Goal: Feedback & Contribution: Submit feedback/report problem

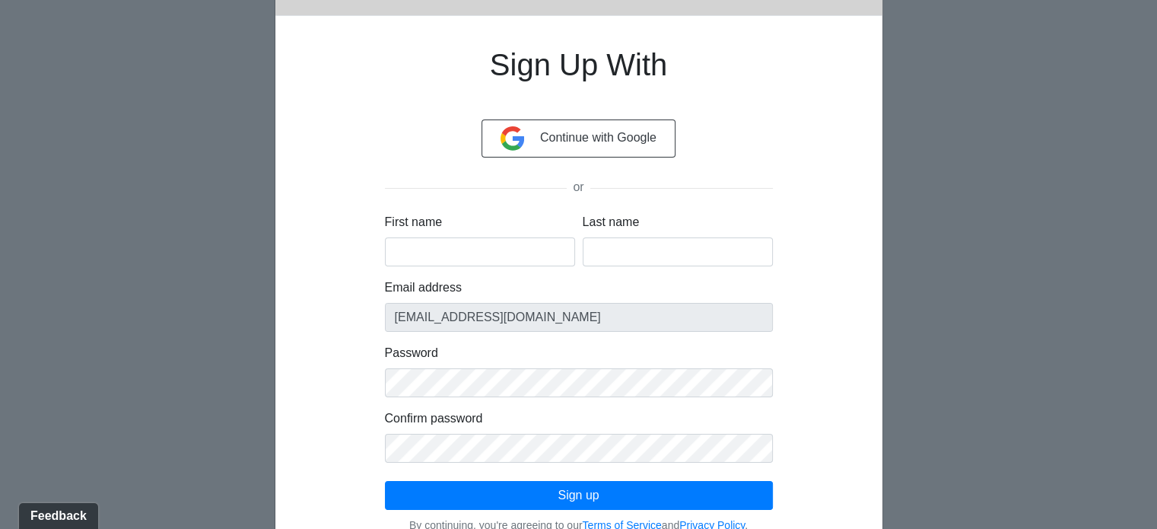
scroll to position [152, 0]
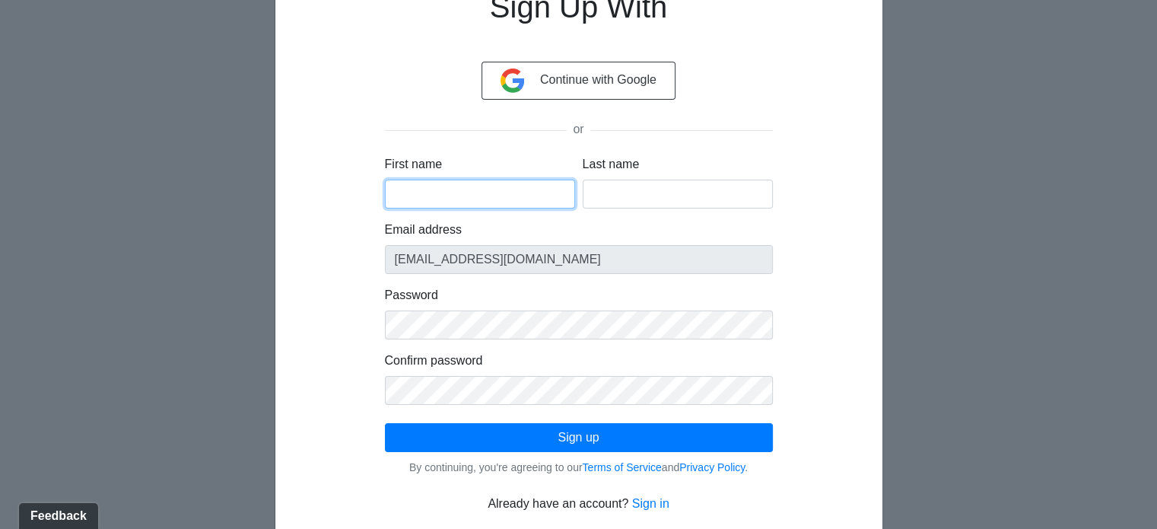
click at [460, 192] on input "First name" at bounding box center [480, 194] width 190 height 29
type input "Sharlotte"
type input "Hung"
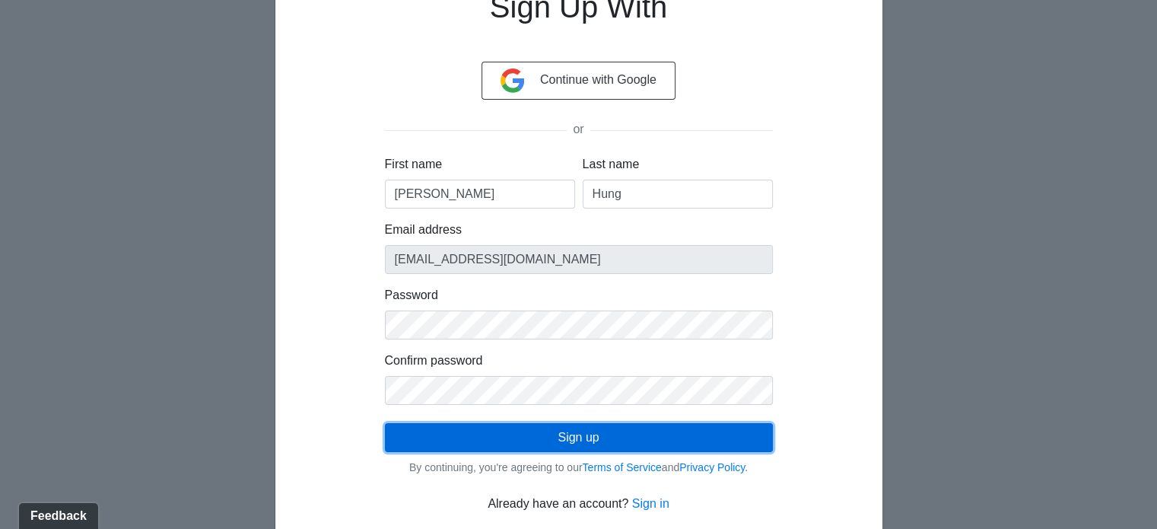
click at [566, 438] on button "Sign up" at bounding box center [579, 437] width 388 height 29
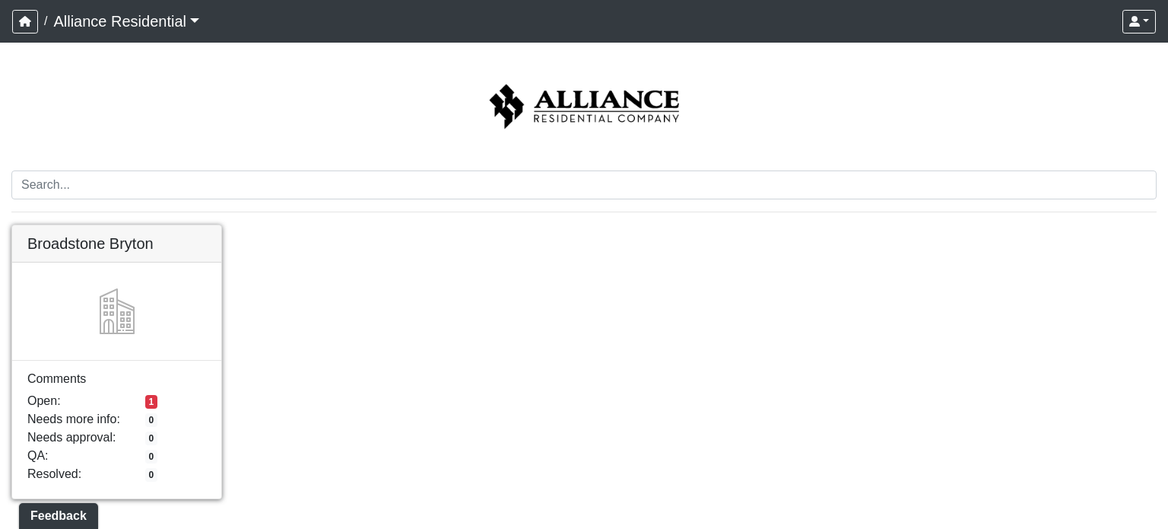
click at [100, 225] on link at bounding box center [116, 225] width 209 height 0
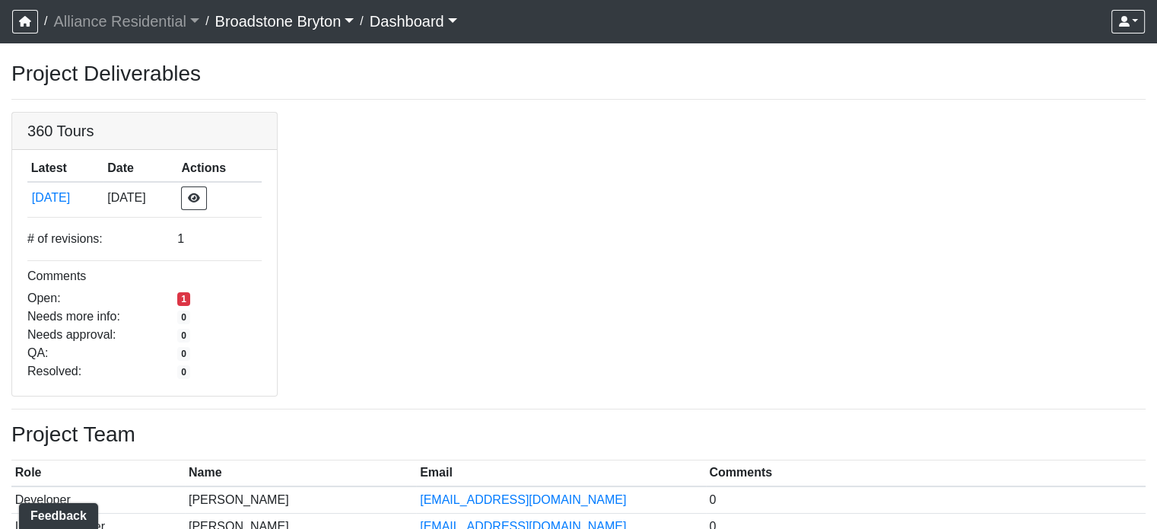
click at [457, 20] on link "Dashboard" at bounding box center [413, 21] width 87 height 30
click at [457, 17] on link "Dashboard" at bounding box center [413, 21] width 87 height 30
click at [186, 19] on link "Alliance Residential" at bounding box center [126, 21] width 146 height 30
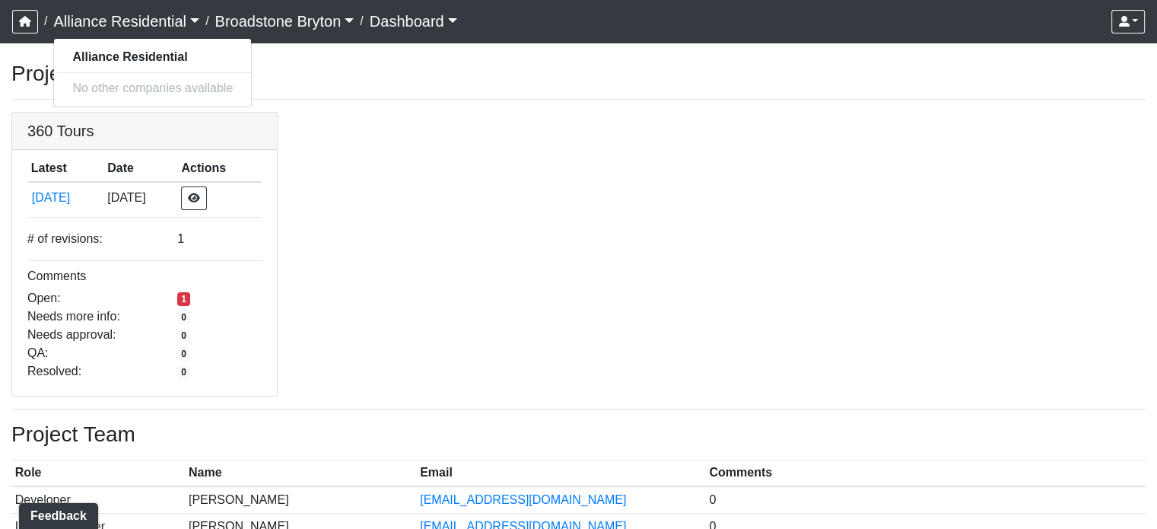
click at [186, 19] on link "Alliance Residential" at bounding box center [126, 21] width 146 height 30
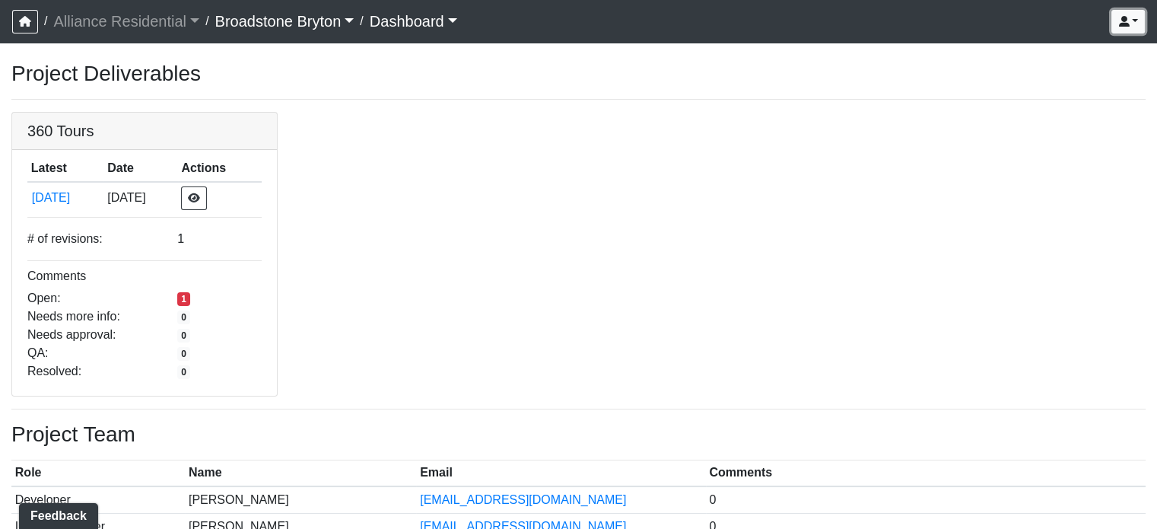
click at [1118, 21] on icon "button" at bounding box center [1123, 21] width 11 height 11
click at [1120, 21] on icon "button" at bounding box center [1123, 21] width 11 height 11
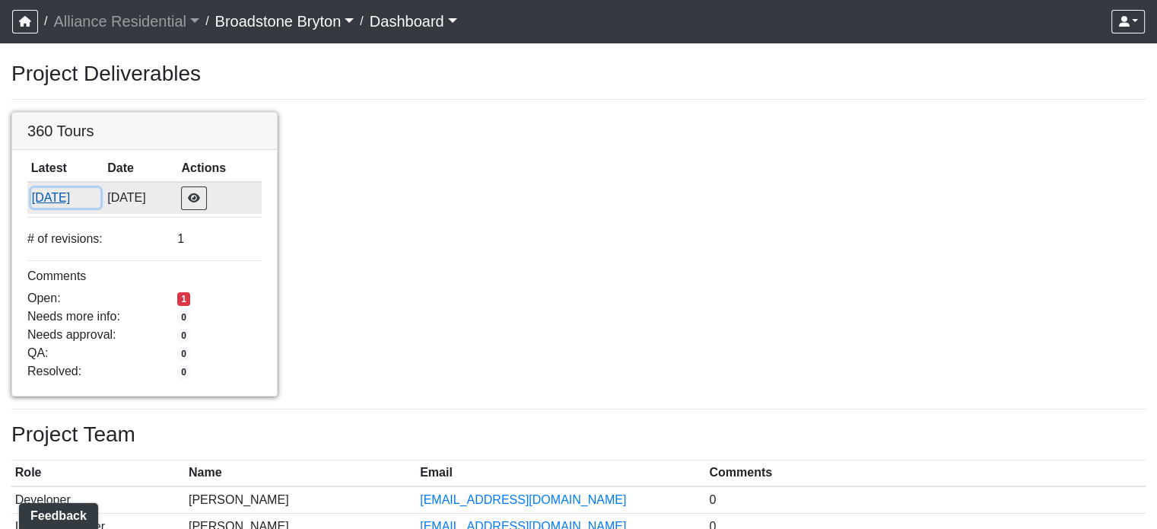
click at [53, 200] on button "[DATE]" at bounding box center [65, 198] width 69 height 20
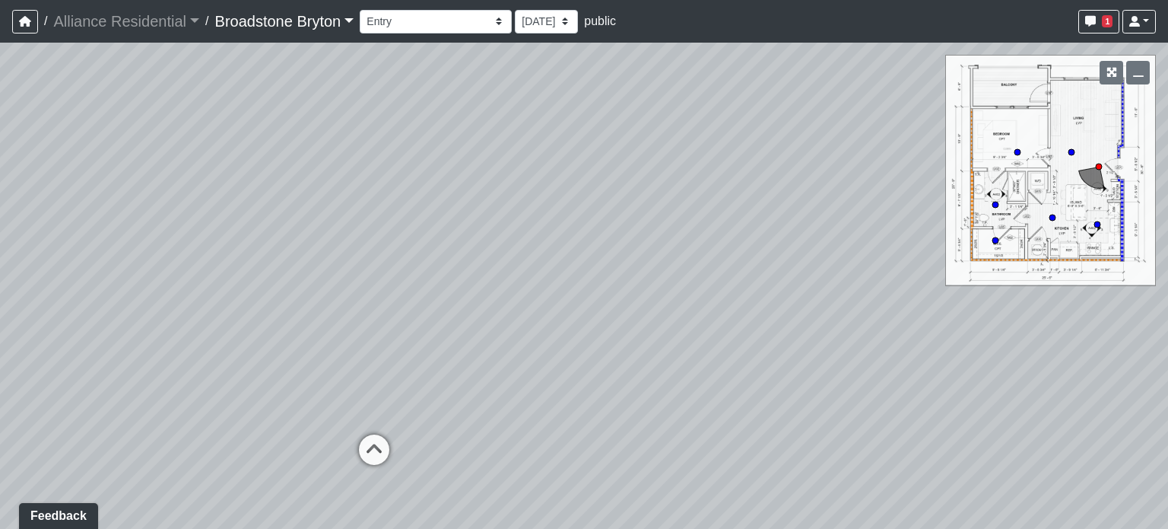
click at [355, 21] on link "Broadstone Bryton" at bounding box center [284, 21] width 139 height 30
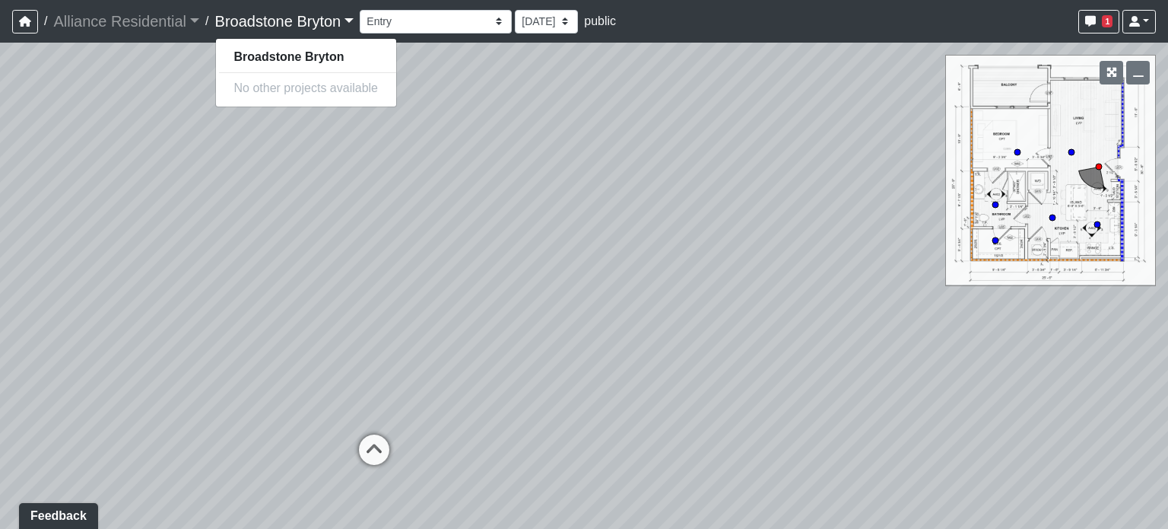
click at [355, 21] on link "Broadstone Bryton" at bounding box center [284, 21] width 139 height 30
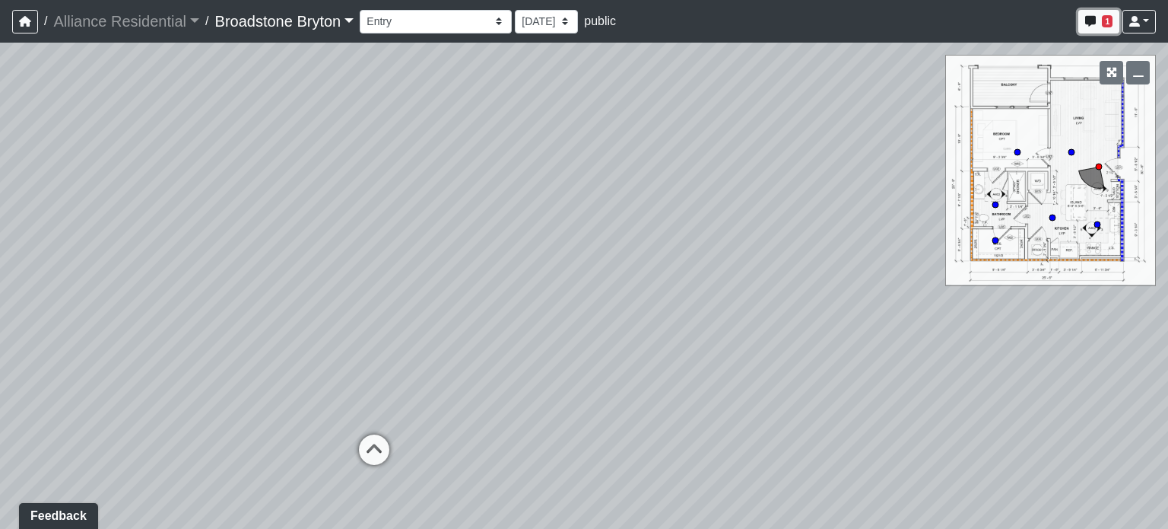
click at [1094, 21] on icon "button" at bounding box center [1091, 21] width 11 height 11
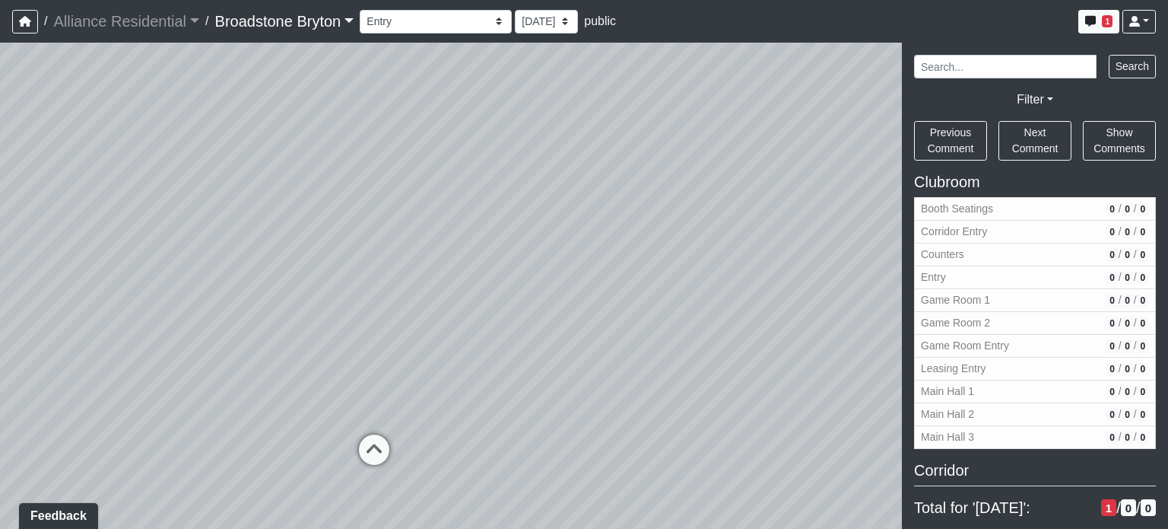
click at [1102, 511] on span "1" at bounding box center [1109, 507] width 15 height 17
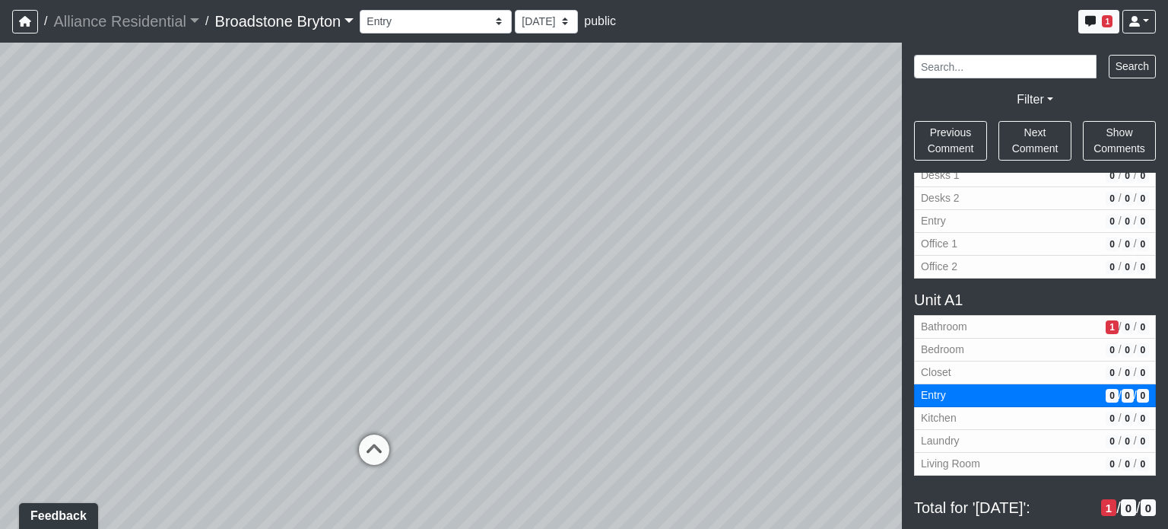
scroll to position [989, 0]
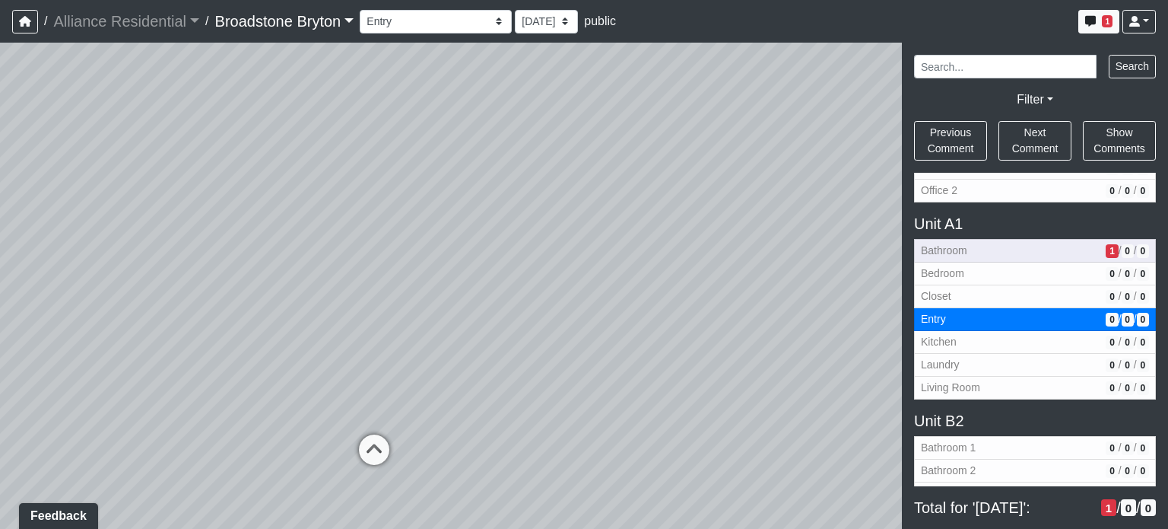
click at [1031, 251] on span "Bathroom" at bounding box center [1010, 251] width 179 height 16
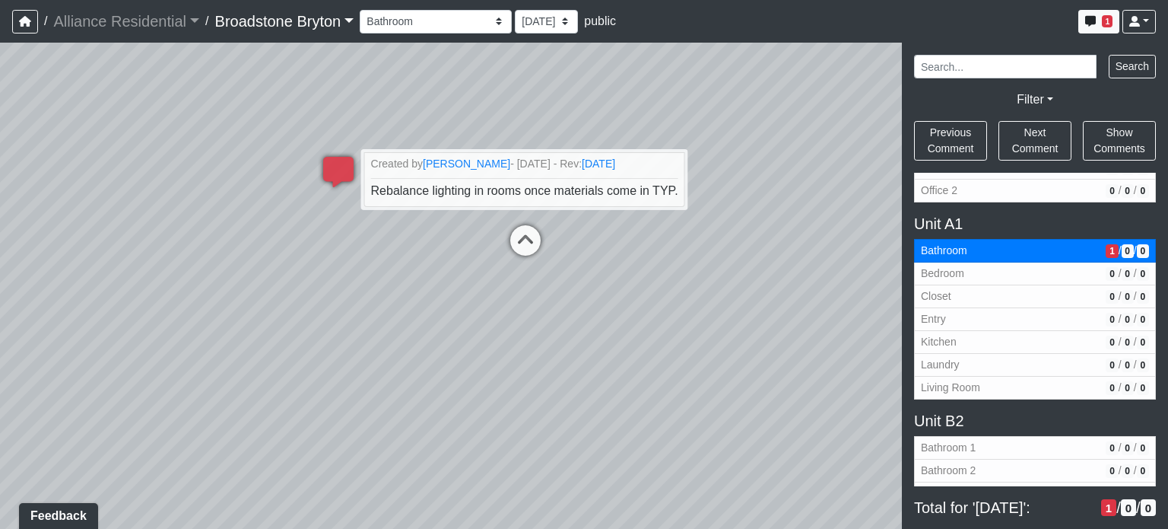
click at [755, 121] on div "Loading... Kitchen Loading... Living Room Loading... Bedroom Loading... Closet …" at bounding box center [584, 286] width 1168 height 486
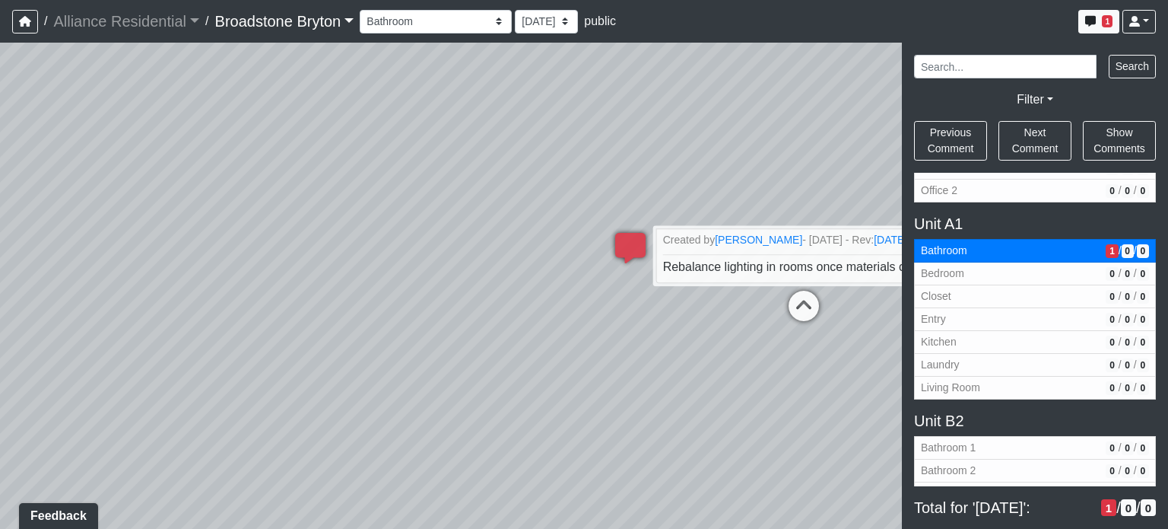
drag, startPoint x: 304, startPoint y: 107, endPoint x: 326, endPoint y: 99, distance: 24.1
click at [326, 99] on div "Loading... Kitchen Loading... Living Room Loading... Bedroom Loading... Closet …" at bounding box center [584, 286] width 1168 height 486
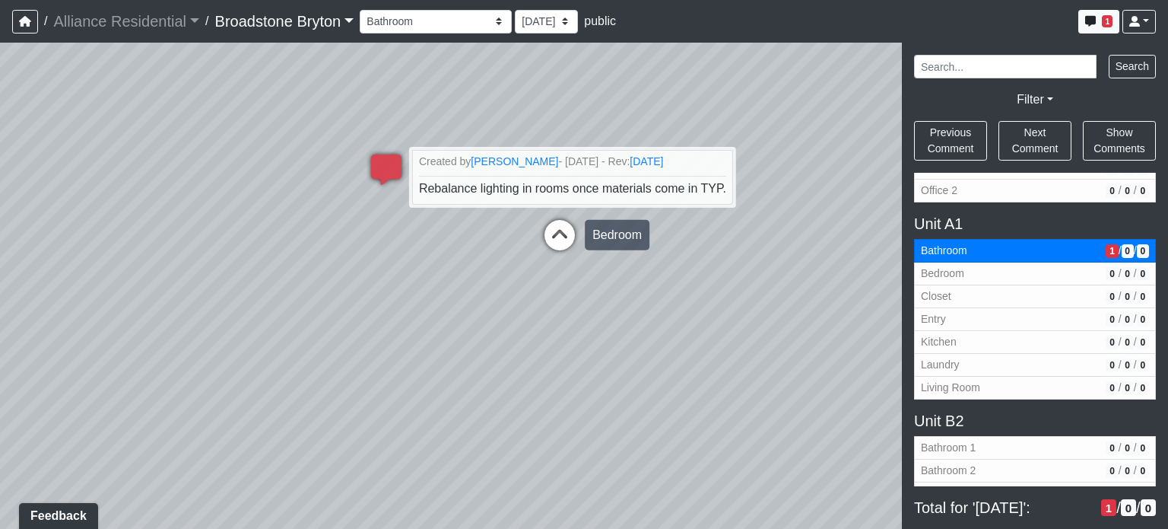
click at [557, 244] on icon at bounding box center [560, 243] width 46 height 46
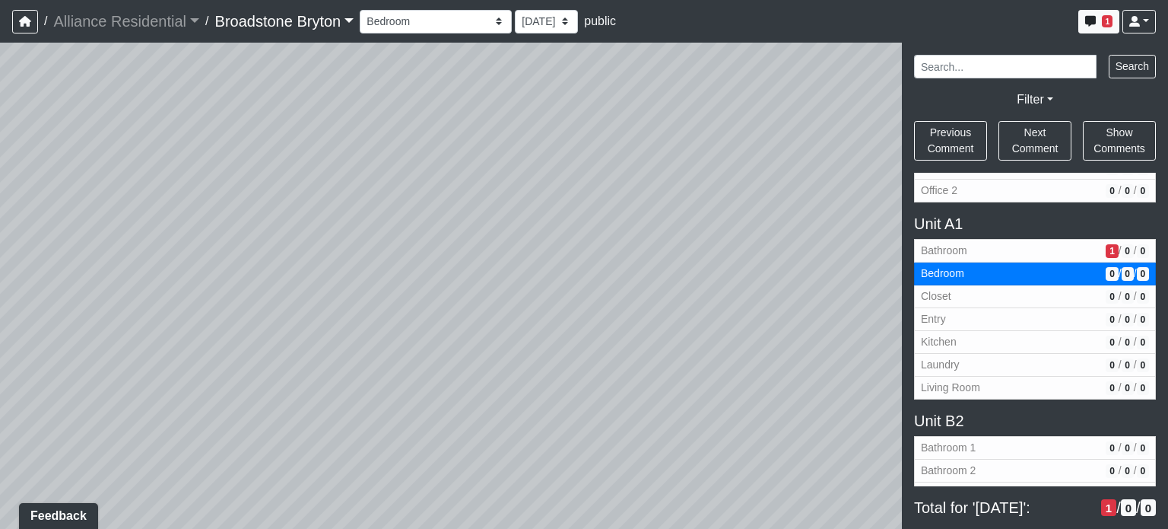
drag, startPoint x: 333, startPoint y: 173, endPoint x: 435, endPoint y: 122, distance: 114.0
click at [435, 122] on div "Loading... Kitchen Loading... Living Room Loading... Bedroom Loading... Closet …" at bounding box center [584, 286] width 1168 height 486
drag, startPoint x: 416, startPoint y: 308, endPoint x: 713, endPoint y: 72, distance: 379.0
click at [700, 70] on div "Loading... Kitchen Loading... Living Room Loading... Bedroom Loading... Closet …" at bounding box center [584, 286] width 1168 height 486
drag, startPoint x: 281, startPoint y: 126, endPoint x: 672, endPoint y: 178, distance: 394.5
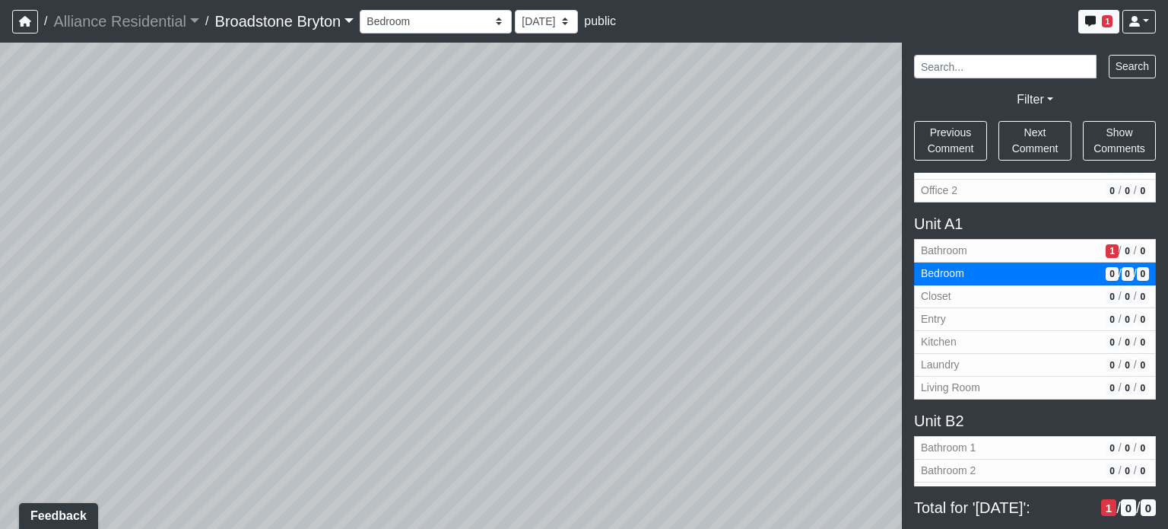
click at [679, 177] on div "Loading... Kitchen Loading... Living Room Loading... Bedroom Loading... Closet …" at bounding box center [584, 286] width 1168 height 486
drag, startPoint x: 349, startPoint y: 154, endPoint x: 552, endPoint y: 153, distance: 203.1
click at [800, 154] on div "Loading... Kitchen Loading... Living Room Loading... Bedroom Loading... Closet …" at bounding box center [584, 286] width 1168 height 486
drag, startPoint x: 318, startPoint y: 155, endPoint x: 670, endPoint y: 136, distance: 352.7
click at [670, 136] on div "Loading... Kitchen Loading... Living Room Loading... Bedroom Loading... Closet …" at bounding box center [584, 286] width 1168 height 486
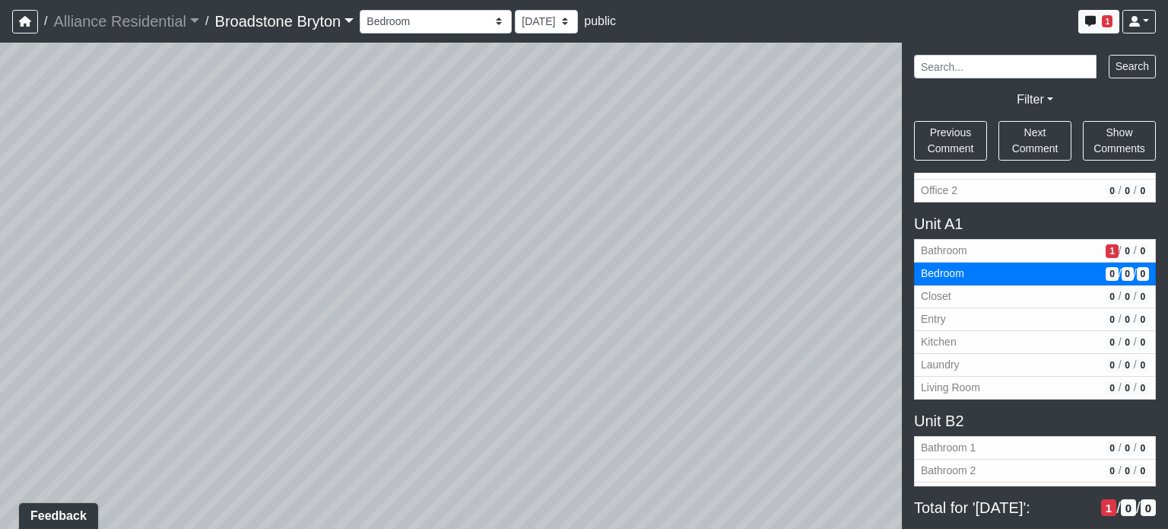
drag, startPoint x: 707, startPoint y: 139, endPoint x: 744, endPoint y: 139, distance: 37.3
click at [744, 139] on div "Loading... Kitchen Loading... Living Room Loading... Bedroom Loading... Closet …" at bounding box center [584, 286] width 1168 height 486
drag, startPoint x: 591, startPoint y: 251, endPoint x: 633, endPoint y: 355, distance: 112.3
click at [633, 355] on div "Loading... Kitchen Loading... Living Room Loading... Bedroom Loading... Closet …" at bounding box center [584, 286] width 1168 height 486
drag, startPoint x: 600, startPoint y: 260, endPoint x: 616, endPoint y: 355, distance: 96.4
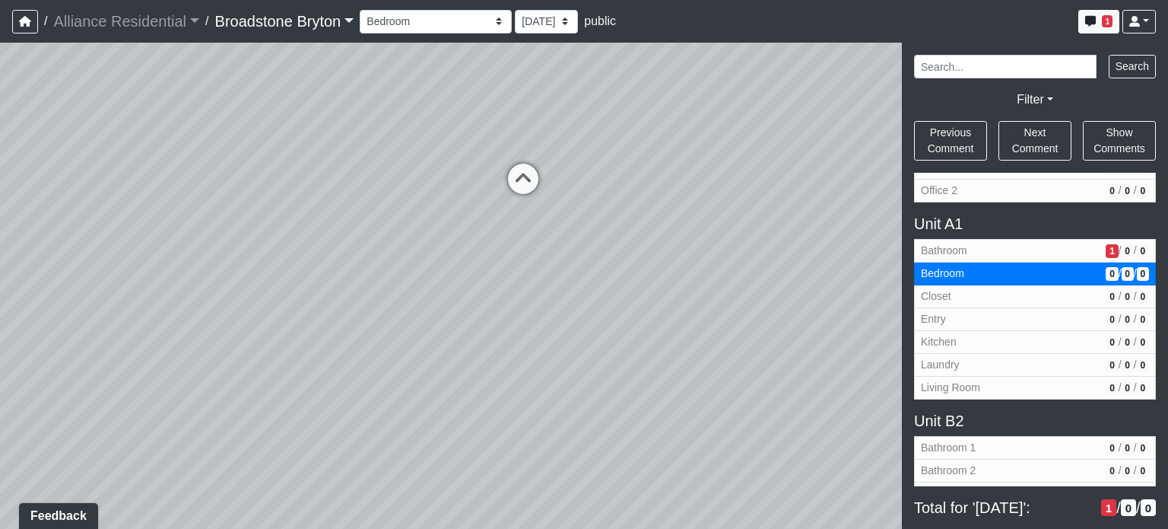
click at [616, 355] on div "Loading... Kitchen Loading... Living Room Loading... Bedroom Loading... Closet …" at bounding box center [584, 286] width 1168 height 486
click at [539, 260] on icon at bounding box center [537, 277] width 46 height 46
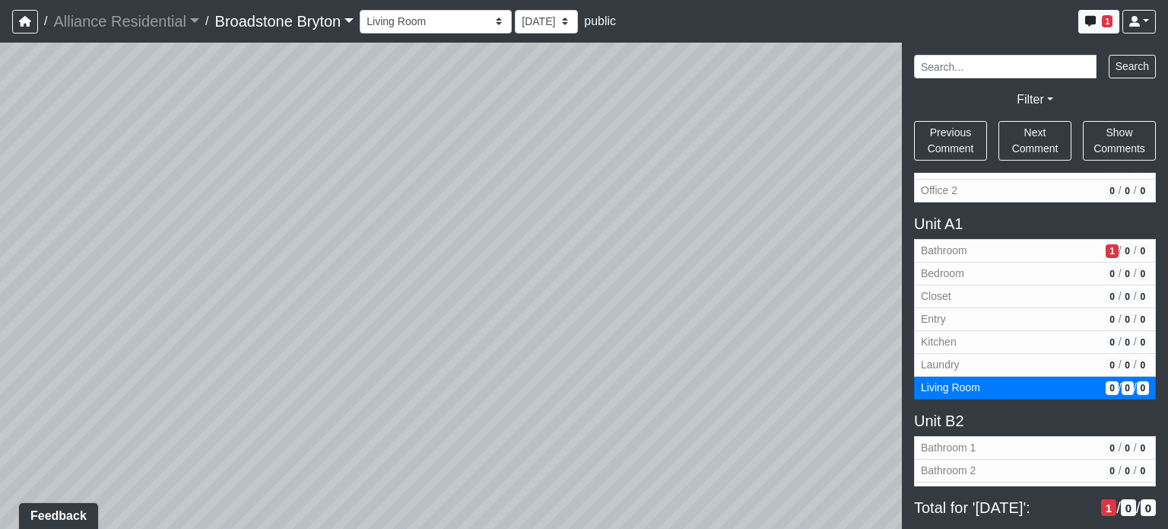
drag, startPoint x: 258, startPoint y: 234, endPoint x: 702, endPoint y: 220, distance: 444.5
click at [702, 220] on div "Loading... Kitchen Loading... Living Room Loading... Bedroom Loading... Closet …" at bounding box center [584, 286] width 1168 height 486
drag, startPoint x: 655, startPoint y: 217, endPoint x: 414, endPoint y: 215, distance: 241.2
click at [414, 215] on div "Loading... Kitchen Loading... Living Room Loading... Bedroom Loading... Closet …" at bounding box center [584, 286] width 1168 height 486
drag, startPoint x: 688, startPoint y: 253, endPoint x: 551, endPoint y: 243, distance: 137.3
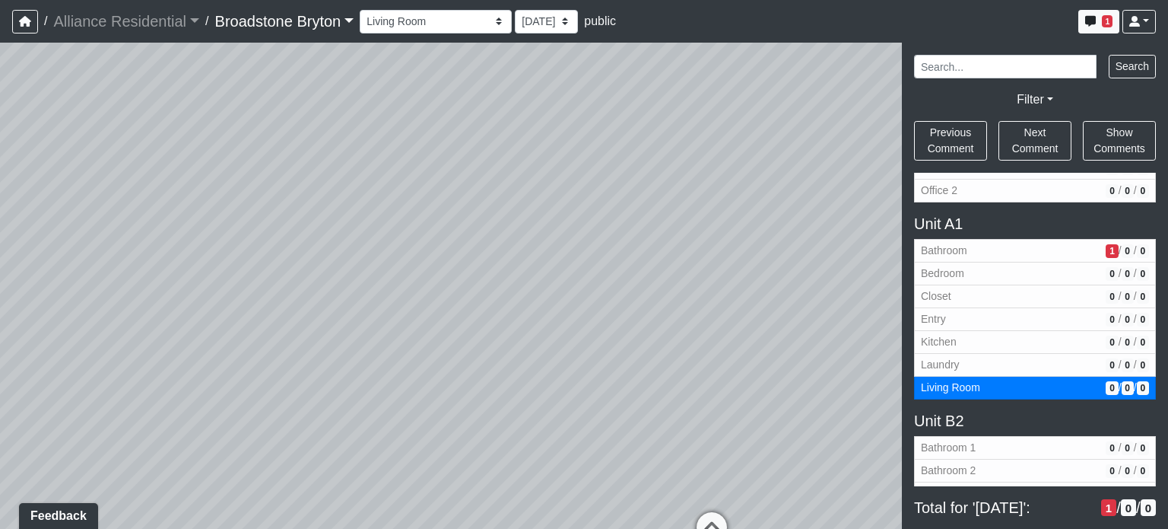
click at [551, 243] on div "Loading... Kitchen Loading... Living Room Loading... Bedroom Loading... Closet …" at bounding box center [584, 286] width 1168 height 486
drag, startPoint x: 755, startPoint y: 253, endPoint x: 685, endPoint y: 266, distance: 72.1
click at [685, 266] on div "Loading... Kitchen Loading... Living Room Loading... Bedroom Loading... Closet …" at bounding box center [584, 286] width 1168 height 486
drag, startPoint x: 744, startPoint y: 296, endPoint x: 398, endPoint y: 307, distance: 346.3
click at [398, 307] on div "Loading... Kitchen Loading... Living Room Loading... Bedroom Loading... Closet …" at bounding box center [584, 286] width 1168 height 486
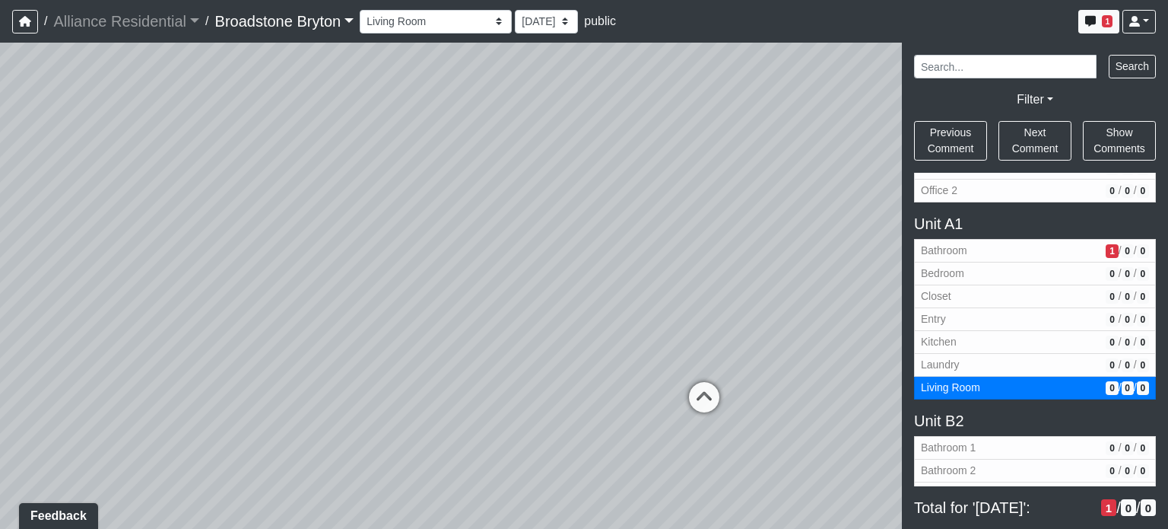
drag, startPoint x: 712, startPoint y: 239, endPoint x: 593, endPoint y: 263, distance: 121.1
click at [593, 263] on div "Loading... Kitchen Loading... Living Room Loading... Bedroom Loading... Closet …" at bounding box center [584, 286] width 1168 height 486
drag, startPoint x: 739, startPoint y: 272, endPoint x: 490, endPoint y: 259, distance: 249.8
click at [490, 259] on div "Loading... Kitchen Loading... Living Room Loading... Bedroom Loading... Closet …" at bounding box center [584, 286] width 1168 height 486
drag, startPoint x: 490, startPoint y: 259, endPoint x: 266, endPoint y: 199, distance: 231.6
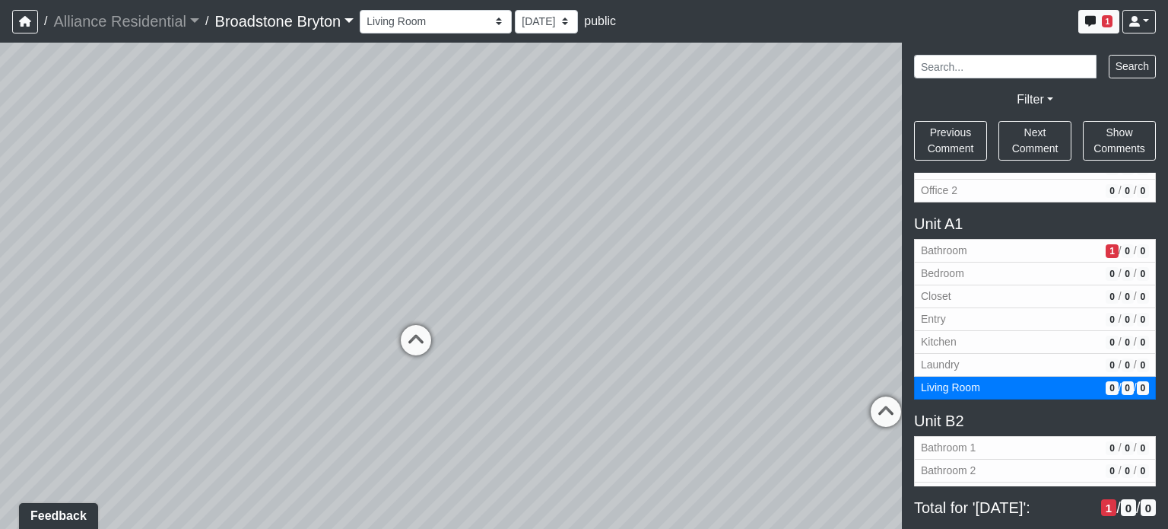
click at [266, 199] on div "Loading... Kitchen Loading... Living Room Loading... Bedroom Loading... Closet …" at bounding box center [584, 286] width 1168 height 486
drag, startPoint x: 796, startPoint y: 203, endPoint x: 309, endPoint y: 188, distance: 487.9
click at [309, 188] on div "Loading... Kitchen Loading... Living Room Loading... Bedroom Loading... Closet …" at bounding box center [584, 286] width 1168 height 486
drag, startPoint x: 624, startPoint y: 205, endPoint x: 104, endPoint y: 236, distance: 520.5
click at [104, 236] on div "Loading... Kitchen Loading... Living Room Loading... Bedroom Loading... Closet …" at bounding box center [584, 286] width 1168 height 486
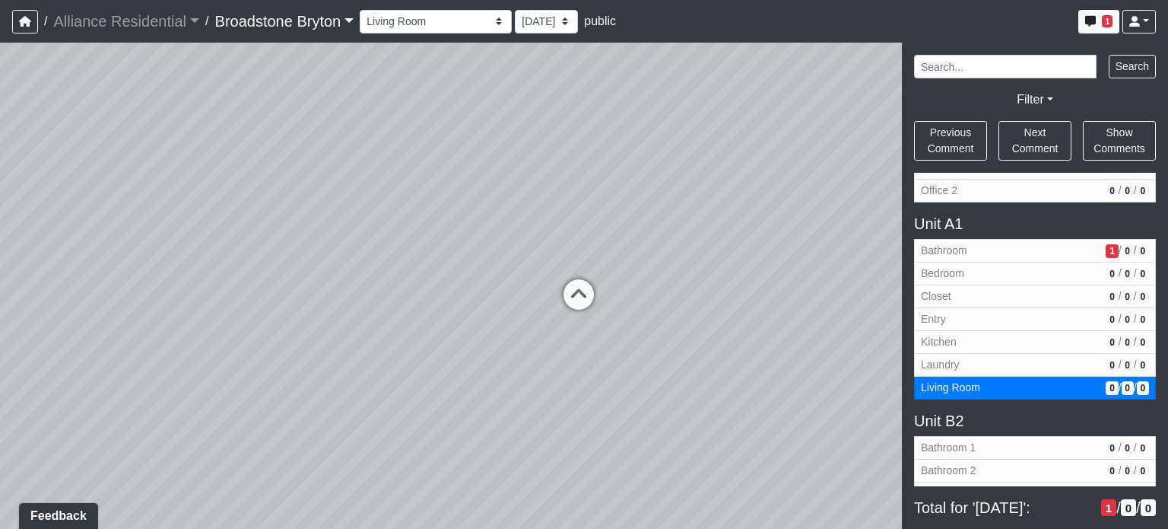
drag, startPoint x: 104, startPoint y: 236, endPoint x: 658, endPoint y: 150, distance: 560.4
click at [658, 150] on div "Loading... Kitchen Loading... Living Room Loading... Bedroom Loading... Closet …" at bounding box center [584, 286] width 1168 height 486
drag, startPoint x: 357, startPoint y: 156, endPoint x: 804, endPoint y: 185, distance: 448.2
click at [804, 185] on div "Loading... Kitchen Loading... Living Room Loading... Bedroom Loading... Closet …" at bounding box center [584, 286] width 1168 height 486
drag, startPoint x: 463, startPoint y: 124, endPoint x: 688, endPoint y: 179, distance: 231.7
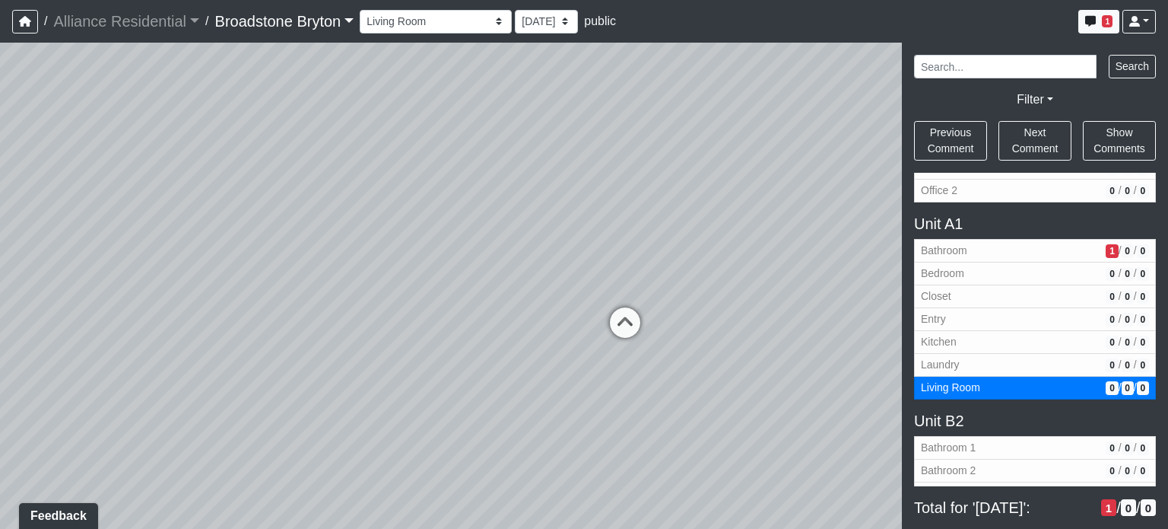
click at [688, 179] on div "Loading... Kitchen Loading... Living Room Loading... Bedroom Loading... Closet …" at bounding box center [584, 286] width 1168 height 486
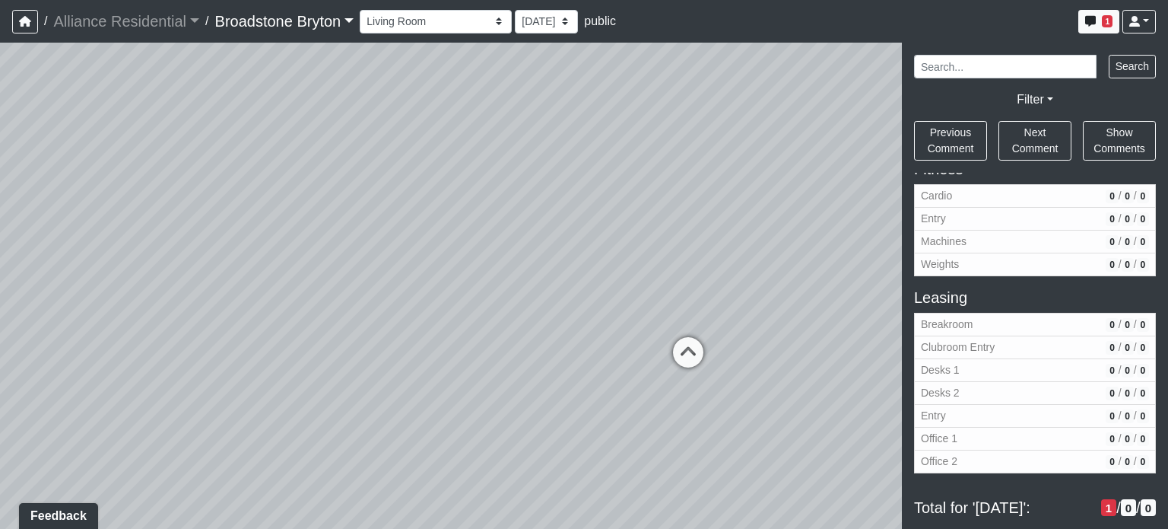
scroll to position [685, 0]
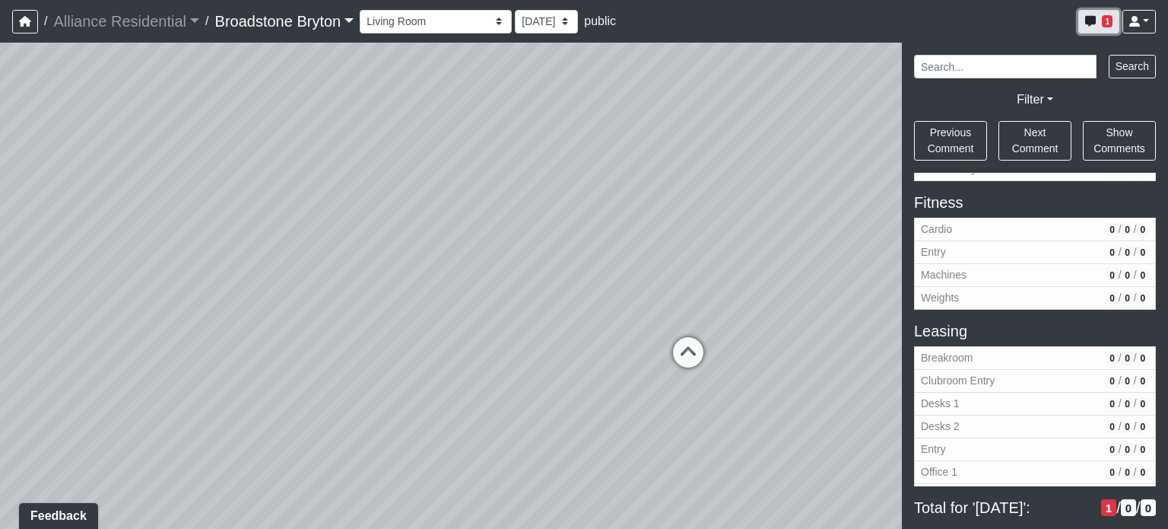
click at [1097, 27] on button "1" at bounding box center [1099, 22] width 41 height 24
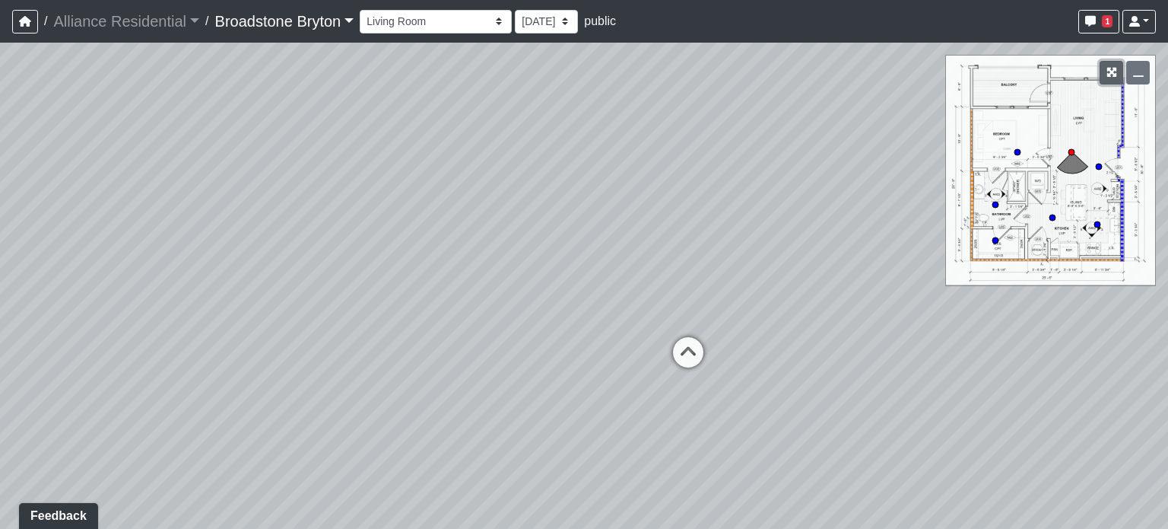
click at [1105, 75] on button "button" at bounding box center [1112, 73] width 24 height 24
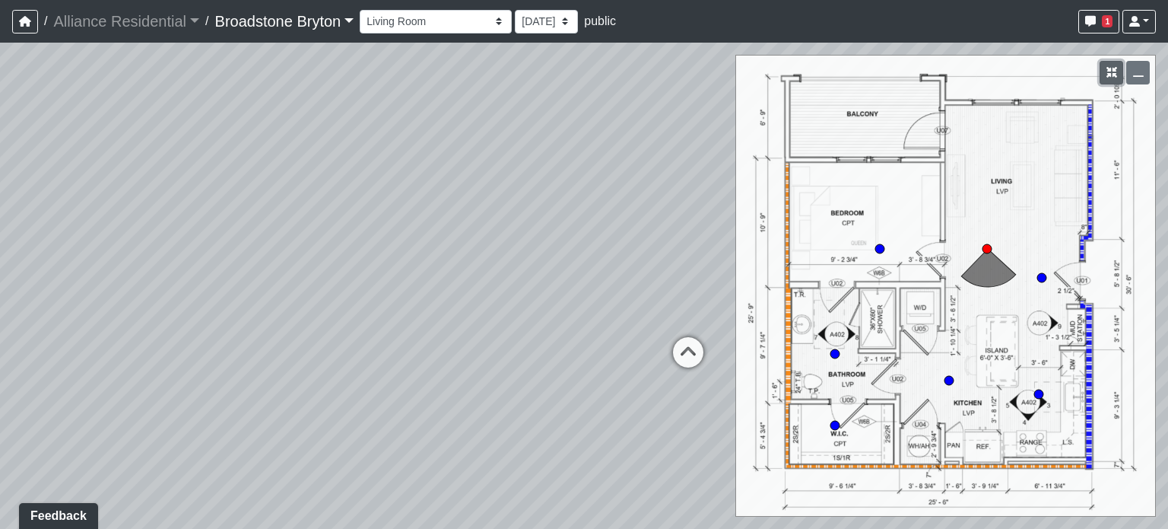
click at [1105, 75] on button "button" at bounding box center [1112, 73] width 24 height 24
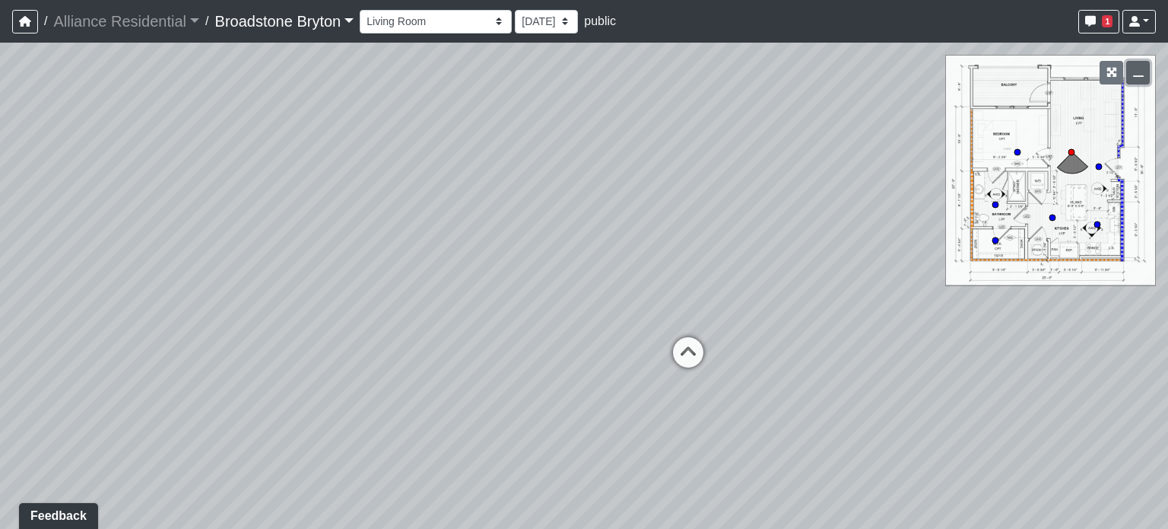
click at [1138, 75] on icon "button" at bounding box center [1138, 72] width 11 height 11
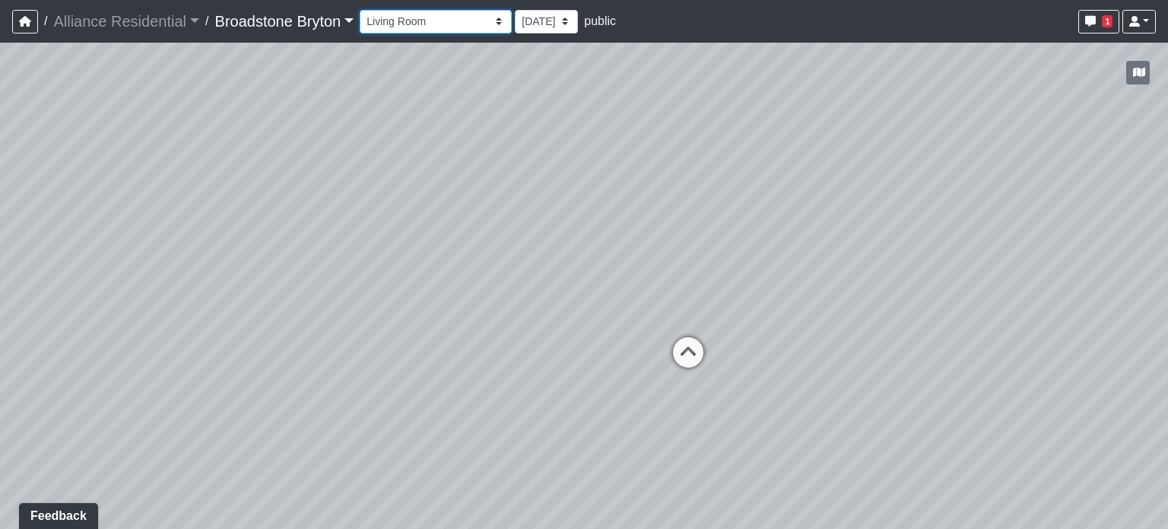
click at [501, 25] on select "Booth Seatings Corridor Entry Counters Entry Game Room 1 Game Room 2 Game Room …" at bounding box center [436, 22] width 152 height 24
click at [365, 10] on select "Booth Seatings Corridor Entry Counters Entry Game Room 1 Game Room 2 Game Room …" at bounding box center [436, 22] width 152 height 24
drag, startPoint x: 337, startPoint y: 272, endPoint x: 831, endPoint y: 273, distance: 494.5
click at [831, 273] on div "Loading... Kitchen Loading... Living Room Loading... Bedroom Loading... Closet …" at bounding box center [584, 286] width 1168 height 486
click at [271, 280] on icon at bounding box center [257, 289] width 46 height 46
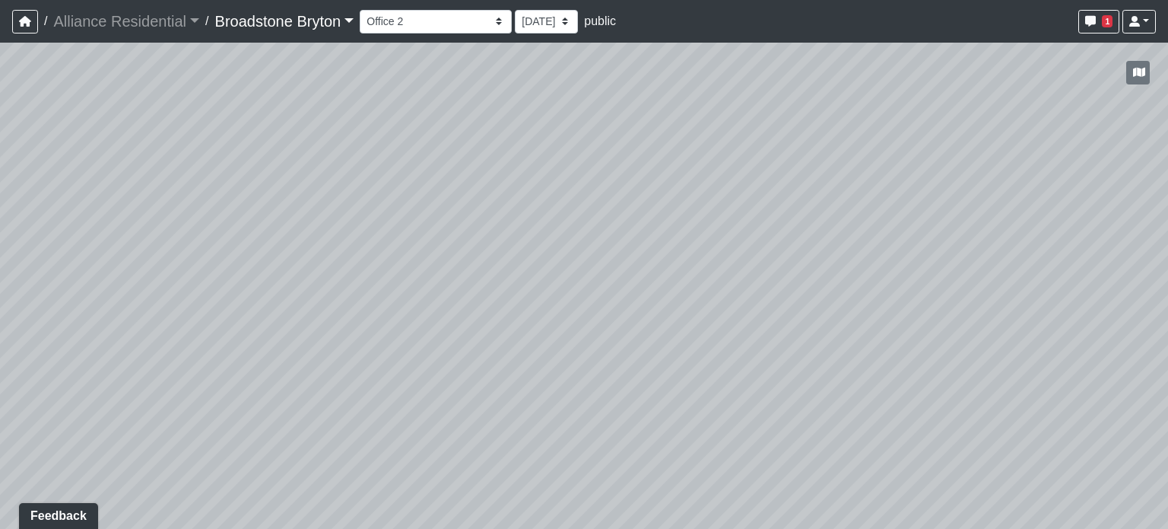
drag, startPoint x: 676, startPoint y: 213, endPoint x: 512, endPoint y: 158, distance: 173.2
click at [512, 158] on div "Loading... Kitchen Loading... Living Room Loading... Bedroom Loading... Closet …" at bounding box center [584, 286] width 1168 height 486
drag, startPoint x: 759, startPoint y: 335, endPoint x: 102, endPoint y: 349, distance: 657.4
click at [88, 354] on div "Loading... Kitchen Loading... Living Room Loading... Bedroom Loading... Closet …" at bounding box center [584, 286] width 1168 height 486
drag, startPoint x: 746, startPoint y: 319, endPoint x: 281, endPoint y: 249, distance: 470.0
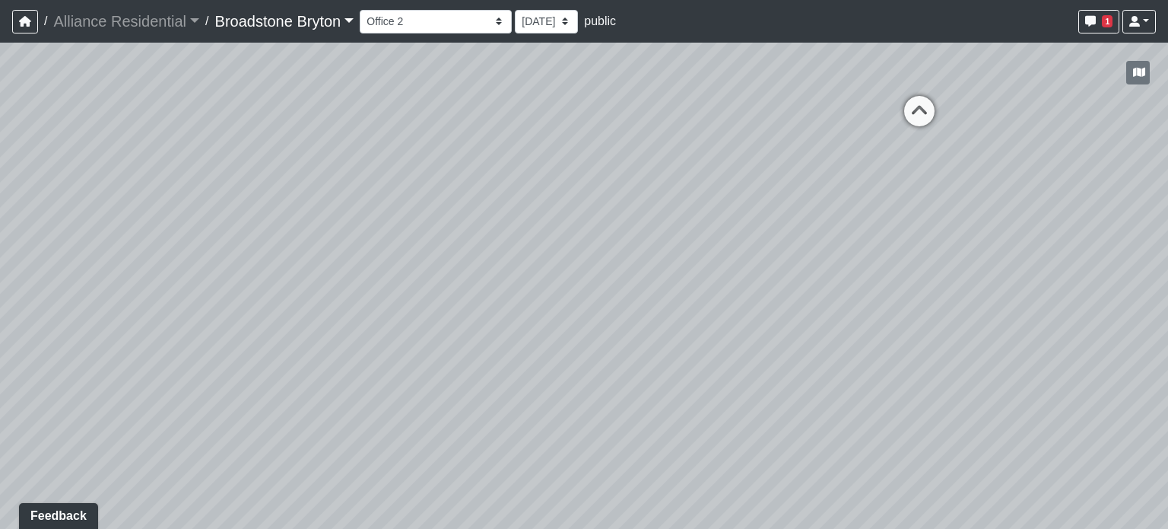
click at [281, 248] on div "Loading... Kitchen Loading... Living Room Loading... Bedroom Loading... Closet …" at bounding box center [584, 286] width 1168 height 486
drag, startPoint x: 606, startPoint y: 182, endPoint x: 328, endPoint y: 290, distance: 297.9
click at [328, 290] on div "Loading... Kitchen Loading... Living Room Loading... Bedroom Loading... Closet …" at bounding box center [584, 286] width 1168 height 486
click at [482, 294] on icon at bounding box center [489, 304] width 46 height 46
drag, startPoint x: 606, startPoint y: 320, endPoint x: 0, endPoint y: 291, distance: 606.3
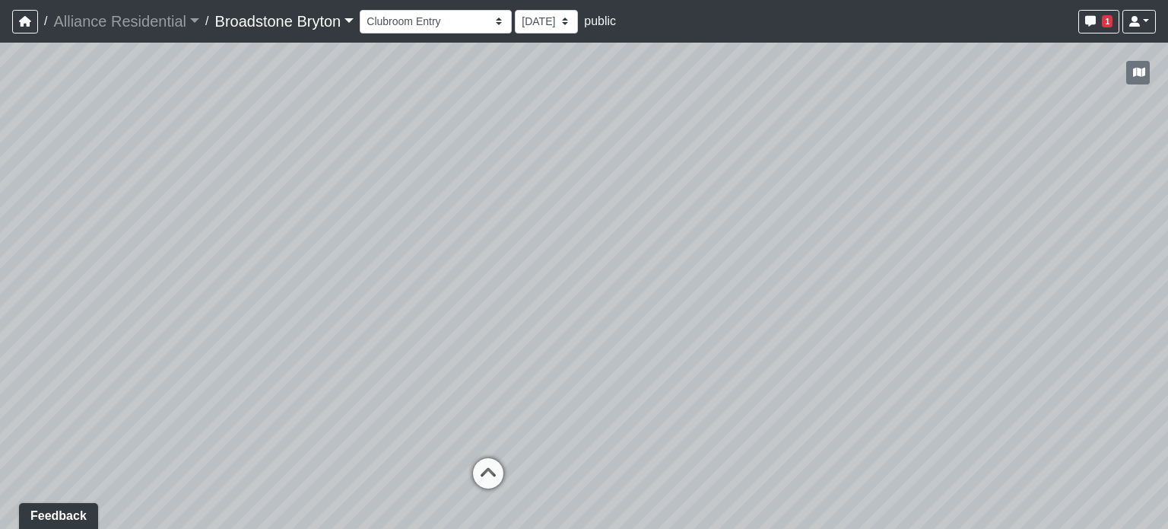
click at [0, 291] on div "Loading... Kitchen Loading... Living Room Loading... Bedroom Loading... Closet …" at bounding box center [584, 286] width 1168 height 486
drag, startPoint x: 243, startPoint y: 282, endPoint x: 0, endPoint y: 224, distance: 249.5
click at [0, 224] on div "Loading... Kitchen Loading... Living Room Loading... Bedroom Loading... Closet …" at bounding box center [584, 286] width 1168 height 486
drag, startPoint x: 329, startPoint y: 218, endPoint x: 569, endPoint y: 286, distance: 250.0
click at [569, 286] on div "Loading... Kitchen Loading... Living Room Loading... Bedroom Loading... Closet …" at bounding box center [584, 286] width 1168 height 486
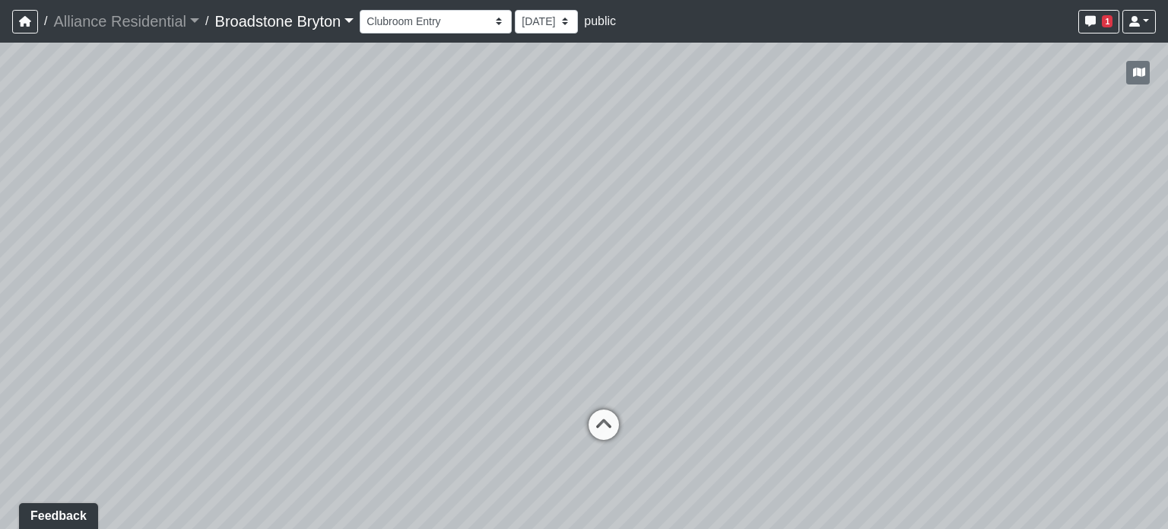
drag, startPoint x: 374, startPoint y: 217, endPoint x: 135, endPoint y: 169, distance: 244.4
click at [134, 173] on div "Loading... Kitchen Loading... Living Room Loading... Bedroom Loading... Closet …" at bounding box center [584, 286] width 1168 height 486
drag, startPoint x: 787, startPoint y: 257, endPoint x: 255, endPoint y: 179, distance: 537.5
click at [255, 179] on div "Loading... Kitchen Loading... Living Room Loading... Bedroom Loading... Closet …" at bounding box center [584, 286] width 1168 height 486
drag, startPoint x: 727, startPoint y: 333, endPoint x: 4, endPoint y: 239, distance: 729.6
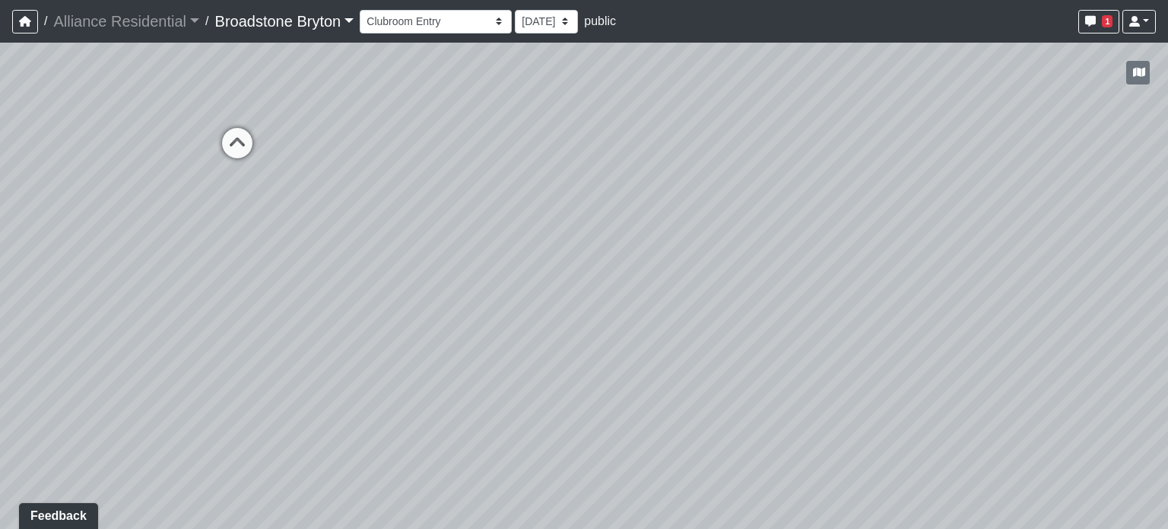
click at [4, 239] on div "Loading... Kitchen Loading... Living Room Loading... Bedroom Loading... Closet …" at bounding box center [584, 286] width 1168 height 486
drag, startPoint x: 694, startPoint y: 208, endPoint x: 658, endPoint y: 283, distance: 82.7
click at [658, 283] on div "Loading... Kitchen Loading... Living Room Loading... Bedroom Loading... Closet …" at bounding box center [584, 286] width 1168 height 486
click at [192, 285] on icon at bounding box center [192, 288] width 46 height 46
drag, startPoint x: 332, startPoint y: 337, endPoint x: 447, endPoint y: 205, distance: 175.2
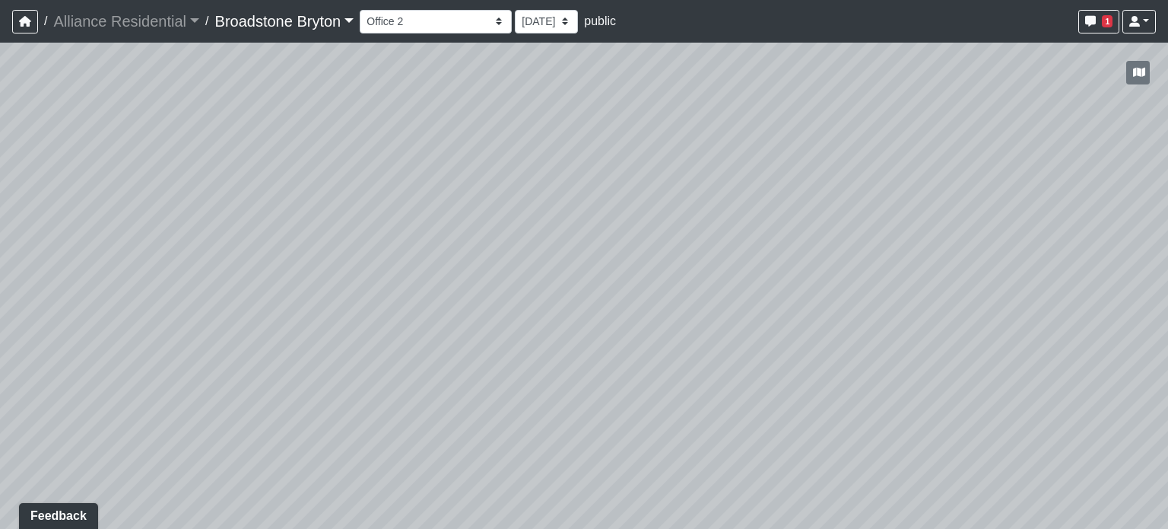
click at [447, 205] on div "Loading... Kitchen Loading... Living Room Loading... Bedroom Loading... Closet …" at bounding box center [584, 286] width 1168 height 486
drag, startPoint x: 599, startPoint y: 371, endPoint x: 401, endPoint y: 189, distance: 269.7
click at [401, 189] on div "Loading... Kitchen Loading... Living Room Loading... Bedroom Loading... Closet …" at bounding box center [584, 286] width 1168 height 486
drag, startPoint x: 655, startPoint y: 161, endPoint x: 803, endPoint y: 145, distance: 149.2
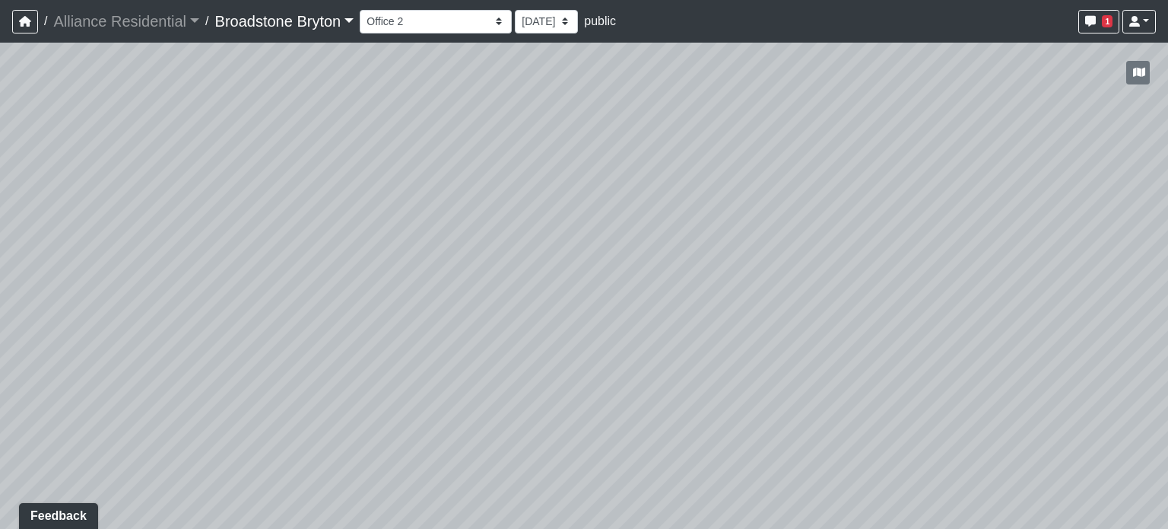
click at [803, 145] on div "Loading... Kitchen Loading... Living Room Loading... Bedroom Loading... Closet …" at bounding box center [584, 286] width 1168 height 486
drag, startPoint x: 416, startPoint y: 140, endPoint x: 652, endPoint y: 79, distance: 243.6
click at [652, 79] on div "Loading... Kitchen Loading... Living Room Loading... Bedroom Loading... Closet …" at bounding box center [584, 286] width 1168 height 486
drag, startPoint x: 556, startPoint y: 221, endPoint x: 419, endPoint y: 94, distance: 186.8
click at [419, 94] on div "Loading... Kitchen Loading... Living Room Loading... Bedroom Loading... Closet …" at bounding box center [584, 286] width 1168 height 486
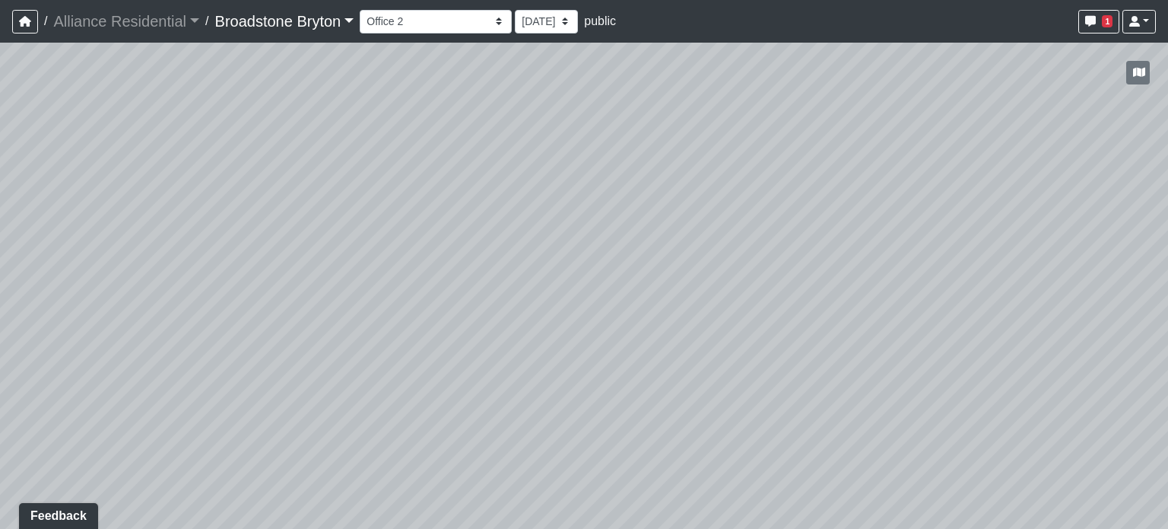
drag, startPoint x: 415, startPoint y: 109, endPoint x: 383, endPoint y: 256, distance: 150.1
click at [383, 256] on div "Loading... Kitchen Loading... Living Room Loading... Bedroom Loading... Closet …" at bounding box center [584, 286] width 1168 height 486
drag, startPoint x: 457, startPoint y: 200, endPoint x: 479, endPoint y: 288, distance: 90.8
click at [479, 288] on div "Loading... Kitchen Loading... Living Room Loading... Bedroom Loading... Closet …" at bounding box center [584, 286] width 1168 height 486
drag, startPoint x: 485, startPoint y: 191, endPoint x: 622, endPoint y: 326, distance: 192.6
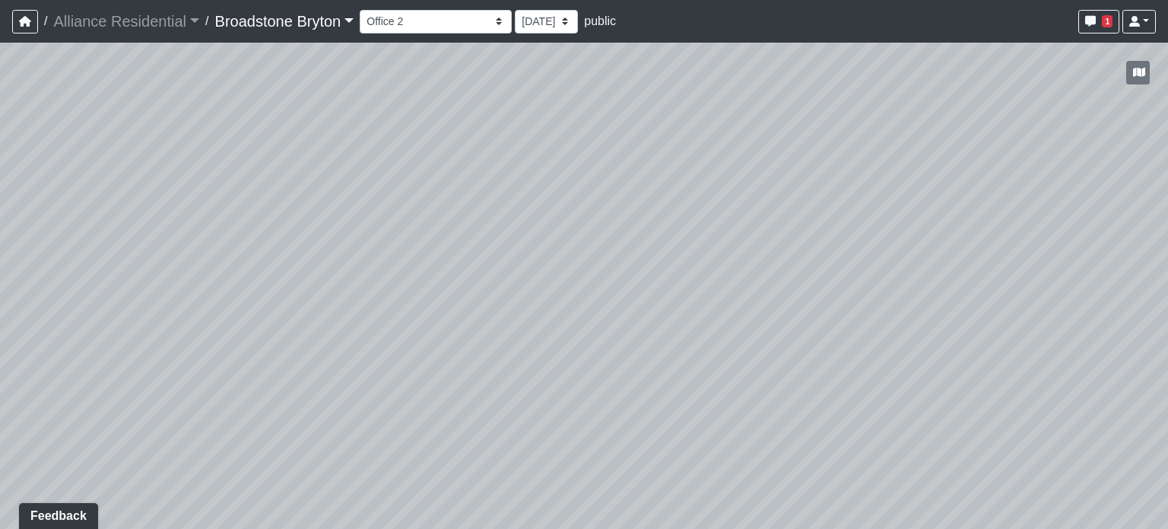
click at [622, 325] on div "Loading... Kitchen Loading... Living Room Loading... Bedroom Loading... Closet …" at bounding box center [584, 286] width 1168 height 486
drag, startPoint x: 793, startPoint y: 253, endPoint x: 1041, endPoint y: 194, distance: 255.0
click at [1168, 191] on div "Loading... Kitchen Loading... Living Room Loading... Bedroom Loading... Closet …" at bounding box center [584, 286] width 1168 height 486
drag, startPoint x: 472, startPoint y: 208, endPoint x: 907, endPoint y: 295, distance: 443.8
click at [917, 296] on div "Loading... Kitchen Loading... Living Room Loading... Bedroom Loading... Closet …" at bounding box center [584, 286] width 1168 height 486
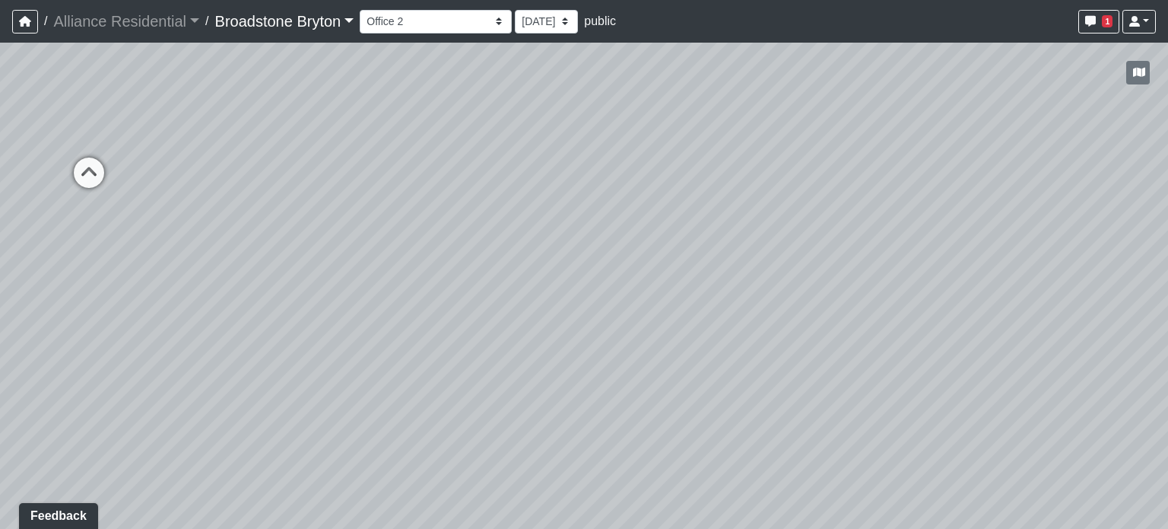
drag, startPoint x: 393, startPoint y: 218, endPoint x: 289, endPoint y: 282, distance: 121.6
click at [289, 282] on div "Loading... Kitchen Loading... Living Room Loading... Bedroom Loading... Closet …" at bounding box center [584, 286] width 1168 height 486
drag, startPoint x: 1094, startPoint y: 265, endPoint x: 363, endPoint y: 212, distance: 732.9
click at [363, 212] on div "Loading... Kitchen Loading... Living Room Loading... Bedroom Loading... Closet …" at bounding box center [584, 286] width 1168 height 486
drag, startPoint x: 691, startPoint y: 209, endPoint x: 615, endPoint y: 205, distance: 76.2
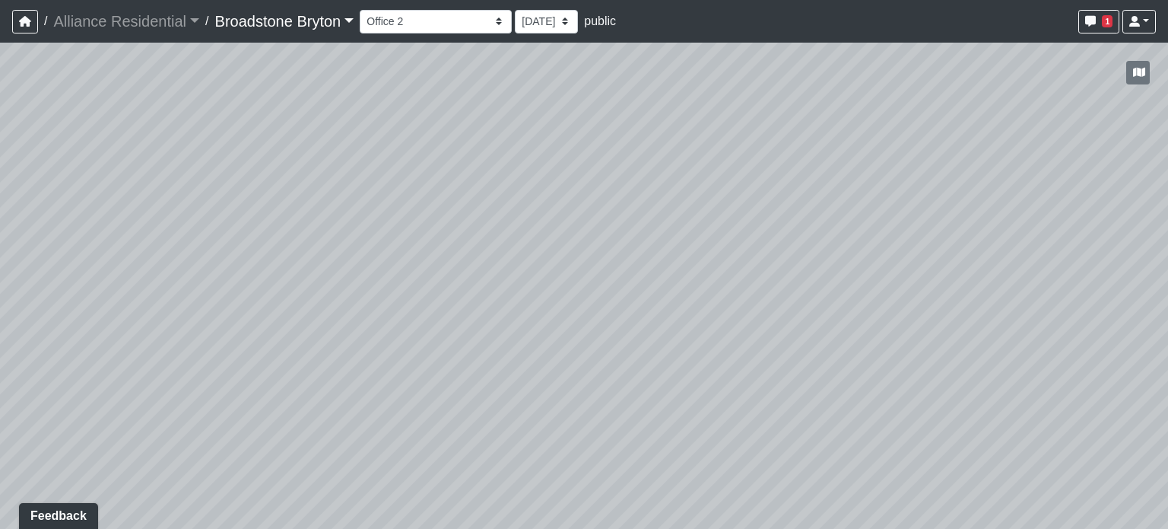
click at [618, 205] on div "Loading... Kitchen Loading... Living Room Loading... Bedroom Loading... Closet …" at bounding box center [584, 286] width 1168 height 486
drag, startPoint x: 442, startPoint y: 183, endPoint x: 300, endPoint y: 339, distance: 210.5
click at [300, 339] on div "Loading... Kitchen Loading... Living Room Loading... Bedroom Loading... Closet …" at bounding box center [584, 286] width 1168 height 486
drag, startPoint x: 746, startPoint y: 307, endPoint x: 249, endPoint y: 251, distance: 499.9
click at [249, 251] on div "Loading... Kitchen Loading... Living Room Loading... Bedroom Loading... Closet …" at bounding box center [584, 286] width 1168 height 486
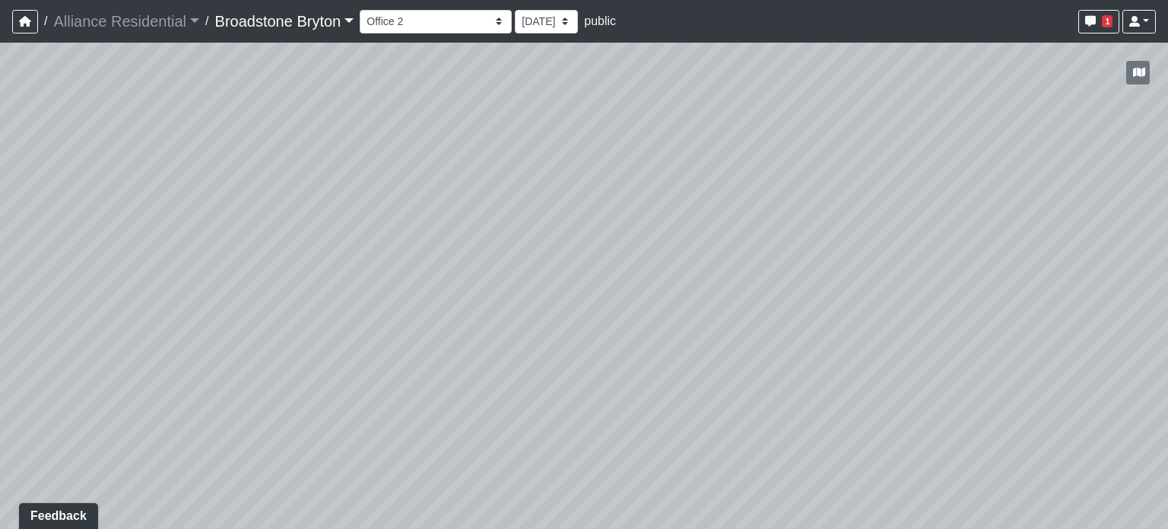
drag, startPoint x: 746, startPoint y: 252, endPoint x: 493, endPoint y: 206, distance: 256.7
click at [493, 206] on div "Loading... Kitchen Loading... Living Room Loading... Bedroom Loading... Closet …" at bounding box center [584, 286] width 1168 height 486
drag, startPoint x: 978, startPoint y: 272, endPoint x: 552, endPoint y: 159, distance: 439.9
click at [552, 159] on div "Loading... Kitchen Loading... Living Room Loading... Bedroom Loading... Closet …" at bounding box center [584, 286] width 1168 height 486
drag, startPoint x: 815, startPoint y: 224, endPoint x: 368, endPoint y: 284, distance: 450.6
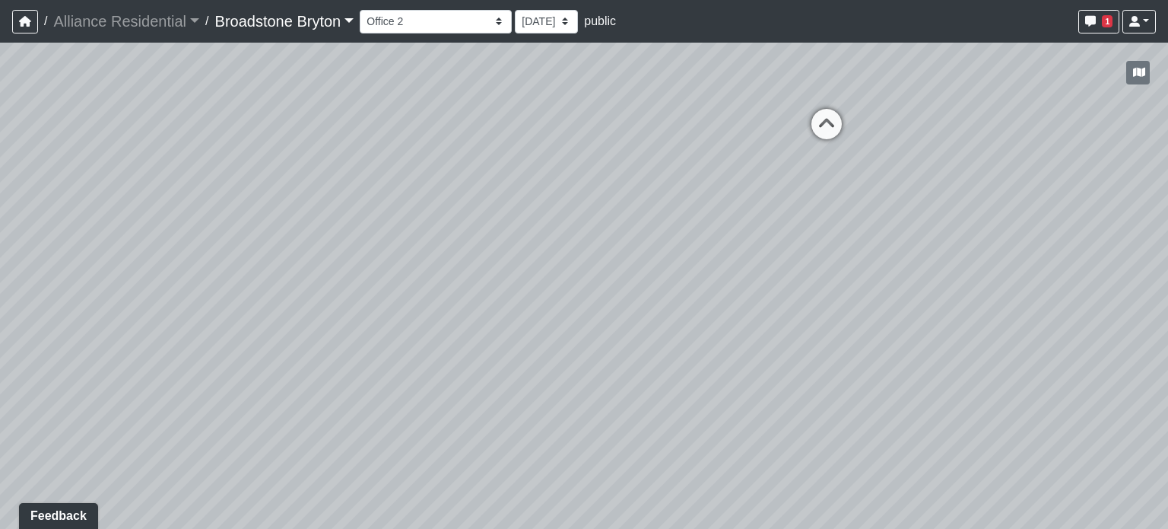
click at [368, 284] on div "Loading... Kitchen Loading... Living Room Loading... Bedroom Loading... Closet …" at bounding box center [584, 286] width 1168 height 486
click at [529, 176] on icon at bounding box center [533, 190] width 46 height 46
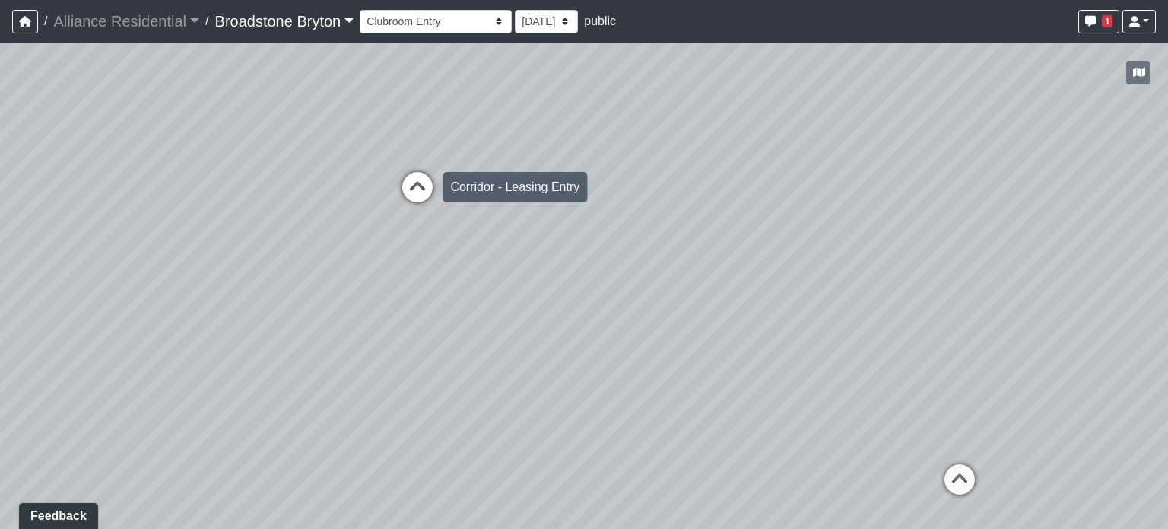
click at [415, 184] on icon at bounding box center [418, 195] width 46 height 46
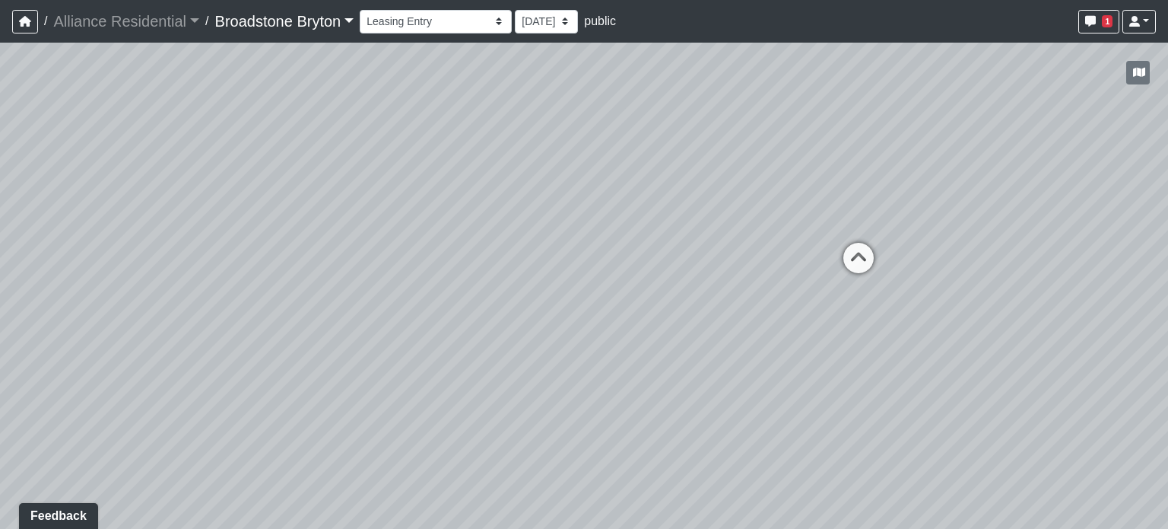
drag, startPoint x: 274, startPoint y: 228, endPoint x: 1106, endPoint y: 91, distance: 843.6
click at [1133, 81] on div "NON-CURRENT REVISION" at bounding box center [584, 286] width 1168 height 486
drag, startPoint x: 257, startPoint y: 215, endPoint x: 440, endPoint y: 370, distance: 239.7
click at [440, 370] on div "Loading... Kitchen Loading... Living Room Loading... Bedroom Loading... Closet …" at bounding box center [584, 286] width 1168 height 486
click at [481, 206] on icon at bounding box center [482, 210] width 46 height 46
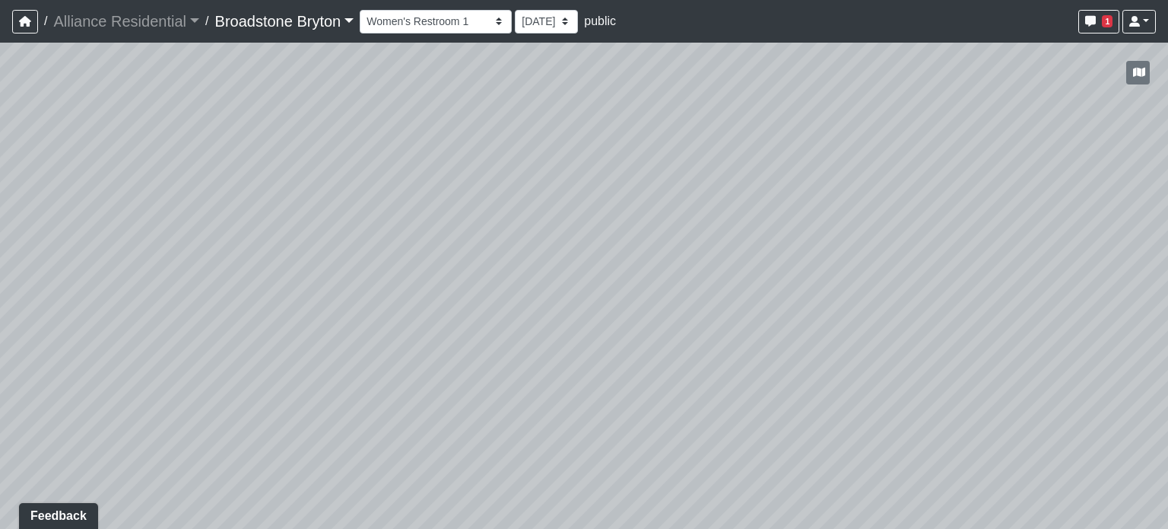
drag, startPoint x: 310, startPoint y: 177, endPoint x: 831, endPoint y: 283, distance: 531.7
click at [831, 283] on div "Loading... Kitchen Loading... Living Room Loading... Bedroom Loading... Closet …" at bounding box center [584, 286] width 1168 height 486
drag, startPoint x: 682, startPoint y: 324, endPoint x: 383, endPoint y: 199, distance: 325.0
click at [383, 199] on div "Loading... Kitchen Loading... Living Room Loading... Bedroom Loading... Closet …" at bounding box center [584, 286] width 1168 height 486
drag, startPoint x: 780, startPoint y: 275, endPoint x: 389, endPoint y: 232, distance: 393.4
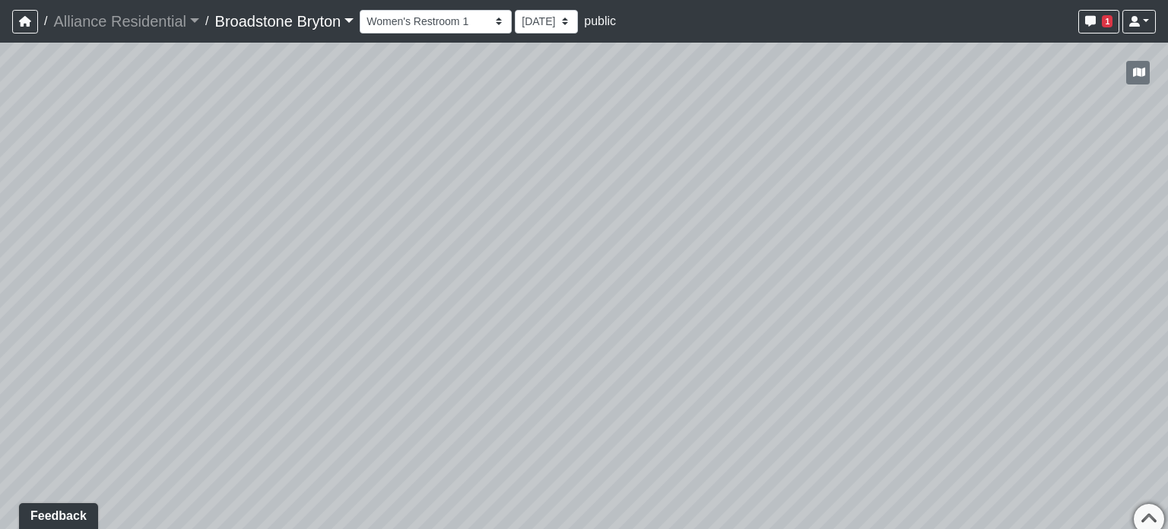
click at [386, 232] on div "Loading... Kitchen Loading... Living Room Loading... Bedroom Loading... Closet …" at bounding box center [584, 286] width 1168 height 486
drag, startPoint x: 965, startPoint y: 392, endPoint x: 581, endPoint y: 178, distance: 439.6
click at [581, 178] on div "Loading... Kitchen Loading... Living Room Loading... Bedroom Loading... Closet …" at bounding box center [584, 286] width 1168 height 486
drag, startPoint x: 499, startPoint y: 163, endPoint x: 229, endPoint y: 198, distance: 272.3
click at [229, 198] on div "Loading... Kitchen Loading... Living Room Loading... Bedroom Loading... Closet …" at bounding box center [584, 286] width 1168 height 486
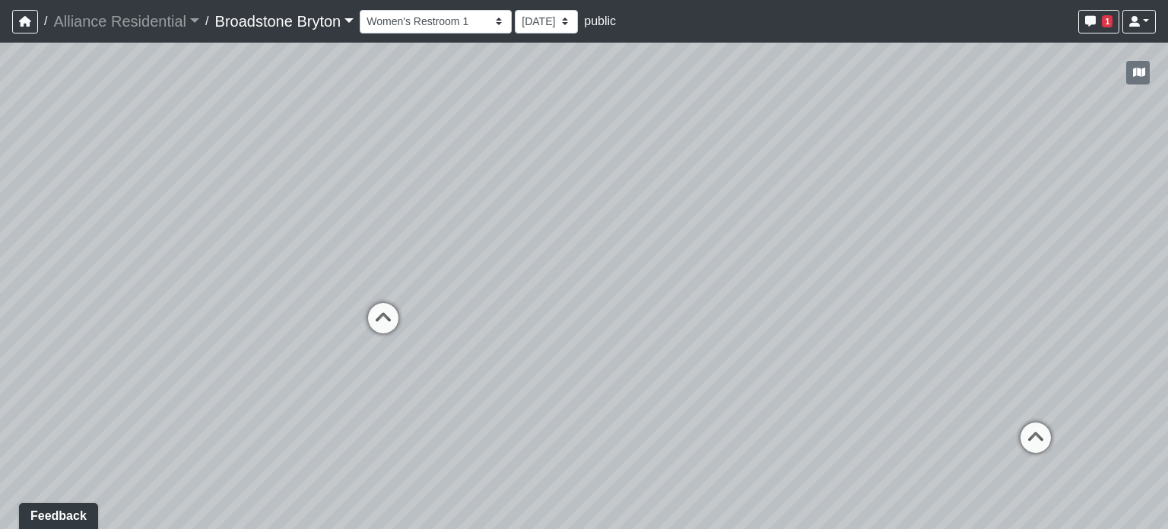
drag, startPoint x: 717, startPoint y: 196, endPoint x: 440, endPoint y: 335, distance: 309.9
click at [440, 335] on div "Loading... Kitchen Loading... Living Room Loading... Bedroom Loading... Closet …" at bounding box center [584, 286] width 1168 height 486
drag, startPoint x: 481, startPoint y: 195, endPoint x: 551, endPoint y: 316, distance: 139.7
click at [551, 316] on div "Loading... Kitchen Loading... Living Room Loading... Bedroom Loading... Closet …" at bounding box center [584, 286] width 1168 height 486
drag, startPoint x: 462, startPoint y: 374, endPoint x: 731, endPoint y: 383, distance: 269.5
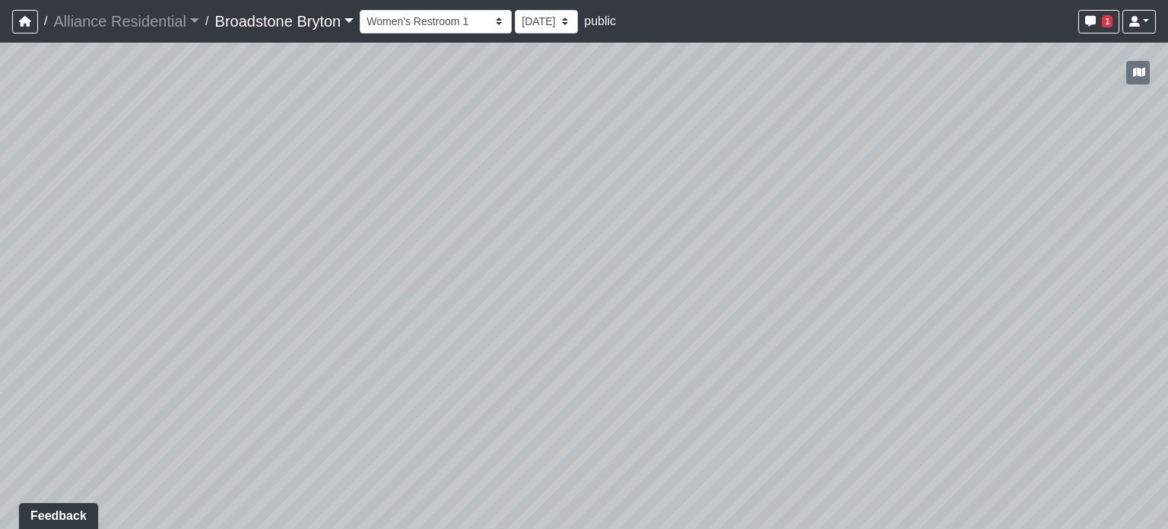
click at [731, 383] on div "Loading... Kitchen Loading... Living Room Loading... Bedroom Loading... Closet …" at bounding box center [584, 286] width 1168 height 486
drag, startPoint x: 478, startPoint y: 369, endPoint x: 857, endPoint y: 299, distance: 386.0
click at [857, 299] on div "Loading... Kitchen Loading... Living Room Loading... Bedroom Loading... Closet …" at bounding box center [584, 286] width 1168 height 486
drag, startPoint x: 380, startPoint y: 287, endPoint x: 895, endPoint y: 241, distance: 516.3
click at [895, 241] on div "Loading... Kitchen Loading... Living Room Loading... Bedroom Loading... Closet …" at bounding box center [584, 286] width 1168 height 486
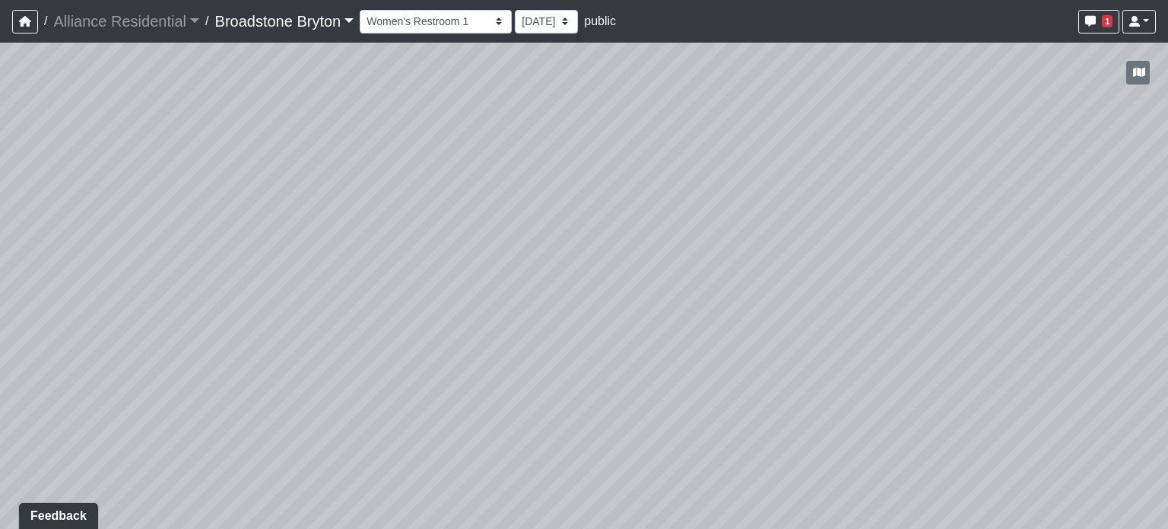
drag, startPoint x: 347, startPoint y: 248, endPoint x: 604, endPoint y: 143, distance: 277.7
click at [604, 143] on div "Loading... Kitchen Loading... Living Room Loading... Bedroom Loading... Closet …" at bounding box center [584, 286] width 1168 height 486
drag, startPoint x: 841, startPoint y: 227, endPoint x: 967, endPoint y: 234, distance: 126.4
click at [967, 234] on div "Loading... Kitchen Loading... Living Room Loading... Bedroom Loading... Closet …" at bounding box center [584, 286] width 1168 height 486
drag, startPoint x: 253, startPoint y: 364, endPoint x: 876, endPoint y: 167, distance: 654.4
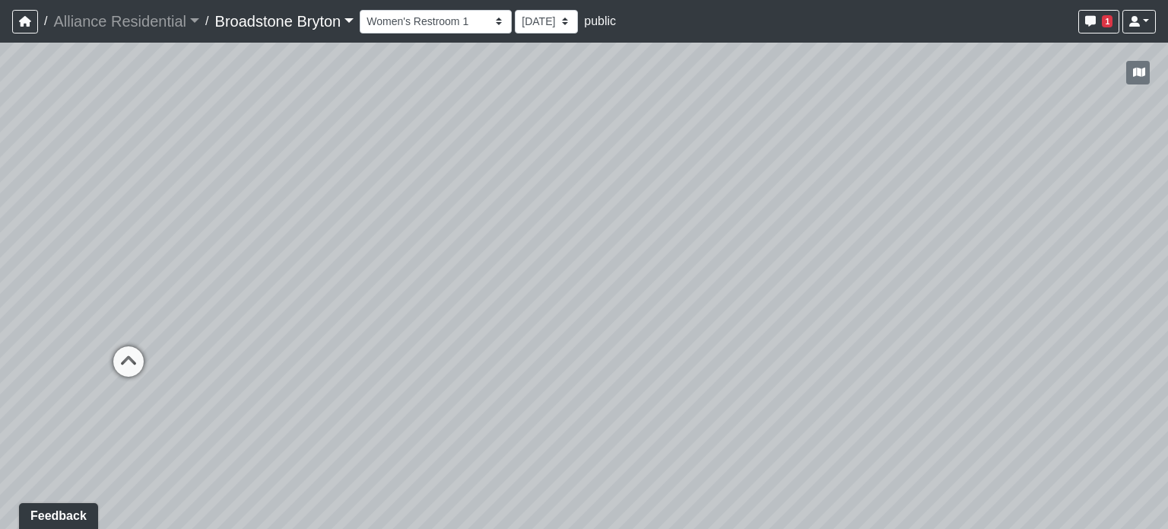
click at [876, 167] on div "Loading... Kitchen Loading... Living Room Loading... Bedroom Loading... Closet …" at bounding box center [584, 286] width 1168 height 486
drag, startPoint x: 677, startPoint y: 288, endPoint x: 1168, endPoint y: 252, distance: 492.0
click at [1168, 252] on div "Loading... Kitchen Loading... Living Room Loading... Bedroom Loading... Closet …" at bounding box center [584, 286] width 1168 height 486
drag, startPoint x: 626, startPoint y: 271, endPoint x: 817, endPoint y: 221, distance: 197.2
click at [847, 210] on div "Loading... Kitchen Loading... Living Room Loading... Bedroom Loading... Closet …" at bounding box center [584, 286] width 1168 height 486
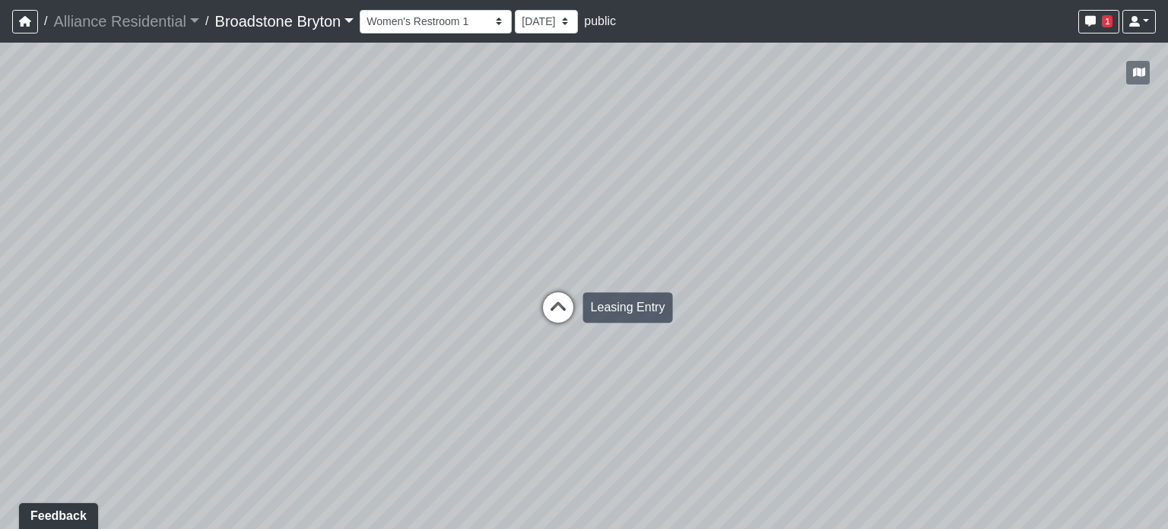
click at [555, 307] on icon at bounding box center [559, 315] width 46 height 46
drag, startPoint x: 603, startPoint y: 197, endPoint x: 874, endPoint y: 121, distance: 281.3
click at [874, 121] on div "Loading... Kitchen Loading... Living Room Loading... Bedroom Loading... Closet …" at bounding box center [584, 286] width 1168 height 486
drag, startPoint x: 641, startPoint y: 154, endPoint x: 426, endPoint y: 142, distance: 214.8
click at [426, 142] on div "Loading... Kitchen Loading... Living Room Loading... Bedroom Loading... Closet …" at bounding box center [584, 286] width 1168 height 486
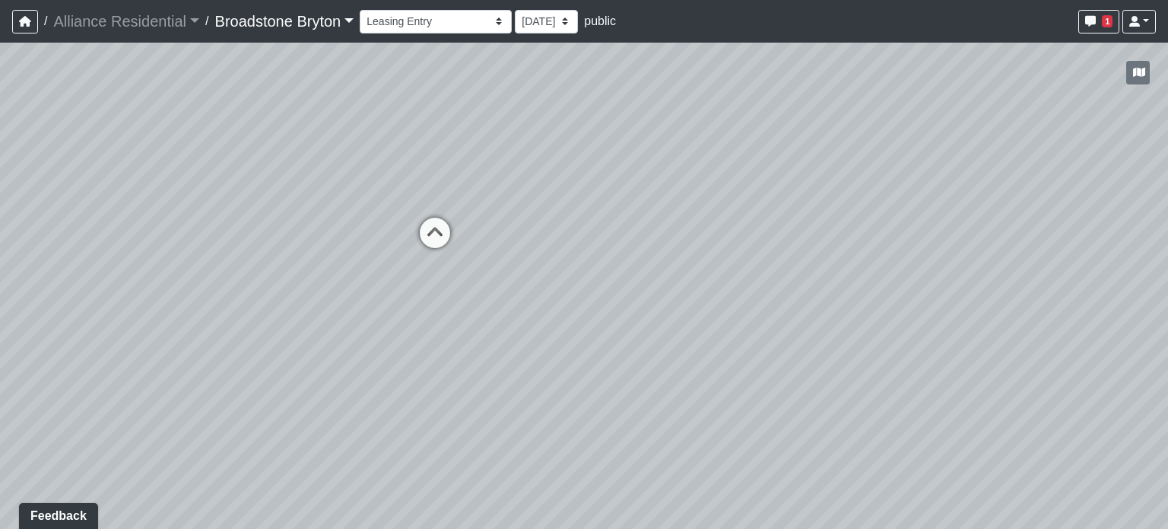
drag, startPoint x: 557, startPoint y: 200, endPoint x: 672, endPoint y: 197, distance: 115.7
click at [672, 197] on div "Loading... Kitchen Loading... Living Room Loading... Bedroom Loading... Closet …" at bounding box center [584, 286] width 1168 height 486
drag, startPoint x: 339, startPoint y: 255, endPoint x: 650, endPoint y: 72, distance: 360.8
click at [648, 70] on div "Loading... Kitchen Loading... Living Room Loading... Bedroom Loading... Closet …" at bounding box center [584, 286] width 1168 height 486
drag, startPoint x: 467, startPoint y: 165, endPoint x: 851, endPoint y: 206, distance: 385.6
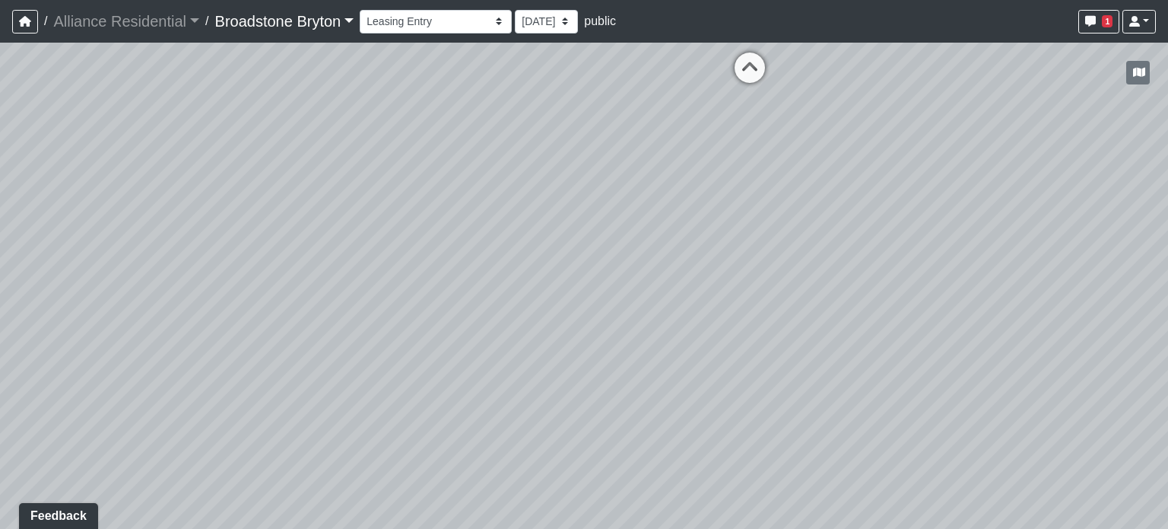
click at [851, 206] on div "Loading... Kitchen Loading... Living Room Loading... Bedroom Loading... Closet …" at bounding box center [584, 286] width 1168 height 486
drag, startPoint x: 479, startPoint y: 136, endPoint x: 765, endPoint y: 127, distance: 286.2
click at [765, 127] on div "Loading... Kitchen Loading... Living Room Loading... Bedroom Loading... Closet …" at bounding box center [584, 286] width 1168 height 486
drag, startPoint x: 584, startPoint y: 136, endPoint x: 515, endPoint y: 299, distance: 176.9
click at [515, 299] on div "Loading... Kitchen Loading... Living Room Loading... Bedroom Loading... Closet …" at bounding box center [584, 286] width 1168 height 486
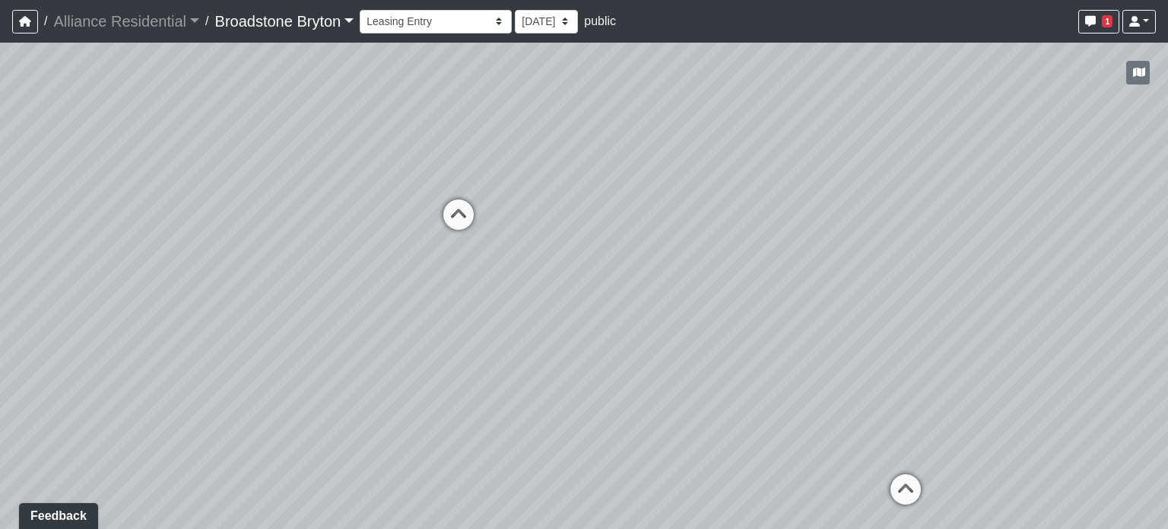
drag, startPoint x: 561, startPoint y: 161, endPoint x: 523, endPoint y: 316, distance: 159.2
click at [523, 316] on div "Loading... Kitchen Loading... Living Room Loading... Bedroom Loading... Closet …" at bounding box center [584, 286] width 1168 height 486
drag, startPoint x: 565, startPoint y: 197, endPoint x: 533, endPoint y: 294, distance: 102.5
click at [533, 300] on div "Loading... Kitchen Loading... Living Room Loading... Bedroom Loading... Closet …" at bounding box center [584, 286] width 1168 height 486
drag, startPoint x: 657, startPoint y: 129, endPoint x: 746, endPoint y: 304, distance: 195.6
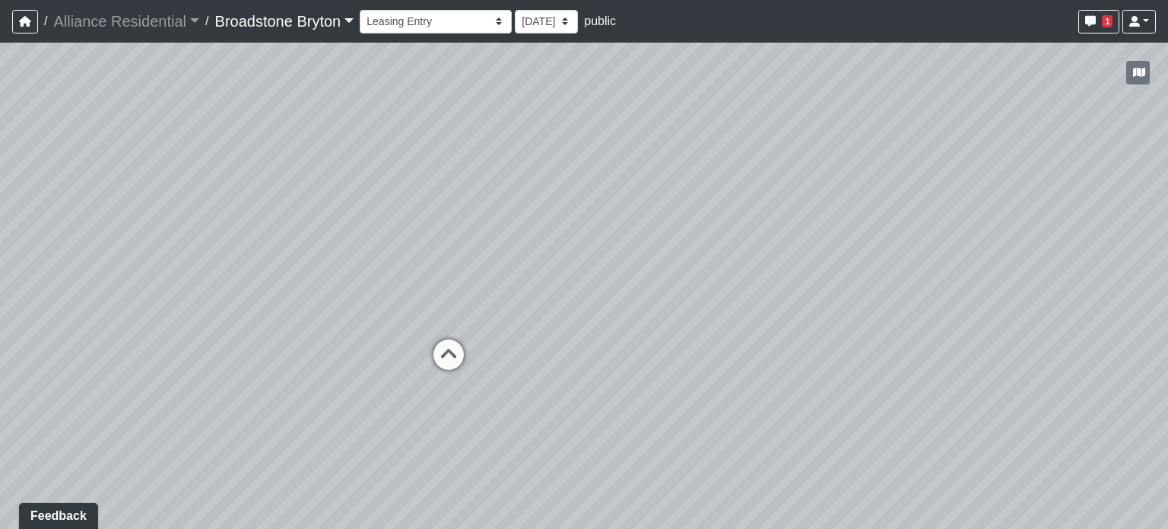
click at [746, 304] on div "Loading... Kitchen Loading... Living Room Loading... Bedroom Loading... Closet …" at bounding box center [584, 286] width 1168 height 486
drag, startPoint x: 791, startPoint y: 255, endPoint x: 487, endPoint y: 200, distance: 309.2
click at [487, 200] on div "Loading... Kitchen Loading... Living Room Loading... Bedroom Loading... Closet …" at bounding box center [584, 286] width 1168 height 486
drag, startPoint x: 791, startPoint y: 280, endPoint x: 660, endPoint y: 332, distance: 141.7
click at [660, 332] on div "Loading... Kitchen Loading... Living Room Loading... Bedroom Loading... Closet …" at bounding box center [584, 286] width 1168 height 486
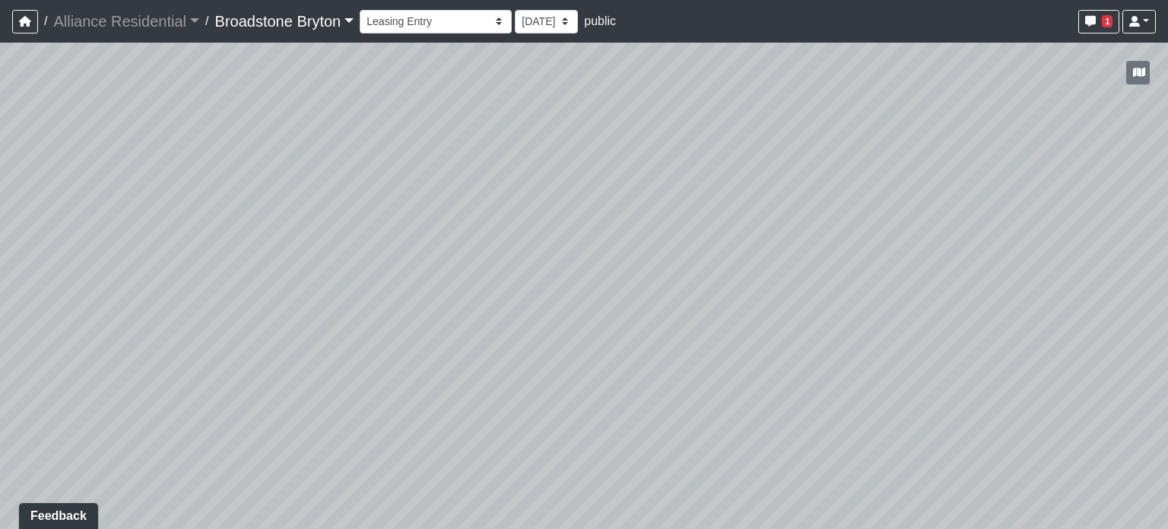
drag, startPoint x: 694, startPoint y: 154, endPoint x: 417, endPoint y: 295, distance: 310.6
click at [417, 295] on div "Loading... Kitchen Loading... Living Room Loading... Bedroom Loading... Closet …" at bounding box center [584, 286] width 1168 height 486
drag, startPoint x: 584, startPoint y: 306, endPoint x: 239, endPoint y: 320, distance: 345.7
click at [239, 320] on div "Loading... Kitchen Loading... Living Room Loading... Bedroom Loading... Closet …" at bounding box center [584, 286] width 1168 height 486
drag, startPoint x: 648, startPoint y: 319, endPoint x: 235, endPoint y: 307, distance: 413.3
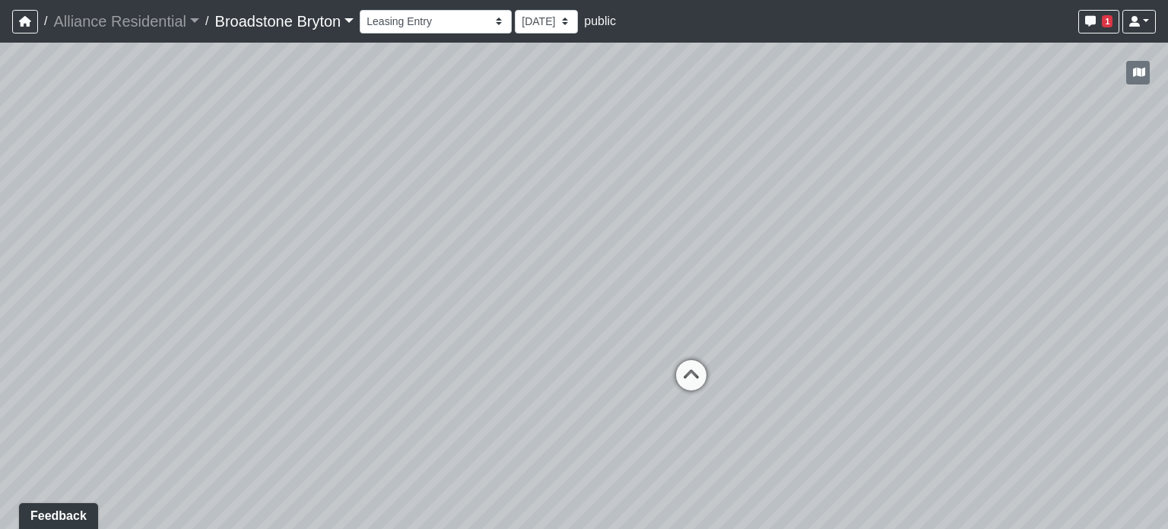
click at [235, 307] on div "Loading... Kitchen Loading... Living Room Loading... Bedroom Loading... Closet …" at bounding box center [584, 286] width 1168 height 486
drag, startPoint x: 560, startPoint y: 261, endPoint x: 718, endPoint y: 237, distance: 160.1
click at [718, 237] on div "Loading... Kitchen Loading... Living Room Loading... Bedroom Loading... Closet …" at bounding box center [584, 286] width 1168 height 486
drag, startPoint x: 508, startPoint y: 325, endPoint x: 895, endPoint y: 198, distance: 406.8
click at [895, 198] on div "Loading... Kitchen Loading... Living Room Loading... Bedroom Loading... Closet …" at bounding box center [584, 286] width 1168 height 486
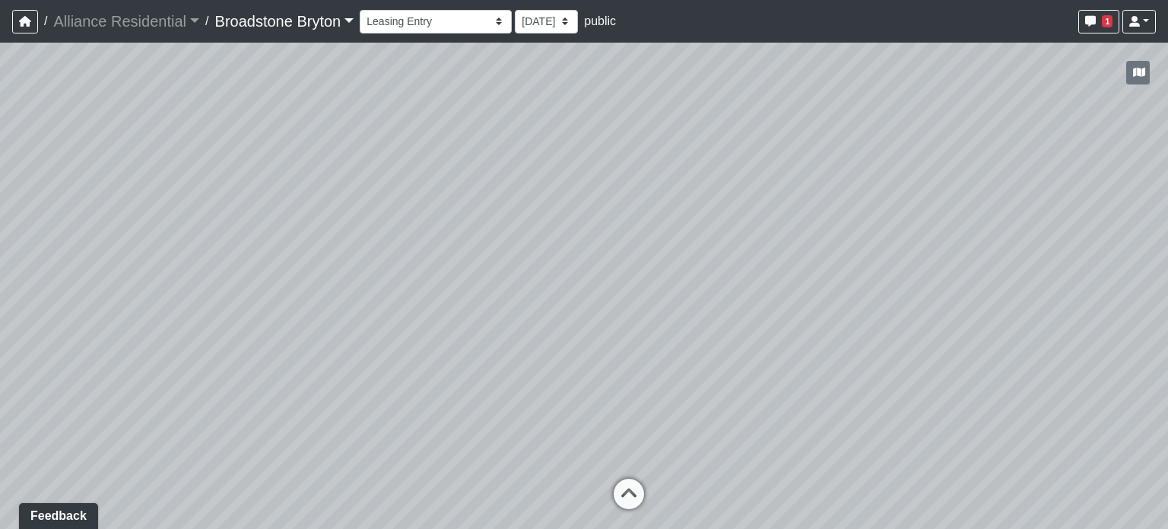
drag, startPoint x: 600, startPoint y: 201, endPoint x: 889, endPoint y: 141, distance: 295.1
click at [889, 141] on div "Loading... Kitchen Loading... Living Room Loading... Bedroom Loading... Closet …" at bounding box center [584, 286] width 1168 height 486
drag, startPoint x: 835, startPoint y: 221, endPoint x: 800, endPoint y: 126, distance: 100.4
click at [800, 126] on div "Loading... Kitchen Loading... Living Room Loading... Bedroom Loading... Closet …" at bounding box center [584, 286] width 1168 height 486
click at [606, 398] on icon at bounding box center [610, 401] width 46 height 46
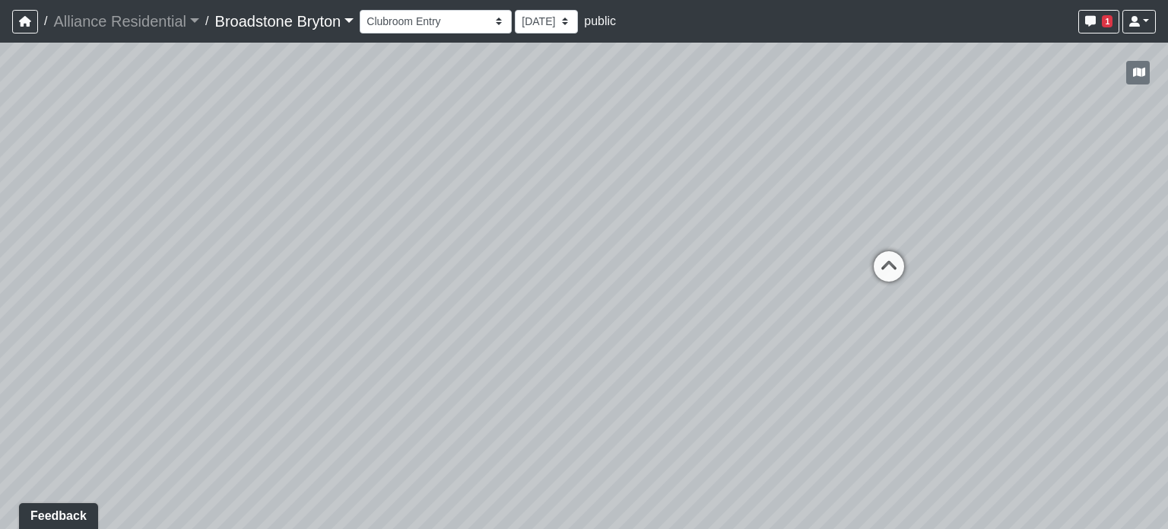
drag, startPoint x: 801, startPoint y: 339, endPoint x: 587, endPoint y: 187, distance: 262.4
click at [587, 187] on div "Loading... Kitchen Loading... Living Room Loading... Bedroom Loading... Closet …" at bounding box center [584, 286] width 1168 height 486
drag, startPoint x: 843, startPoint y: 188, endPoint x: 170, endPoint y: 327, distance: 686.7
click at [170, 327] on div "Loading... Kitchen Loading... Living Room Loading... Bedroom Loading... Closet …" at bounding box center [584, 286] width 1168 height 486
drag, startPoint x: 507, startPoint y: 323, endPoint x: 496, endPoint y: 441, distance: 118.5
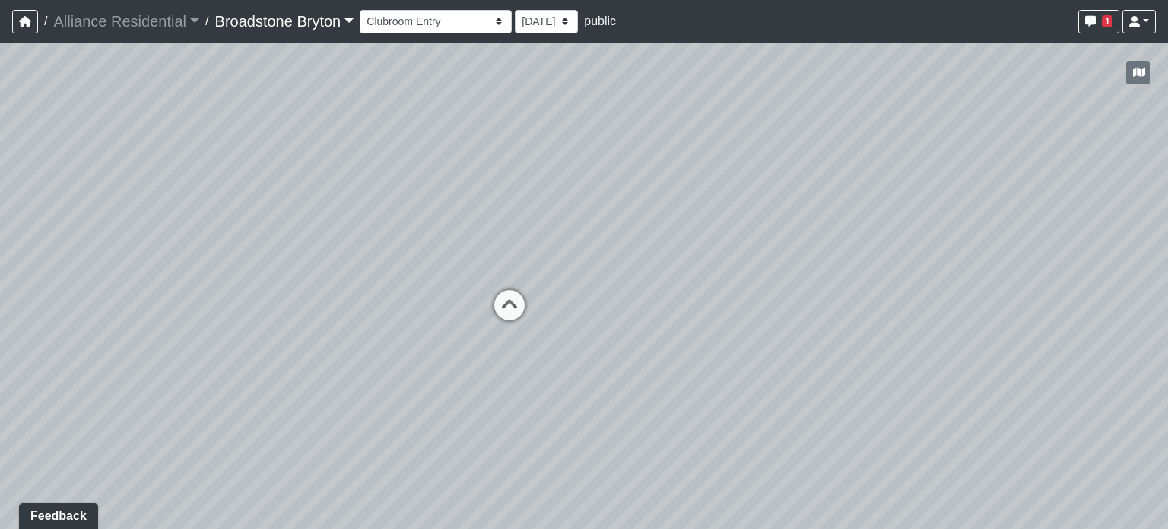
click at [496, 441] on div "Loading... Kitchen Loading... Living Room Loading... Bedroom Loading... Closet …" at bounding box center [584, 286] width 1168 height 486
click at [511, 312] on icon at bounding box center [510, 313] width 46 height 46
drag, startPoint x: 346, startPoint y: 206, endPoint x: 892, endPoint y: 212, distance: 546.2
click at [892, 212] on div "Loading... Kitchen Loading... Living Room Loading... Bedroom Loading... Closet …" at bounding box center [584, 286] width 1168 height 486
drag, startPoint x: 533, startPoint y: 167, endPoint x: 975, endPoint y: 191, distance: 442.6
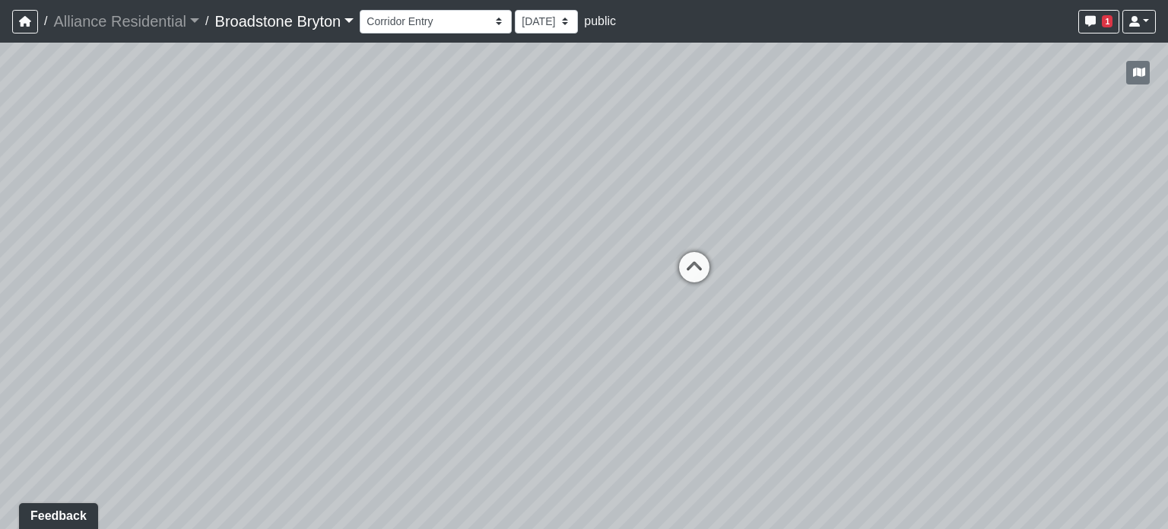
click at [975, 191] on div "Loading... Kitchen Loading... Living Room Loading... Bedroom Loading... Closet …" at bounding box center [584, 286] width 1168 height 486
drag, startPoint x: 569, startPoint y: 173, endPoint x: 855, endPoint y: 194, distance: 286.8
click at [855, 194] on div "Loading... Kitchen Loading... Living Room Loading... Bedroom Loading... Closet …" at bounding box center [584, 286] width 1168 height 486
drag, startPoint x: 526, startPoint y: 154, endPoint x: 809, endPoint y: 339, distance: 338.0
click at [809, 339] on div "Loading... Kitchen Loading... Living Room Loading... Bedroom Loading... Closet …" at bounding box center [584, 286] width 1168 height 486
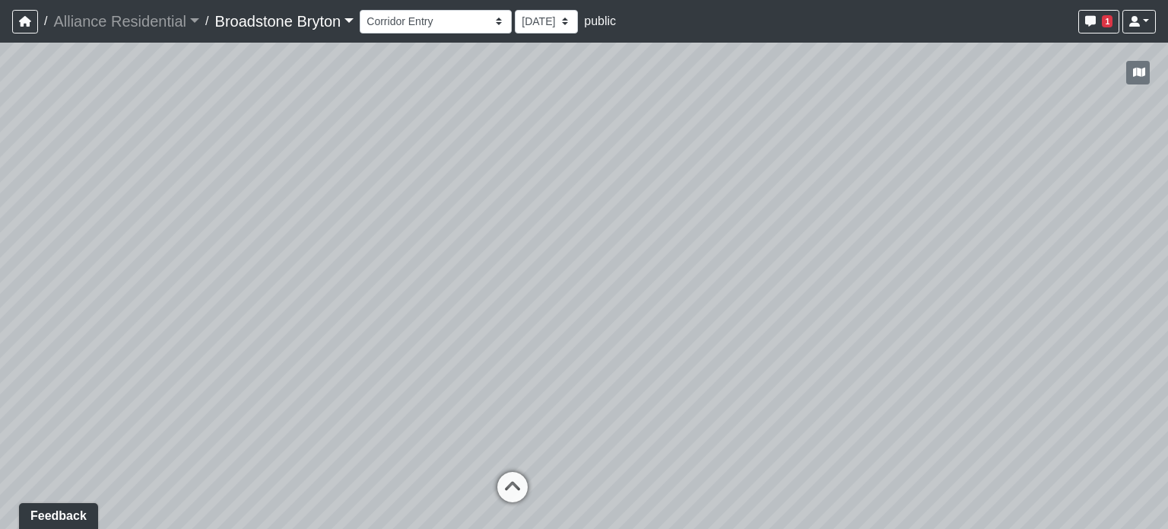
drag, startPoint x: 870, startPoint y: 271, endPoint x: 683, endPoint y: 157, distance: 218.8
click at [683, 157] on div "Loading... Kitchen Loading... Living Room Loading... Bedroom Loading... Closet …" at bounding box center [584, 286] width 1168 height 486
drag
click at [196, 136] on div "Loading... Kitchen Loading... Living Room Loading... Bedroom Loading... Closet …" at bounding box center [584, 286] width 1168 height 486
click at [253, 334] on div "Loading... Kitchen Loading... Living Room Loading... Bedroom Loading... Closet …" at bounding box center [584, 286] width 1168 height 486
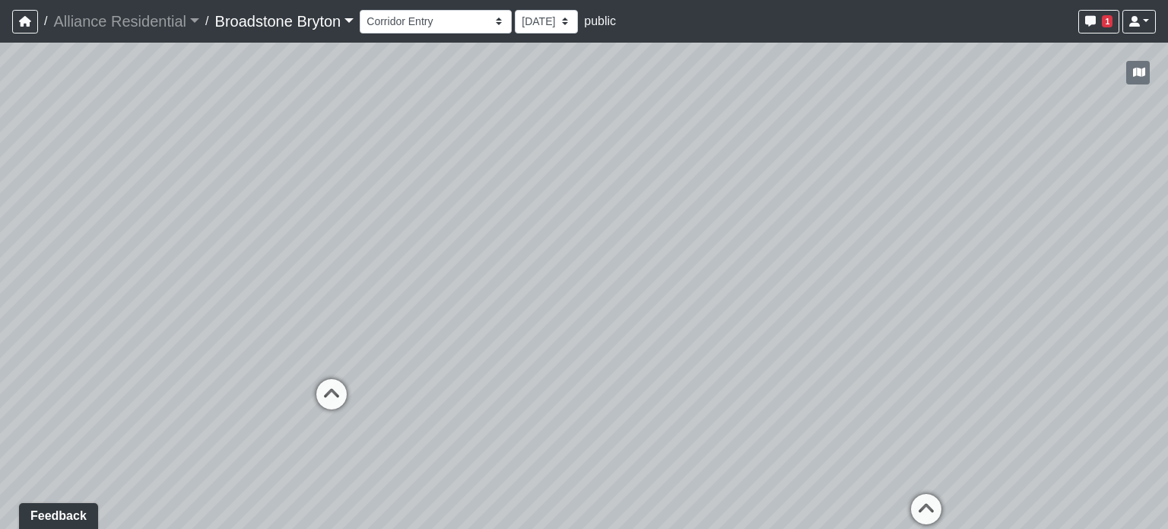
click at [286, 231] on div "Loading... Kitchen Loading... Living Room Loading... Bedroom Loading... Closet …" at bounding box center [584, 286] width 1168 height 486
click at [240, 199] on div "Loading... Kitchen Loading... Living Room Loading... Bedroom Loading... Closet …" at bounding box center [584, 286] width 1168 height 486
drag, startPoint x: 473, startPoint y: 367, endPoint x: 800, endPoint y: 420, distance: 330.7
click at [800, 420] on div "Loading... Kitchen Loading... Living Room Loading... Bedroom Loading... Closet …" at bounding box center [584, 286] width 1168 height 486
drag, startPoint x: 304, startPoint y: 307, endPoint x: 1059, endPoint y: 302, distance: 755.4
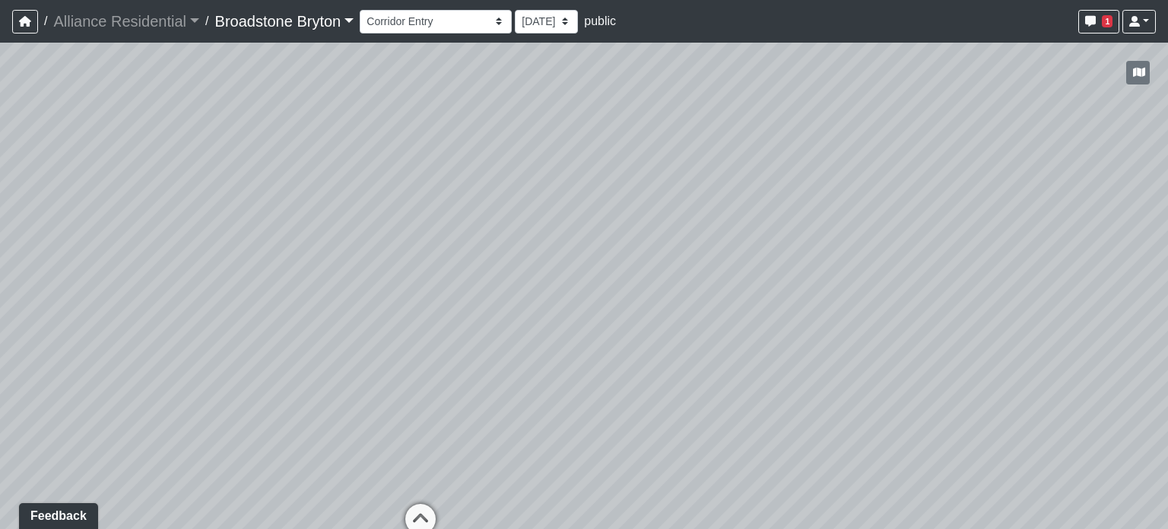
click at [1090, 313] on div "Loading... Kitchen Loading... Living Room Loading... Bedroom Loading... Closet …" at bounding box center [584, 286] width 1168 height 486
drag, startPoint x: 634, startPoint y: 289, endPoint x: 911, endPoint y: 154, distance: 307.9
click at [911, 154] on div "Loading... Kitchen Loading... Living Room Loading... Bedroom Loading... Closet …" at bounding box center [584, 286] width 1168 height 486
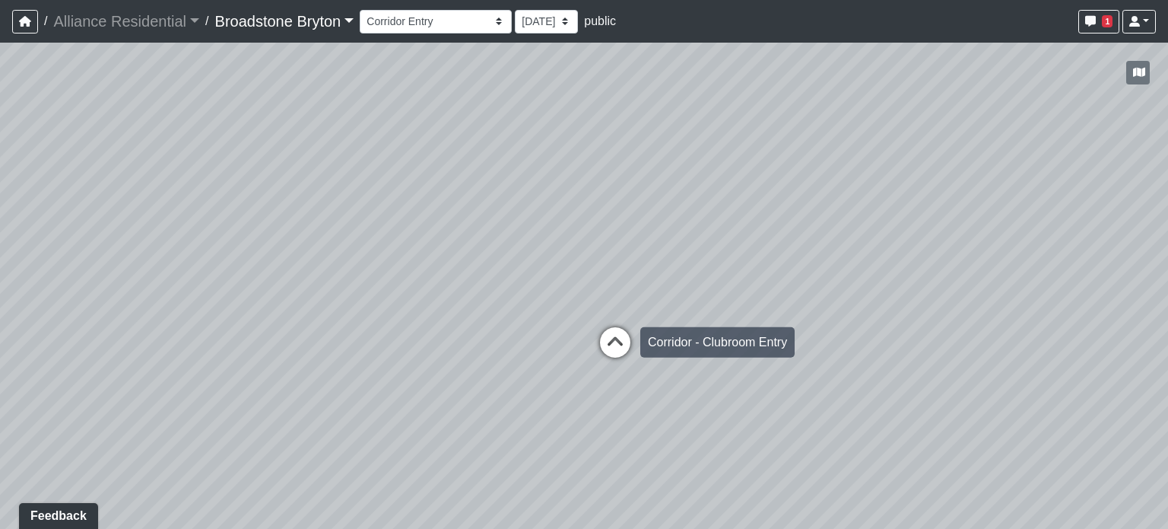
click at [618, 334] on icon at bounding box center [616, 350] width 46 height 46
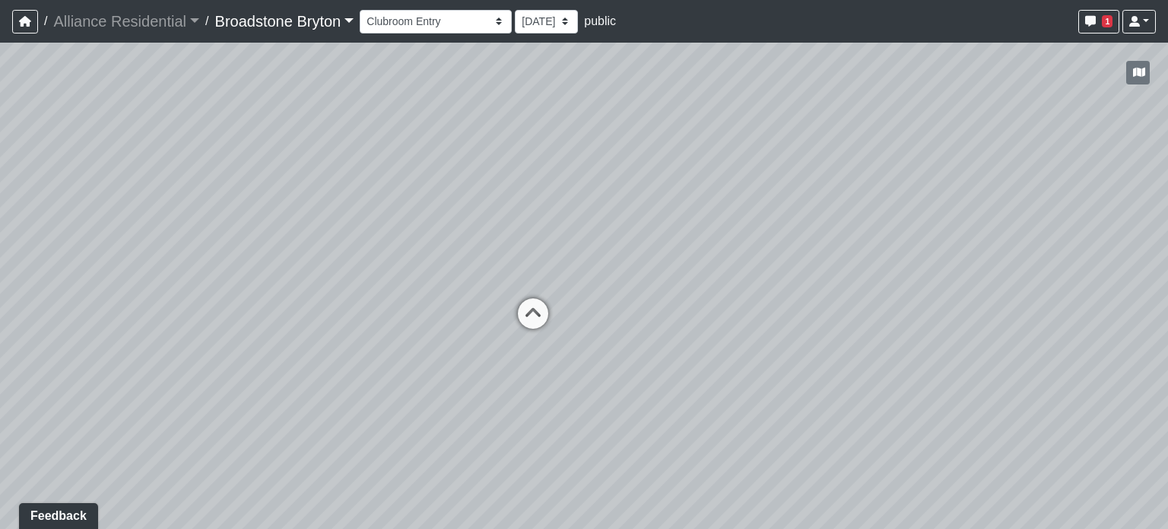
drag, startPoint x: 527, startPoint y: 224, endPoint x: 1053, endPoint y: 157, distance: 529.9
click at [1168, 119] on div "Loading... Kitchen Loading... Living Room Loading... Bedroom Loading... Closet …" at bounding box center [584, 286] width 1168 height 486
click at [571, 307] on icon at bounding box center [575, 312] width 46 height 46
drag, startPoint x: 806, startPoint y: 237, endPoint x: 335, endPoint y: 240, distance: 471.7
click at [335, 240] on div "Loading... Kitchen Loading... Living Room Loading... Bedroom Loading... Closet …" at bounding box center [584, 286] width 1168 height 486
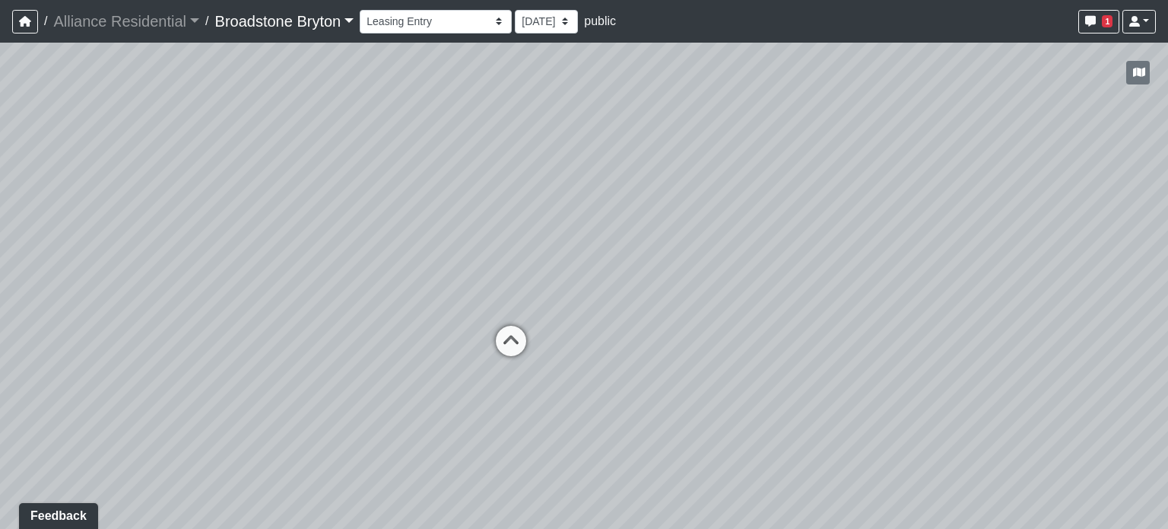
drag, startPoint x: 602, startPoint y: 217, endPoint x: 292, endPoint y: 377, distance: 348.8
click at [250, 383] on div "Loading... Kitchen Loading... Living Room Loading... Bedroom Loading... Closet …" at bounding box center [584, 286] width 1168 height 486
click at [494, 358] on icon at bounding box center [500, 357] width 46 height 46
click at [478, 296] on icon at bounding box center [480, 305] width 46 height 46
drag, startPoint x: 993, startPoint y: 395, endPoint x: 173, endPoint y: 274, distance: 828.9
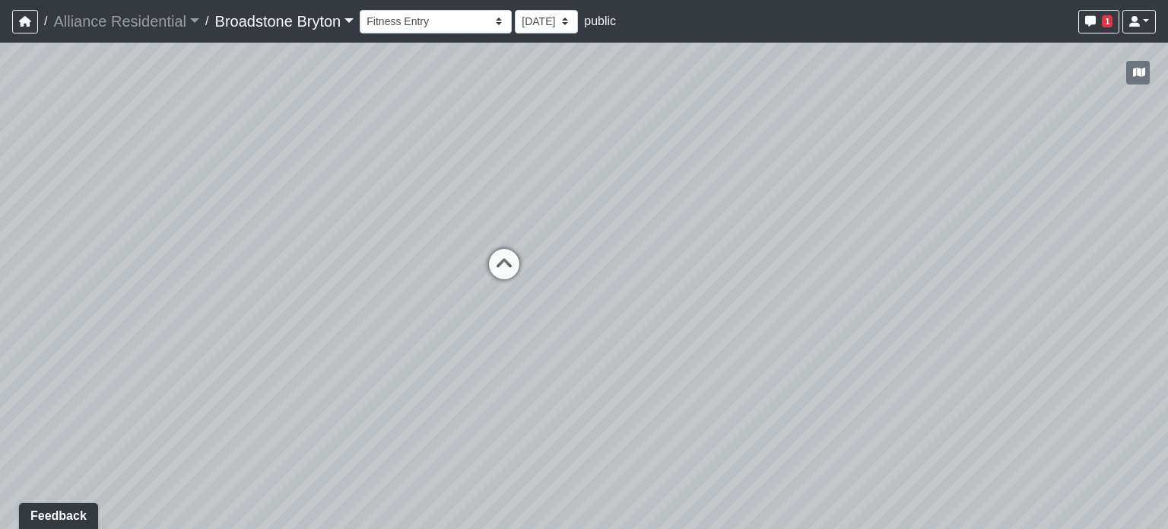
click at [173, 273] on div "Loading... Kitchen Loading... Living Room Loading... Bedroom Loading... Closet …" at bounding box center [584, 286] width 1168 height 486
drag, startPoint x: 622, startPoint y: 483, endPoint x: 613, endPoint y: 489, distance: 10.3
click at [613, 489] on div "Loading... Kitchen Loading... Living Room Loading... Bedroom Loading... Closet …" at bounding box center [584, 286] width 1168 height 486
drag, startPoint x: 704, startPoint y: 349, endPoint x: 252, endPoint y: 339, distance: 452.7
click at [252, 339] on div "Loading... Kitchen Loading... Living Room Loading... Bedroom Loading... Closet …" at bounding box center [584, 286] width 1168 height 486
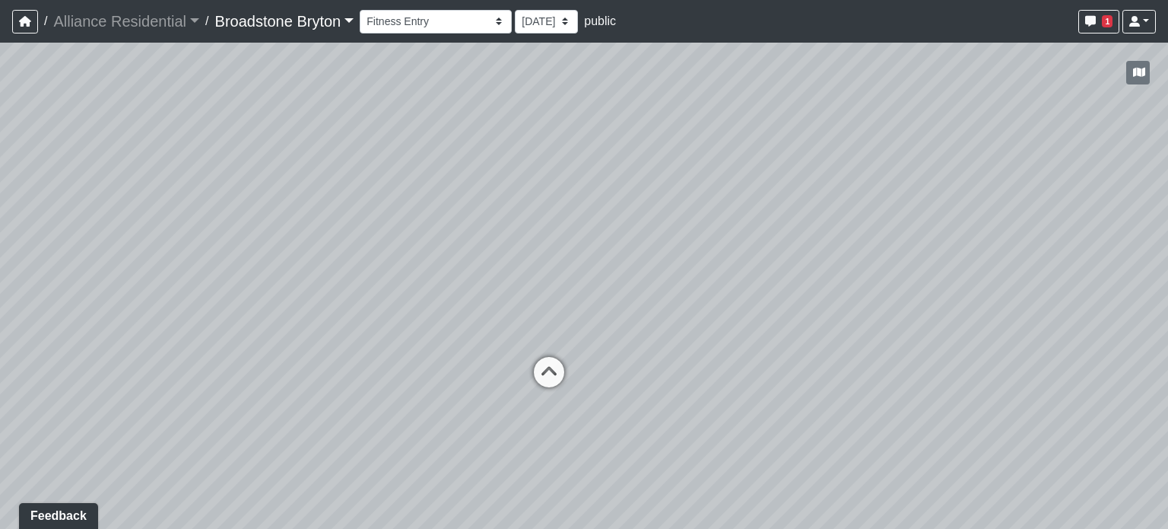
click at [557, 366] on icon at bounding box center [549, 380] width 46 height 46
click at [574, 414] on icon at bounding box center [565, 437] width 46 height 46
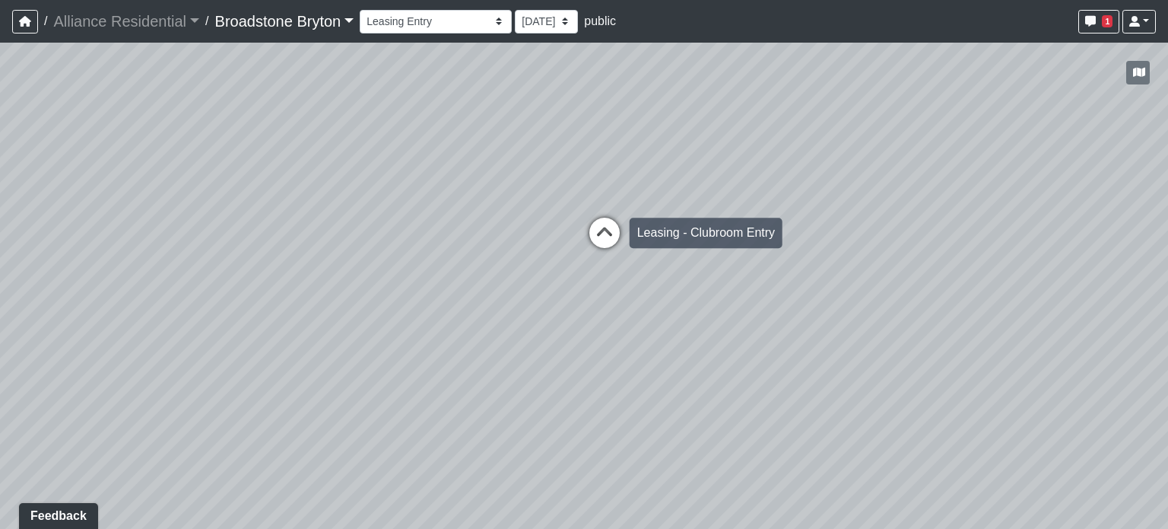
click at [606, 241] on icon at bounding box center [605, 241] width 46 height 46
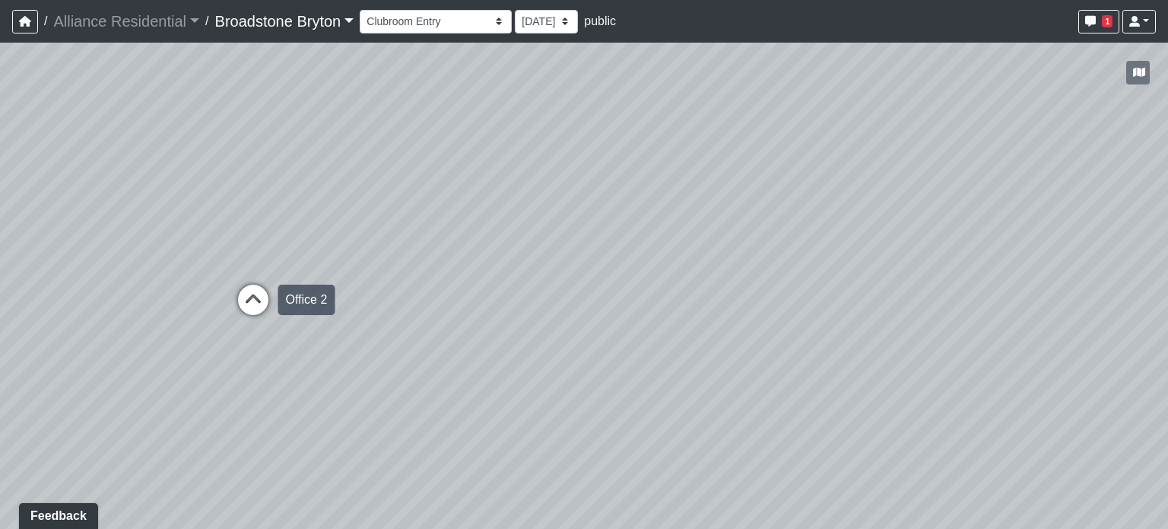
drag, startPoint x: 606, startPoint y: 241, endPoint x: 252, endPoint y: 306, distance: 360.4
click at [252, 306] on div "Loading... Kitchen Loading... Living Room Loading... Bedroom Loading... Closet …" at bounding box center [584, 286] width 1168 height 486
drag, startPoint x: 645, startPoint y: 370, endPoint x: 642, endPoint y: 310, distance: 60.9
click at [642, 310] on div "Loading... Kitchen Loading... Living Room Loading... Bedroom Loading... Closet …" at bounding box center [584, 286] width 1168 height 486
drag, startPoint x: 773, startPoint y: 297, endPoint x: 1137, endPoint y: 285, distance: 363.8
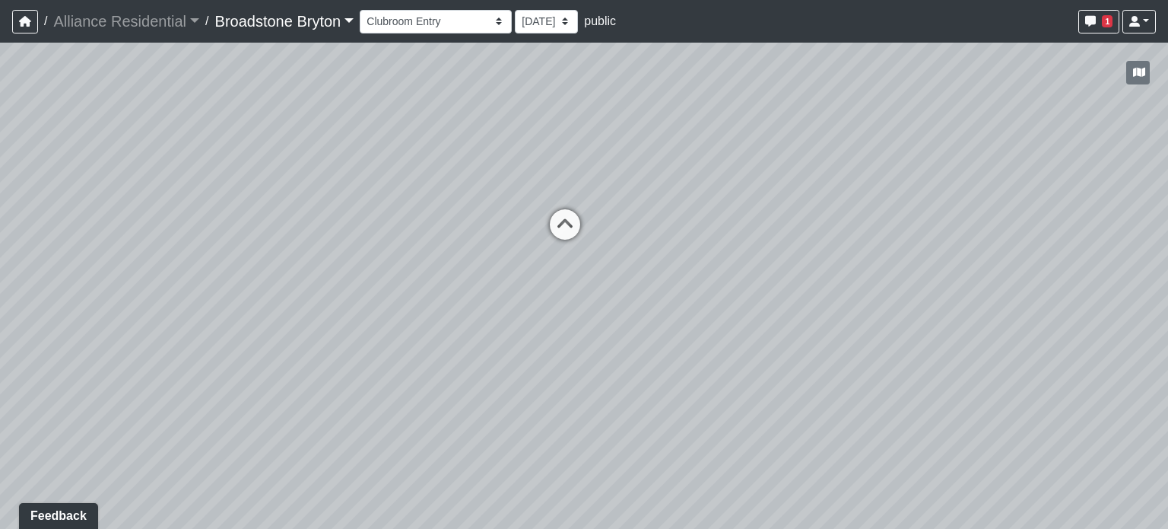
click at [1137, 285] on div "Loading... Kitchen Loading... Living Room Loading... Bedroom Loading... Closet …" at bounding box center [584, 286] width 1168 height 486
drag, startPoint x: 411, startPoint y: 299, endPoint x: 980, endPoint y: 297, distance: 569.0
click at [980, 297] on div "Loading... Kitchen Loading... Living Room Loading... Bedroom Loading... Closet …" at bounding box center [584, 286] width 1168 height 486
click at [609, 403] on icon at bounding box center [616, 425] width 46 height 46
drag, startPoint x: 955, startPoint y: 224, endPoint x: 754, endPoint y: 220, distance: 200.9
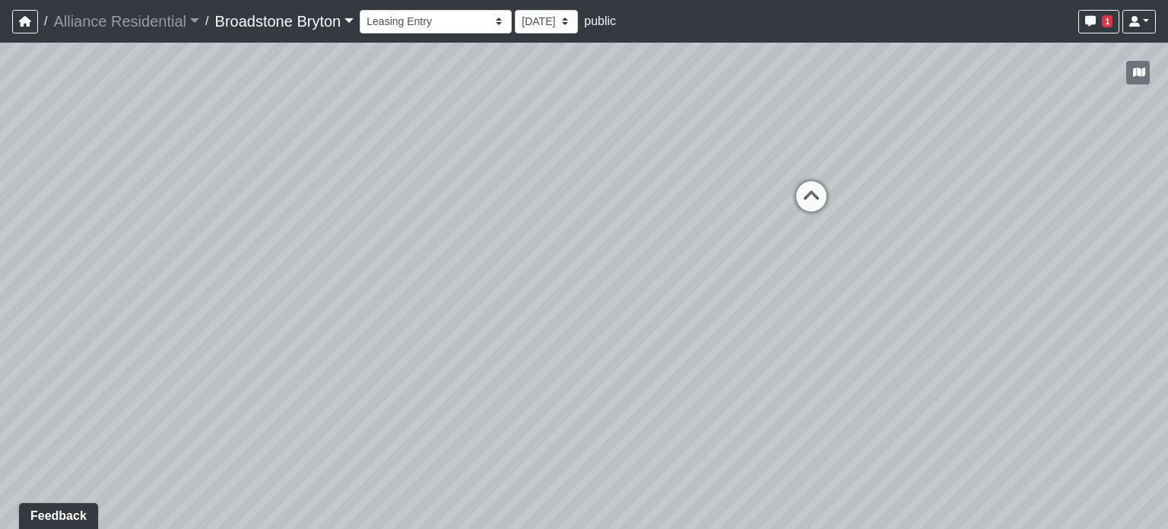
click at [754, 220] on div "Loading... Kitchen Loading... Living Room Loading... Bedroom Loading... Closet …" at bounding box center [584, 286] width 1168 height 486
click at [812, 197] on icon at bounding box center [807, 204] width 46 height 46
click at [405, 316] on icon at bounding box center [400, 327] width 46 height 46
drag, startPoint x: 342, startPoint y: 291, endPoint x: 1090, endPoint y: 250, distance: 749.7
click at [1090, 250] on div "Loading... Kitchen Loading... Living Room Loading... Bedroom Loading... Closet …" at bounding box center [584, 286] width 1168 height 486
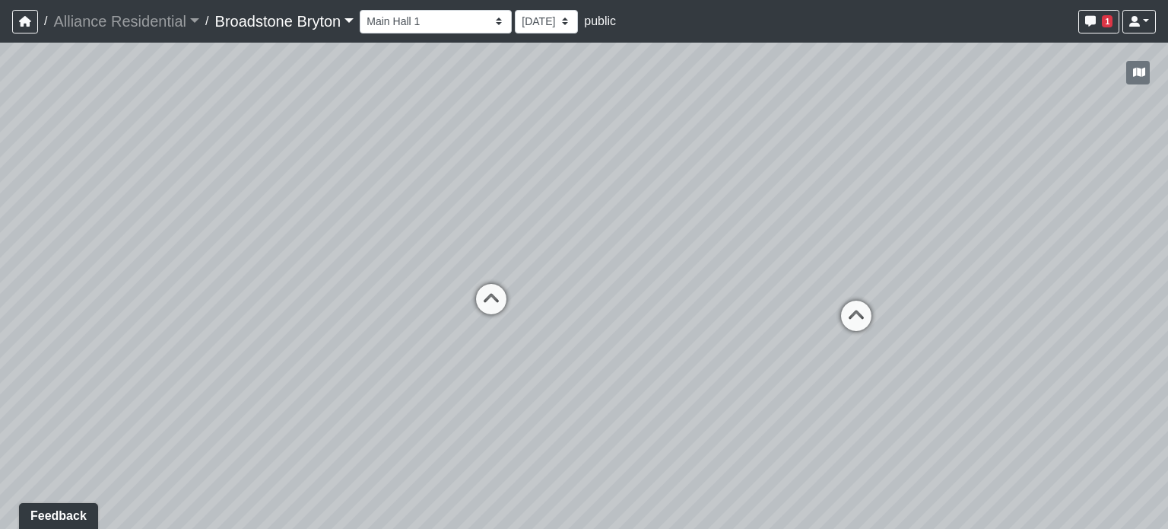
click at [489, 302] on icon at bounding box center [492, 307] width 46 height 46
drag, startPoint x: 733, startPoint y: 200, endPoint x: 335, endPoint y: 197, distance: 398.6
click at [335, 197] on div "Loading... Kitchen Loading... Living Room Loading... Bedroom Loading... Closet …" at bounding box center [584, 286] width 1168 height 486
click at [854, 157] on div "Loading... Kitchen Loading... Living Room Loading... Bedroom Loading... Closet …" at bounding box center [584, 286] width 1168 height 486
click at [794, 198] on div "Loading... Kitchen Loading... Living Room Loading... Bedroom Loading... Closet …" at bounding box center [584, 286] width 1168 height 486
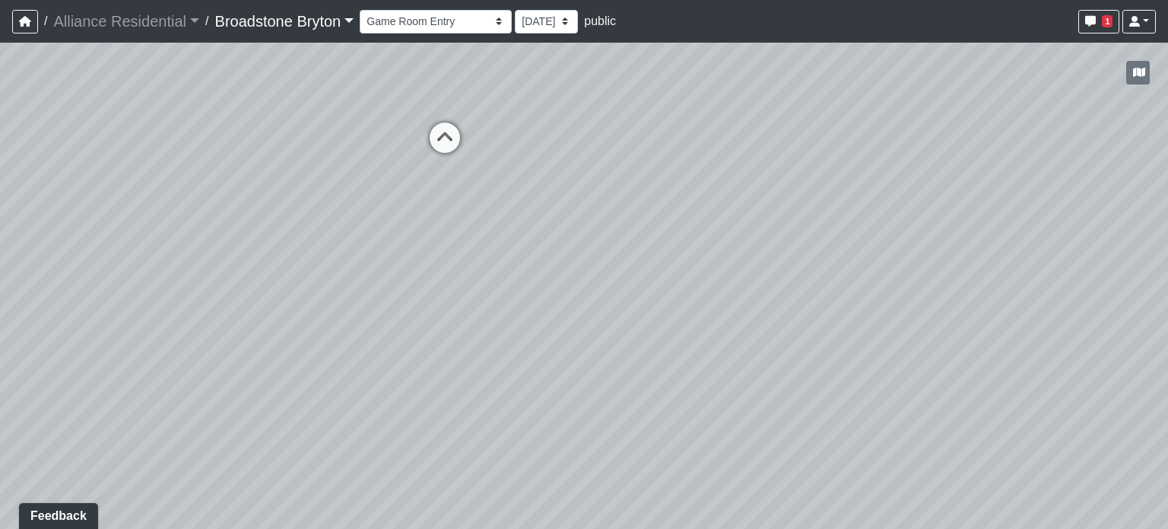
click at [733, 415] on div "Loading... Kitchen Loading... Living Room Loading... Bedroom Loading... Closet …" at bounding box center [584, 286] width 1168 height 486
click at [842, 384] on div "Loading... Kitchen Loading... Living Room Loading... Bedroom Loading... Closet …" at bounding box center [584, 286] width 1168 height 486
click at [928, 390] on div "Loading... Kitchen Loading... Living Room Loading... Bedroom Loading... Closet …" at bounding box center [584, 286] width 1168 height 486
click at [953, 326] on div "Loading... Kitchen Loading... Living Room Loading... Bedroom Loading... Closet …" at bounding box center [584, 286] width 1168 height 486
click at [885, 291] on div "Loading... Kitchen Loading... Living Room Loading... Bedroom Loading... Closet …" at bounding box center [584, 286] width 1168 height 486
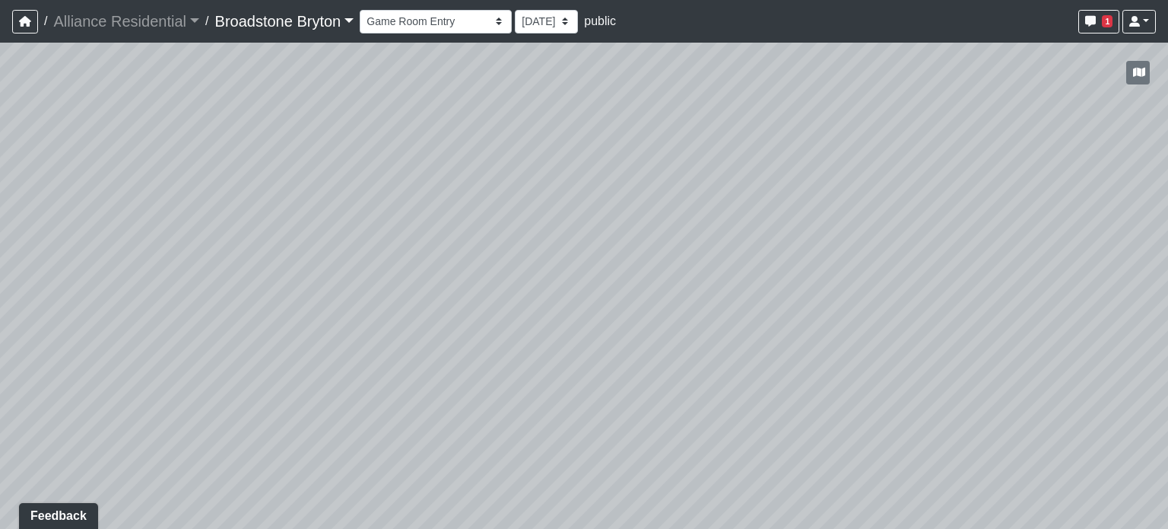
click at [615, 377] on div "Loading... Kitchen Loading... Living Room Loading... Bedroom Loading... Closet …" at bounding box center [584, 286] width 1168 height 486
click at [643, 450] on div "Loading... Kitchen Loading... Living Room Loading... Bedroom Loading... Closet …" at bounding box center [584, 286] width 1168 height 486
click at [641, 450] on div "Loading... Kitchen Loading... Living Room Loading... Bedroom Loading... Closet …" at bounding box center [584, 286] width 1168 height 486
click at [111, 101] on div "Loading... Kitchen Loading... Living Room Loading... Bedroom Loading... Closet …" at bounding box center [584, 286] width 1168 height 486
click at [113, 179] on div "Loading... Kitchen Loading... Living Room Loading... Bedroom Loading... Closet …" at bounding box center [584, 286] width 1168 height 486
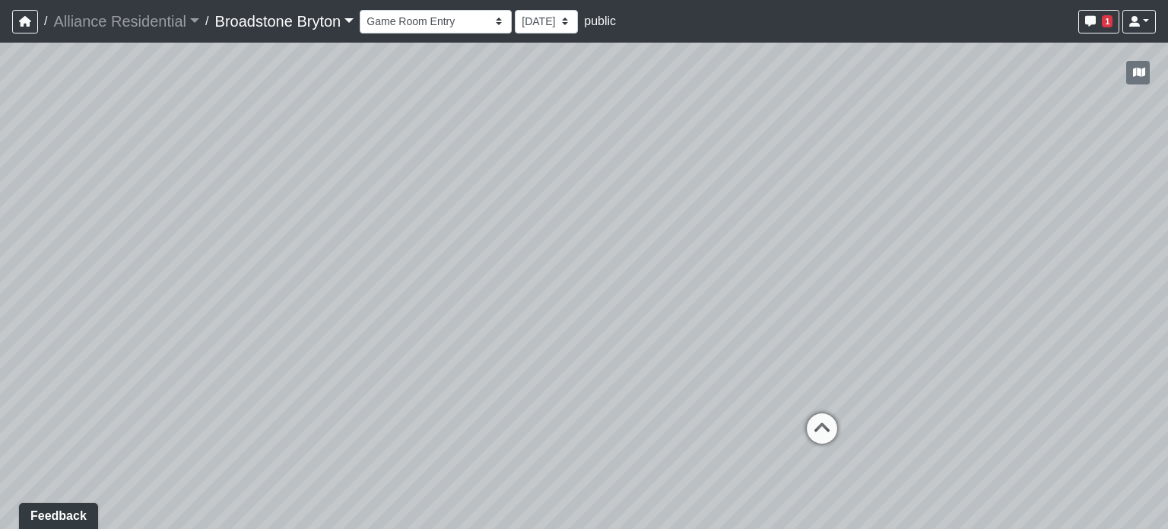
click at [910, 132] on div "Loading... Kitchen Loading... Living Room Loading... Bedroom Loading... Closet …" at bounding box center [584, 286] width 1168 height 486
click at [834, 181] on div "Loading... Kitchen Loading... Living Room Loading... Bedroom Loading... Closet …" at bounding box center [584, 286] width 1168 height 486
click at [928, 259] on div "Loading... Kitchen Loading... Living Room Loading... Bedroom Loading... Closet …" at bounding box center [584, 286] width 1168 height 486
click at [949, 231] on div "Loading... Kitchen Loading... Living Room Loading... Bedroom Loading... Closet …" at bounding box center [584, 286] width 1168 height 486
click at [774, 209] on div "Loading... Kitchen Loading... Living Room Loading... Bedroom Loading... Closet …" at bounding box center [584, 286] width 1168 height 486
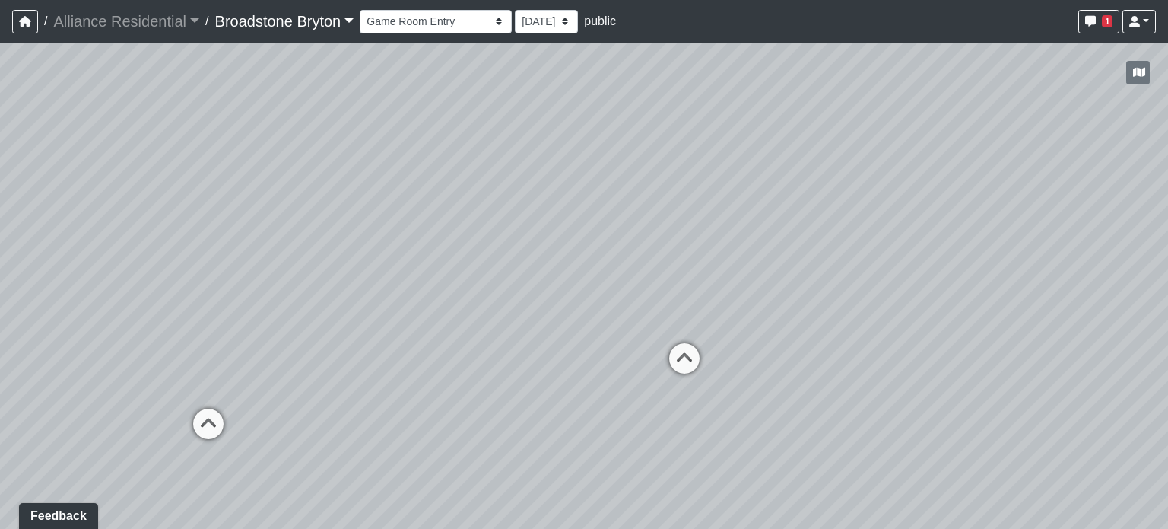
click at [566, 248] on div "Loading... Kitchen Loading... Living Room Loading... Bedroom Loading... Closet …" at bounding box center [584, 286] width 1168 height 486
click at [656, 355] on div "Loading... Kitchen Loading... Living Room Loading... Bedroom Loading... Closet …" at bounding box center [584, 286] width 1168 height 486
click at [667, 358] on icon at bounding box center [689, 367] width 46 height 46
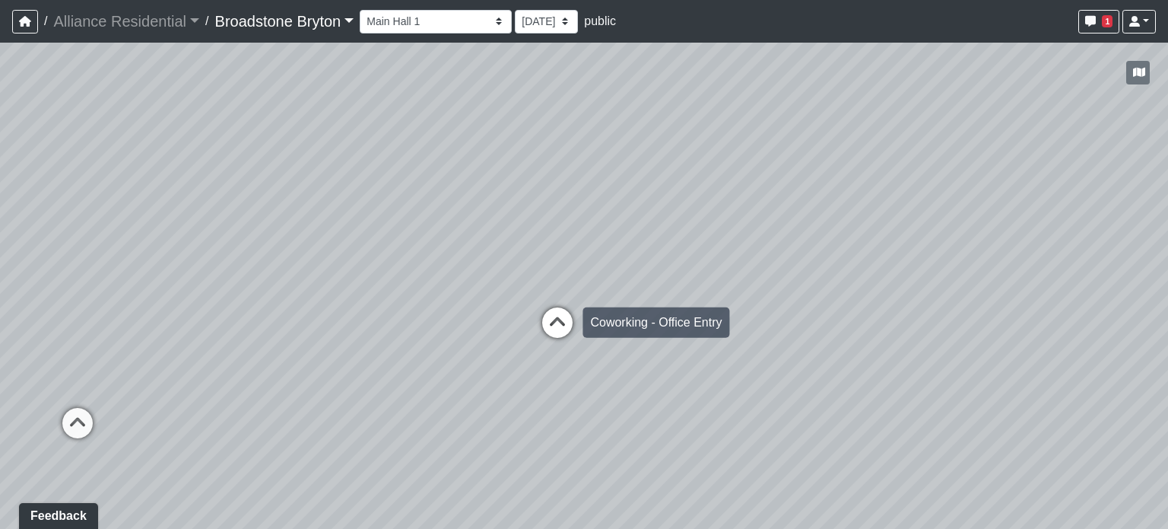
click at [555, 316] on icon at bounding box center [558, 330] width 46 height 46
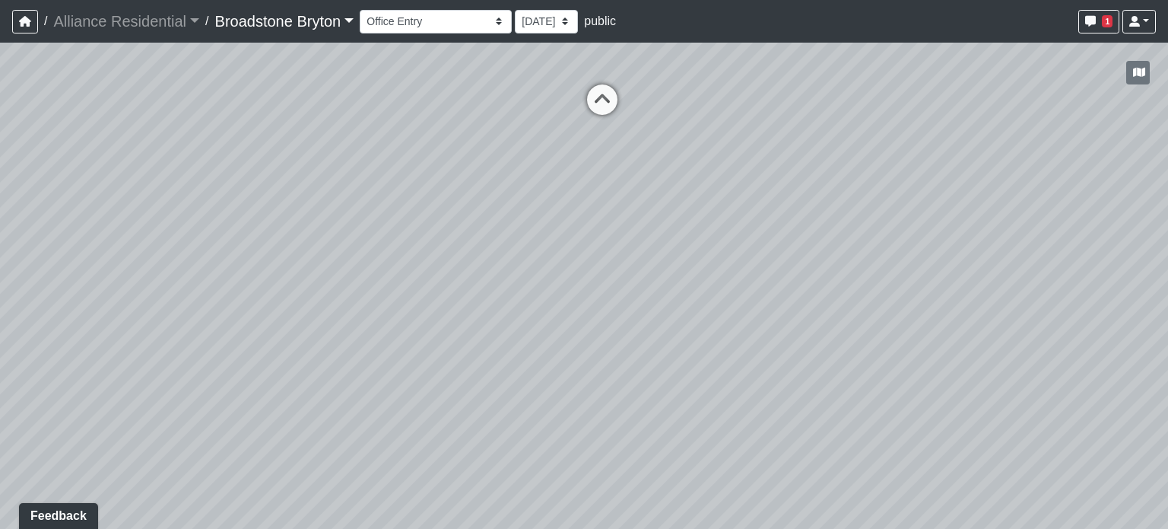
drag, startPoint x: 432, startPoint y: 345, endPoint x: 930, endPoint y: 205, distance: 516.8
click at [930, 205] on div "Loading... Kitchen Loading... Living Room Loading... Bedroom Loading... Closet …" at bounding box center [584, 286] width 1168 height 486
drag, startPoint x: 796, startPoint y: 157, endPoint x: 727, endPoint y: 383, distance: 236.3
click at [727, 383] on div "Loading... Kitchen Loading... Living Room Loading... Bedroom Loading... Closet …" at bounding box center [584, 286] width 1168 height 486
drag, startPoint x: 727, startPoint y: 383, endPoint x: 560, endPoint y: 279, distance: 196.8
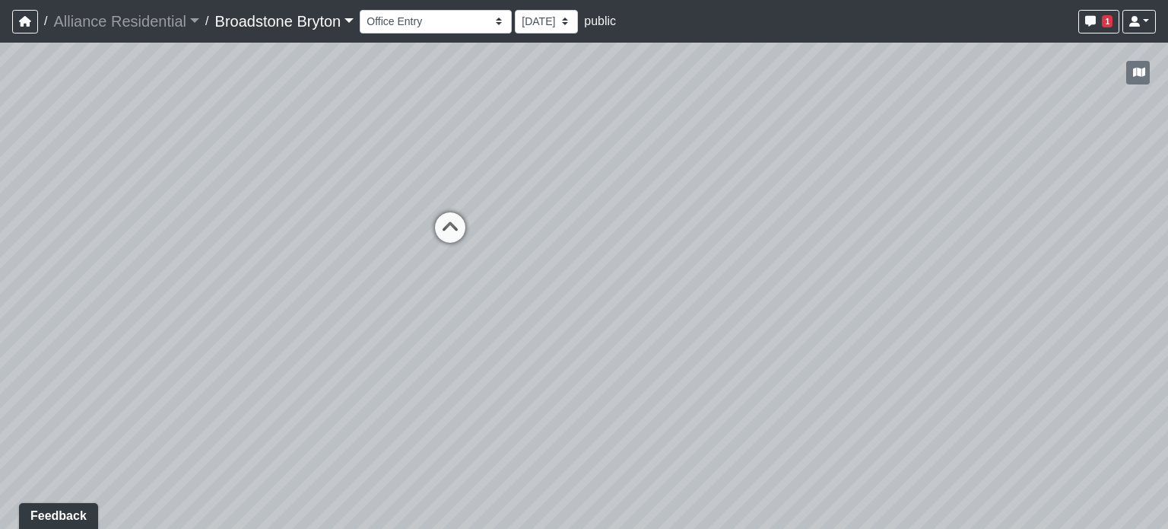
click at [560, 279] on div "Loading... Kitchen Loading... Living Room Loading... Bedroom Loading... Closet …" at bounding box center [584, 286] width 1168 height 486
drag, startPoint x: 894, startPoint y: 203, endPoint x: 329, endPoint y: 293, distance: 571.6
click at [329, 293] on div "Loading... Kitchen Loading... Living Room Loading... Bedroom Loading... Closet …" at bounding box center [584, 286] width 1168 height 486
drag, startPoint x: 745, startPoint y: 285, endPoint x: 451, endPoint y: 124, distance: 335.0
click at [451, 124] on div "Loading... Kitchen Loading... Living Room Loading... Bedroom Loading... Closet …" at bounding box center [584, 286] width 1168 height 486
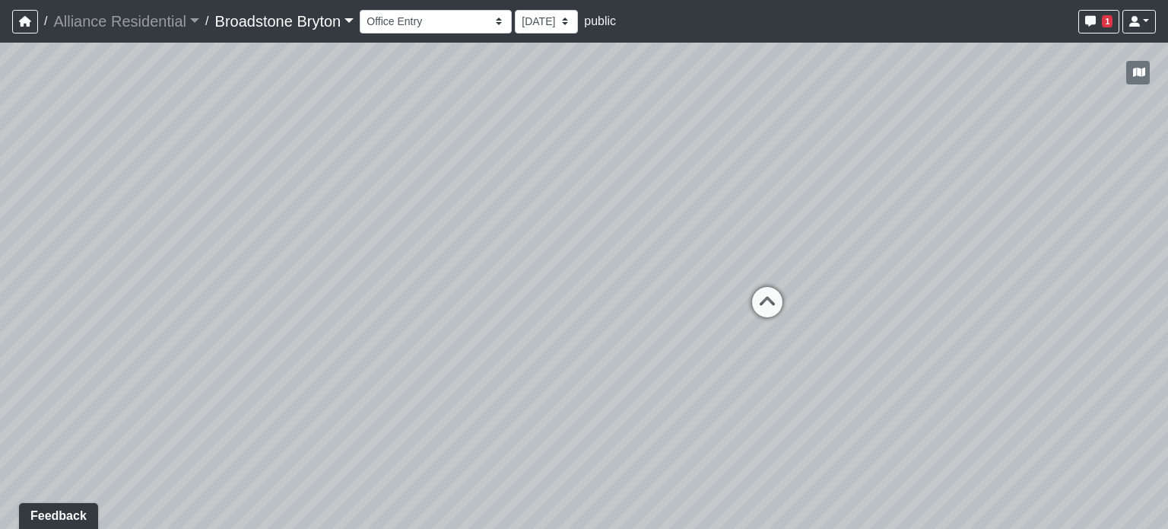
drag, startPoint x: 777, startPoint y: 295, endPoint x: 187, endPoint y: 116, distance: 617.0
click at [187, 116] on div "Loading... Kitchen Loading... Living Room Loading... Bedroom Loading... Closet …" at bounding box center [584, 286] width 1168 height 486
drag, startPoint x: 707, startPoint y: 281, endPoint x: 46, endPoint y: 77, distance: 691.8
click at [46, 77] on div "Loading... Kitchen Loading... Living Room Loading... Bedroom Loading... Closet …" at bounding box center [584, 286] width 1168 height 486
drag, startPoint x: 721, startPoint y: 138, endPoint x: 952, endPoint y: 179, distance: 234.8
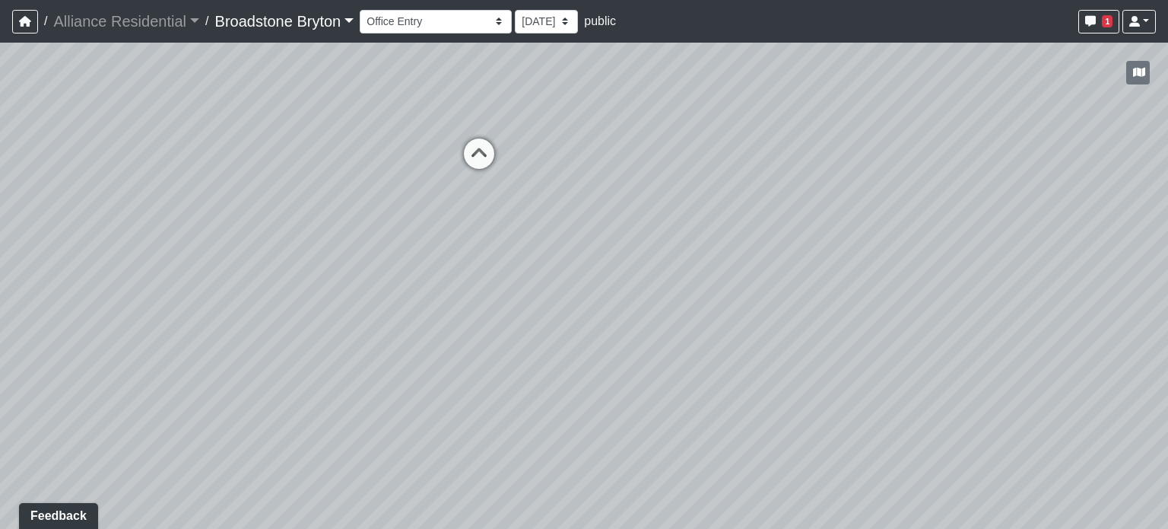
click at [952, 179] on div "Loading... Kitchen Loading... Living Room Loading... Bedroom Loading... Closet …" at bounding box center [584, 286] width 1168 height 486
drag, startPoint x: 622, startPoint y: 170, endPoint x: 682, endPoint y: 447, distance: 283.2
click at [682, 447] on div "Loading... Kitchen Loading... Living Room Loading... Bedroom Loading... Closet …" at bounding box center [584, 286] width 1168 height 486
click at [524, 408] on icon at bounding box center [521, 412] width 46 height 46
select select "gYBv5Bm9VpNQ8MfdS5BSru"
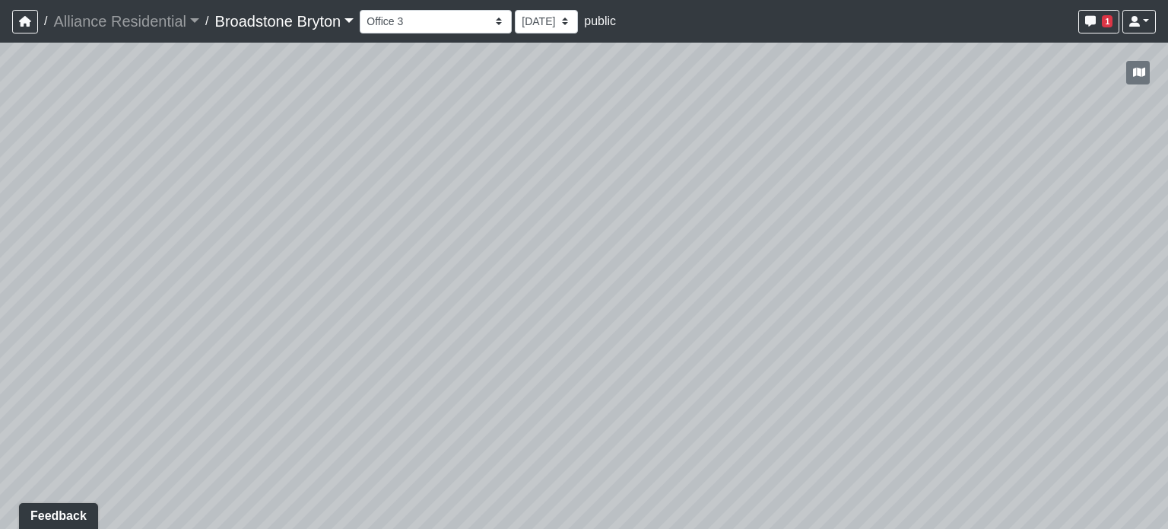
drag, startPoint x: 796, startPoint y: 299, endPoint x: 195, endPoint y: 207, distance: 608.7
click at [195, 208] on div "Loading... Kitchen Loading... Living Room Loading... Bedroom Loading... Closet …" at bounding box center [584, 286] width 1168 height 486
click at [313, 214] on div "Loading... Kitchen Loading... Living Room Loading... Bedroom Loading... Closet …" at bounding box center [584, 286] width 1168 height 486
click at [247, 148] on div "Loading... Kitchen Loading... Living Room Loading... Bedroom Loading... Closet …" at bounding box center [584, 286] width 1168 height 486
click at [362, 30] on div "/ Alliance Residential Alliance Residential Loading... / Broadstone Bryton Broa…" at bounding box center [584, 264] width 1168 height 529
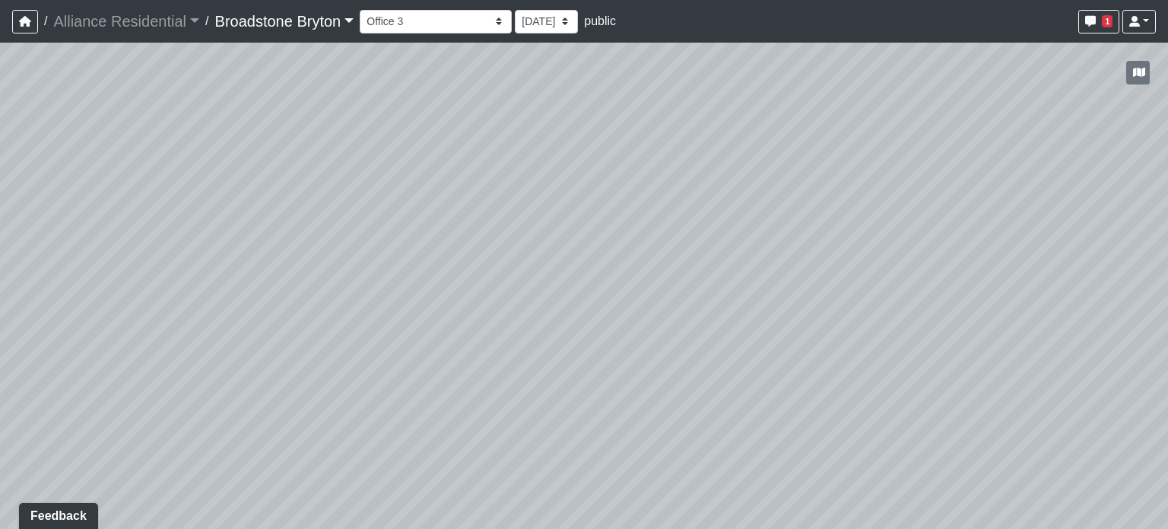
click at [223, 69] on div "Loading... Kitchen Loading... Living Room Loading... Bedroom Loading... Closet …" at bounding box center [584, 286] width 1168 height 486
click at [283, 134] on div "Loading... Kitchen Loading... Living Room Loading... Bedroom Loading... Closet …" at bounding box center [584, 286] width 1168 height 486
click at [0, 196] on div "Loading... Kitchen Loading... Living Room Loading... Bedroom Loading... Closet …" at bounding box center [584, 286] width 1168 height 486
click at [618, 279] on div "Loading... Kitchen Loading... Living Room Loading... Bedroom Loading... Closet …" at bounding box center [584, 286] width 1168 height 486
click at [355, 62] on div "Loading... Kitchen Loading... Living Room Loading... Bedroom Loading... Closet …" at bounding box center [584, 286] width 1168 height 486
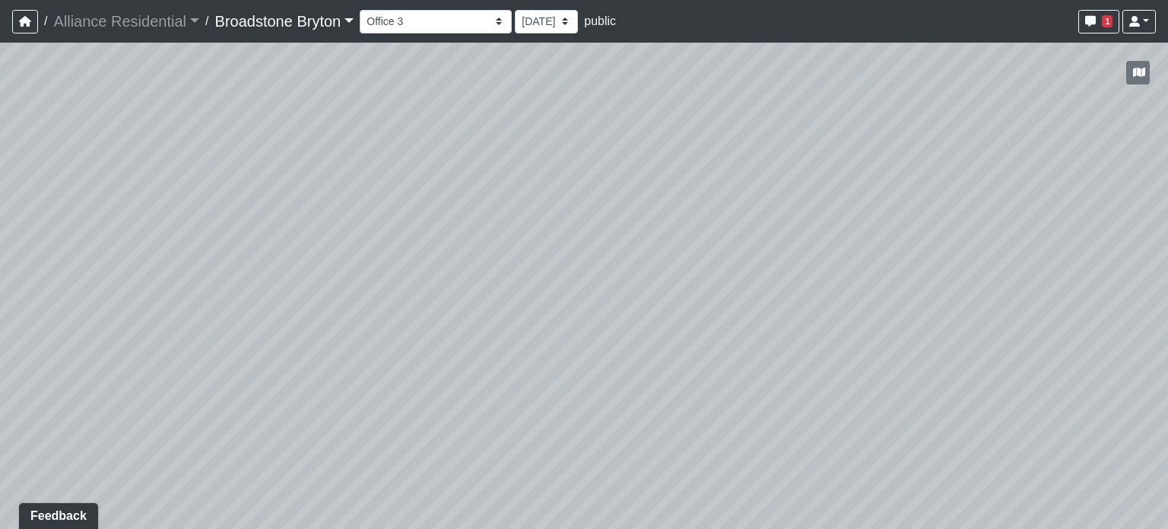
click at [717, 82] on div "Loading... Kitchen Loading... Living Room Loading... Bedroom Loading... Closet …" at bounding box center [584, 286] width 1168 height 486
click at [1092, 21] on icon "button" at bounding box center [1091, 21] width 11 height 11
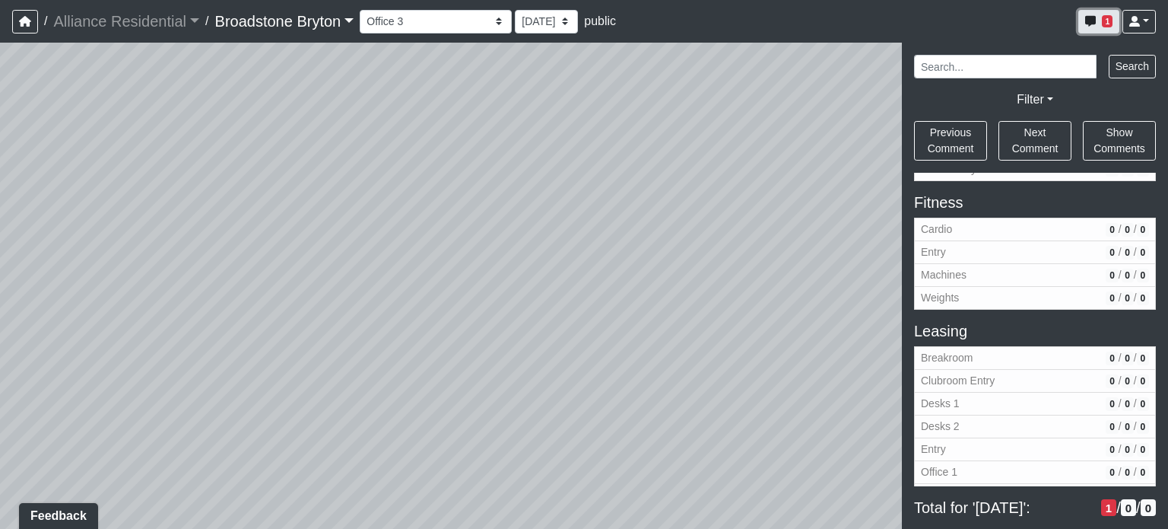
click at [1092, 21] on icon "button" at bounding box center [1091, 21] width 11 height 11
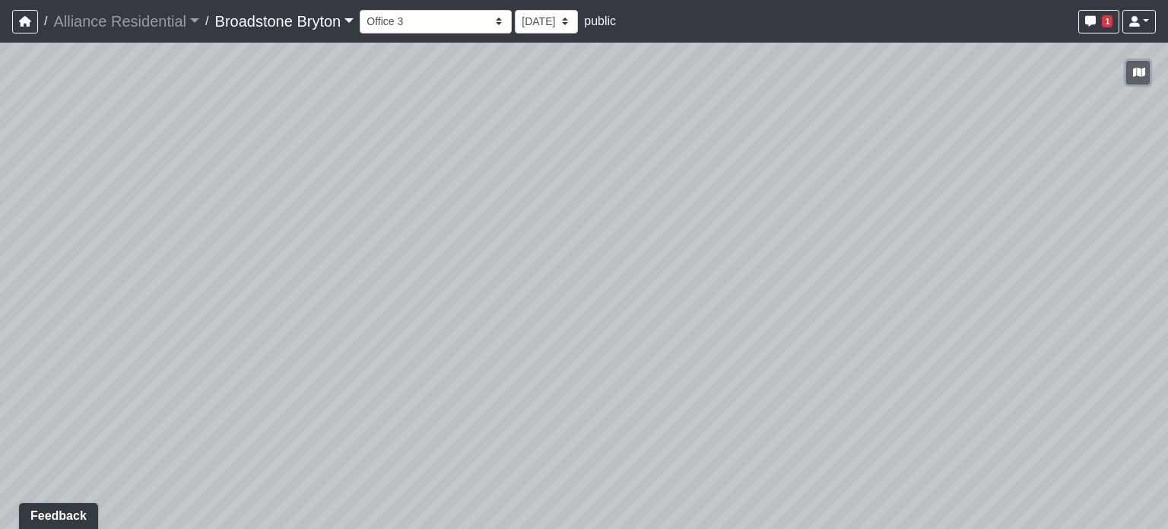
click at [1137, 75] on icon "button" at bounding box center [1139, 72] width 12 height 11
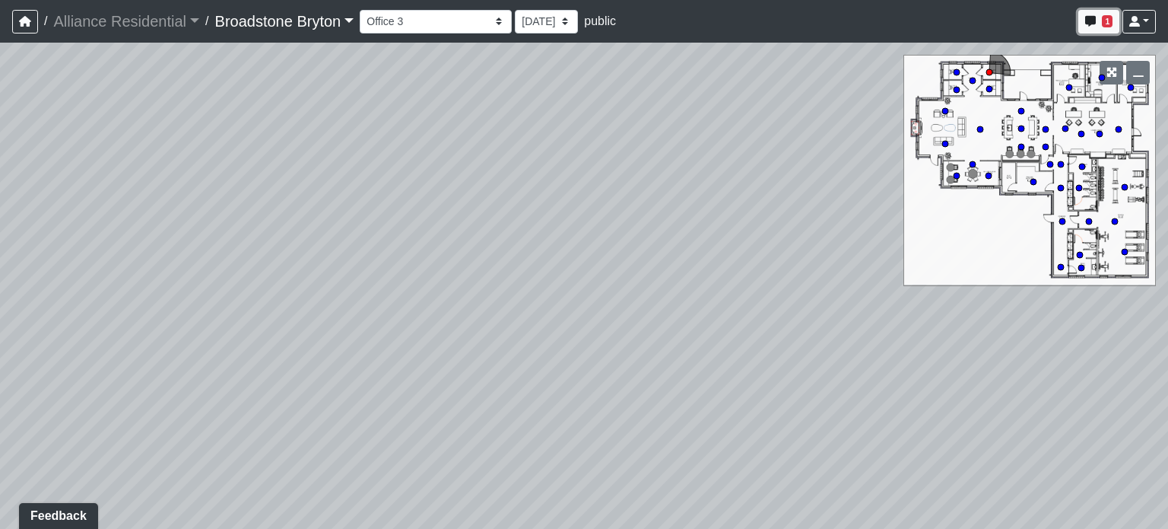
click at [1108, 21] on span "1" at bounding box center [1107, 21] width 11 height 12
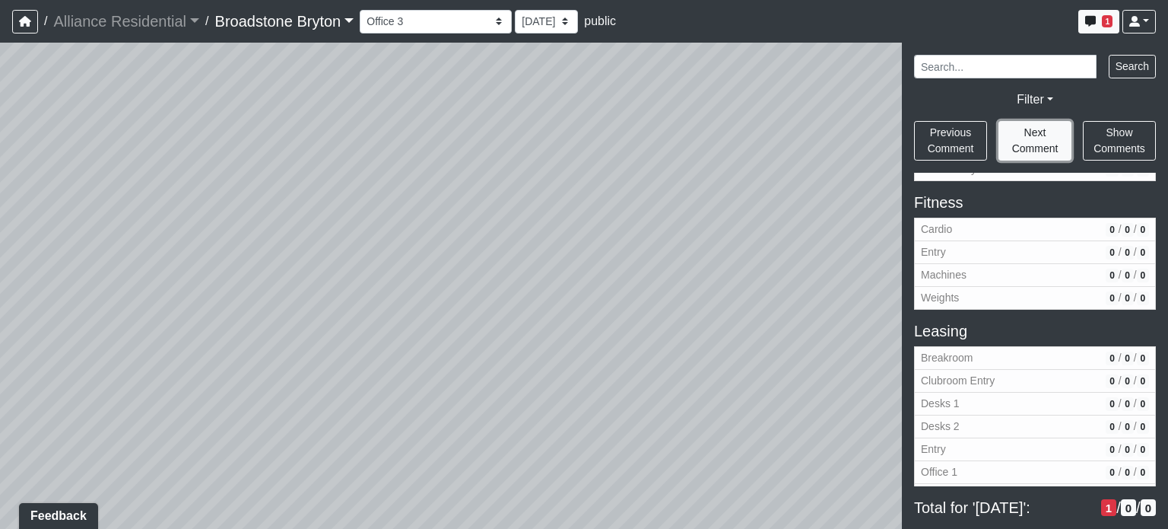
click at [1038, 135] on span "Next Comment" at bounding box center [1036, 140] width 46 height 28
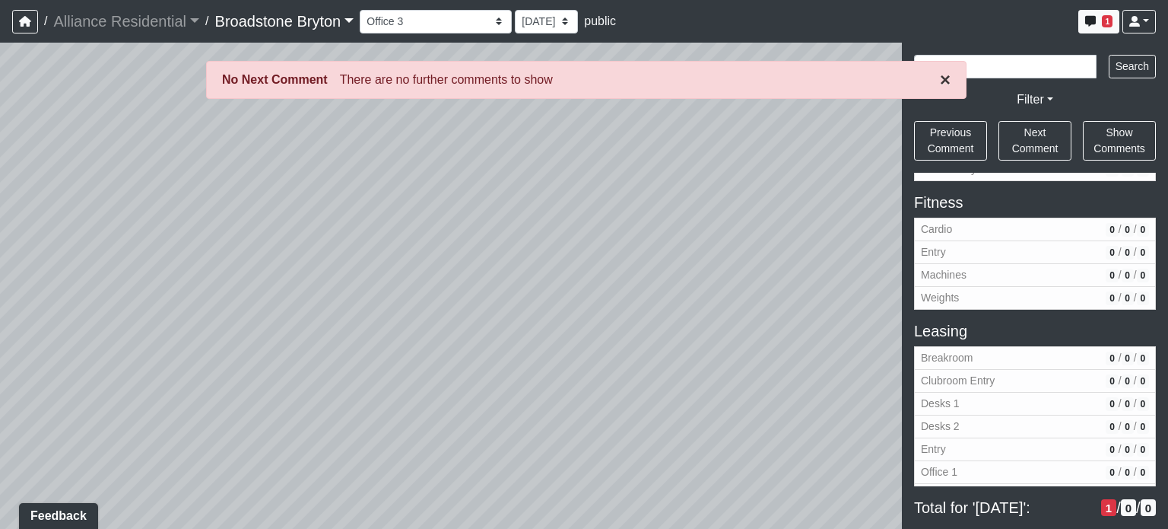
click at [948, 81] on button "×" at bounding box center [945, 80] width 11 height 18
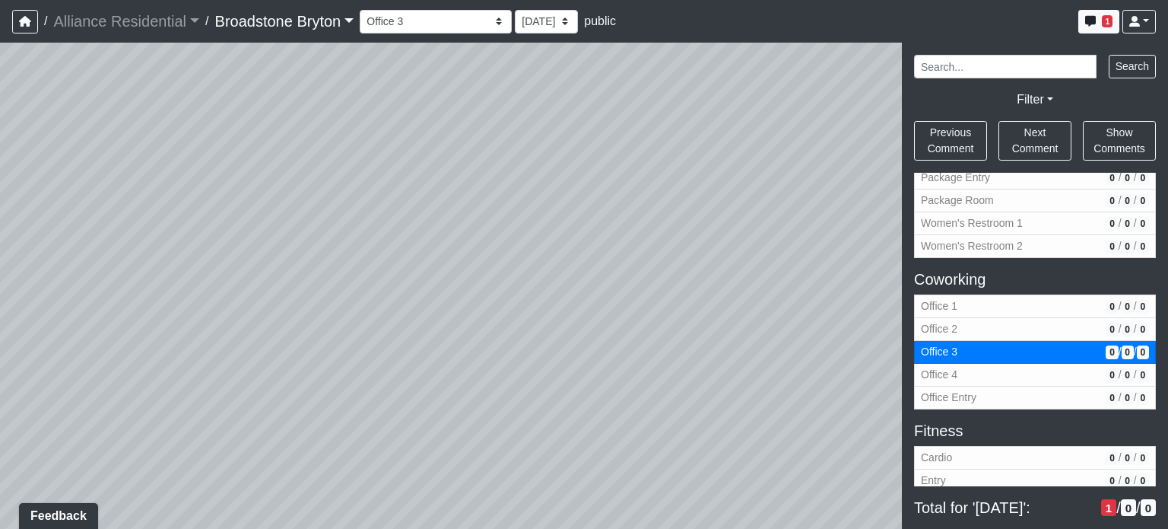
scroll to position [533, 0]
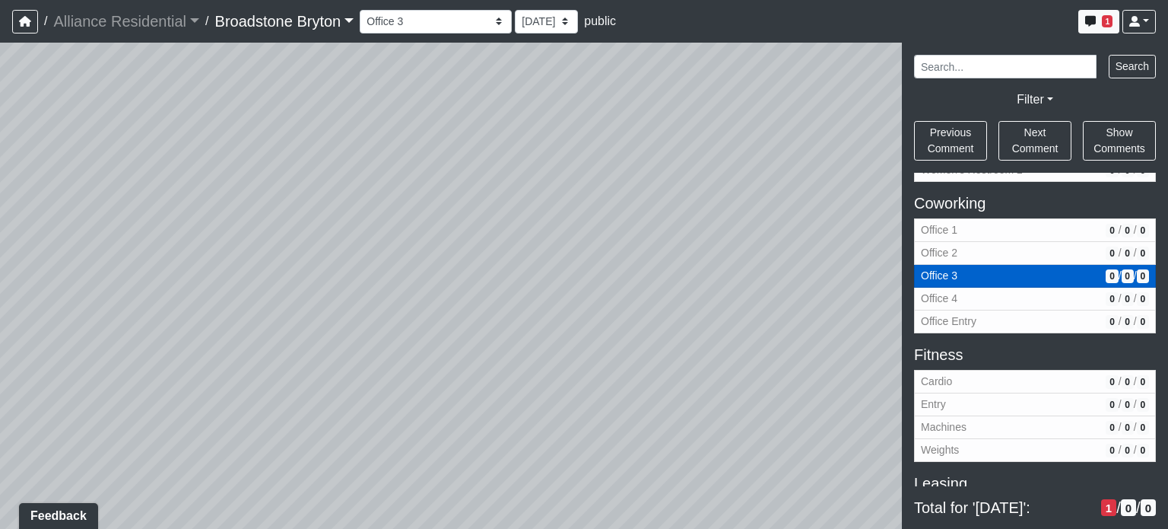
click at [1013, 270] on span "Office 3" at bounding box center [1010, 276] width 179 height 16
click at [1050, 93] on link "Filter" at bounding box center [1035, 99] width 37 height 13
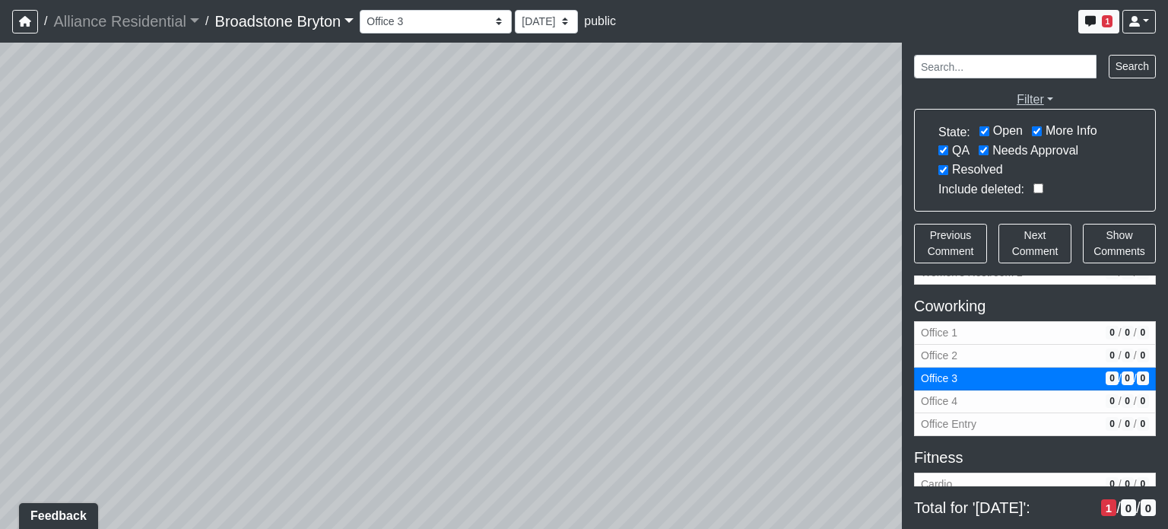
click at [1050, 93] on link "Filter" at bounding box center [1035, 99] width 37 height 13
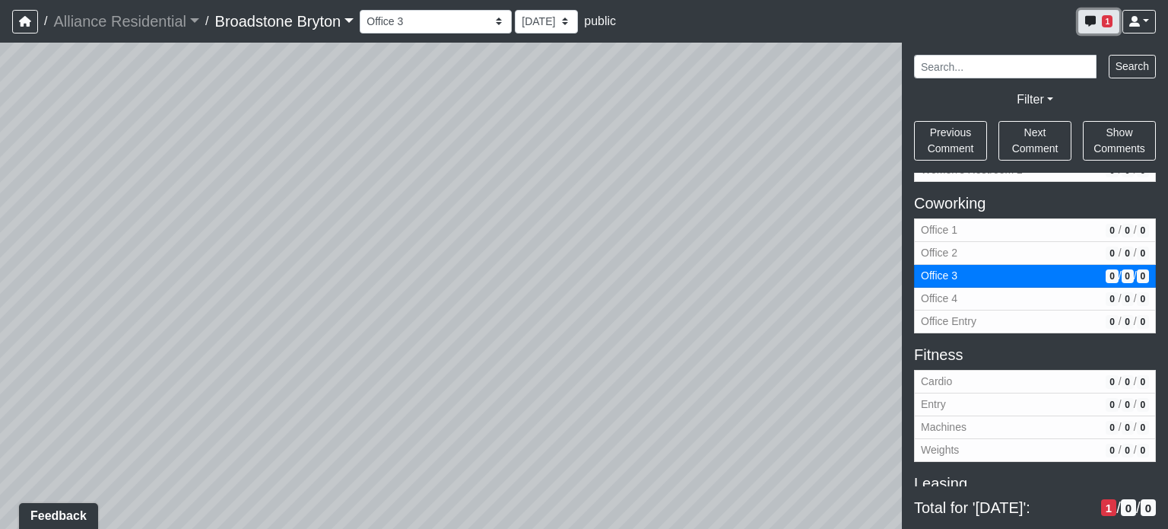
click at [1106, 26] on span "1" at bounding box center [1107, 21] width 11 height 12
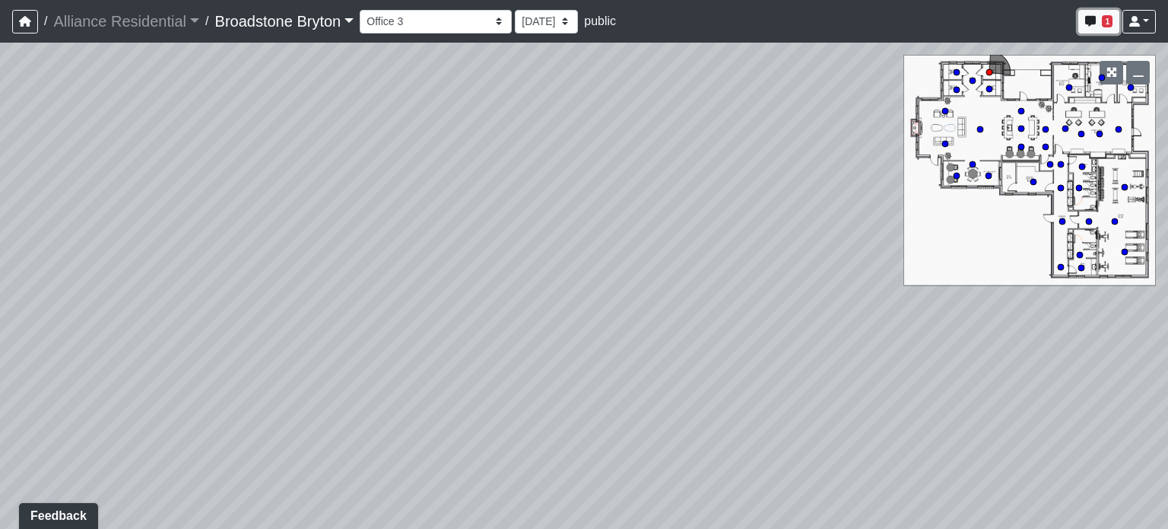
click at [1106, 26] on span "1" at bounding box center [1107, 21] width 11 height 12
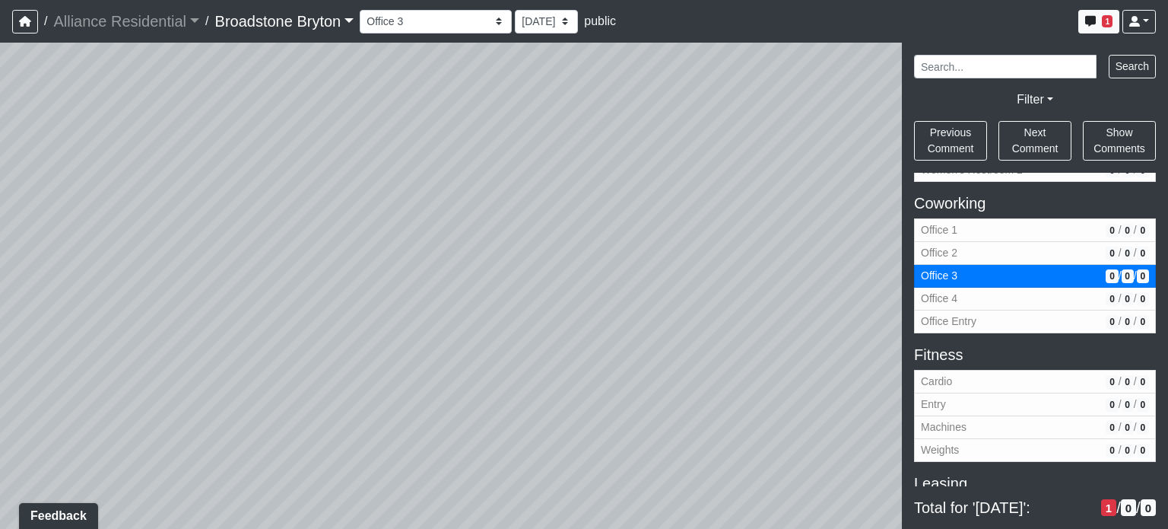
click at [1102, 504] on span "1" at bounding box center [1109, 507] width 15 height 17
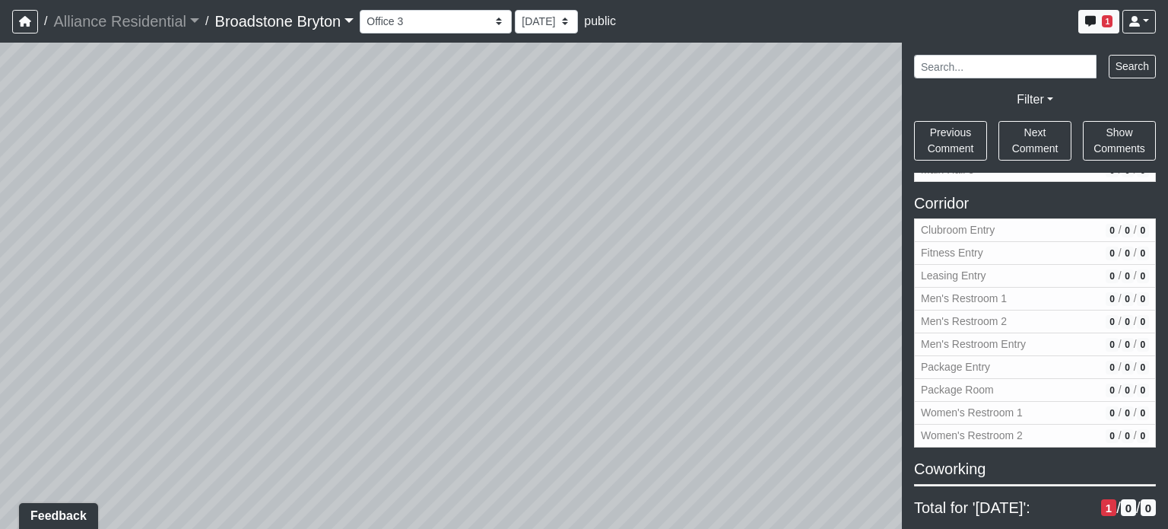
scroll to position [0, 0]
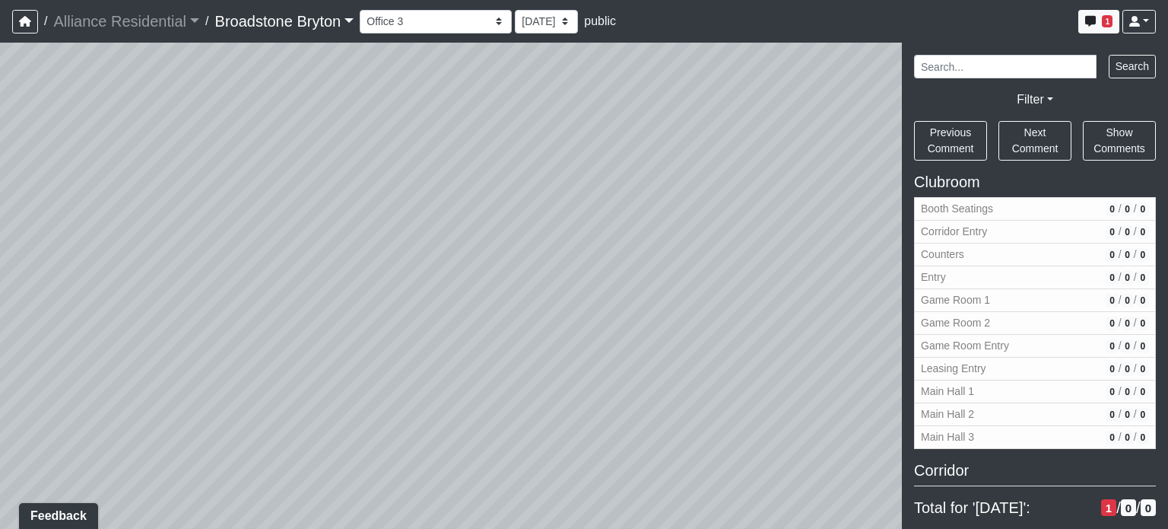
click at [600, 264] on div "Loading... Kitchen Loading... Living Room Loading... Bedroom Loading... Closet …" at bounding box center [584, 286] width 1168 height 486
drag, startPoint x: 746, startPoint y: 162, endPoint x: 625, endPoint y: 271, distance: 162.7
click at [625, 271] on div "Loading... Kitchen Loading... Living Room Loading... Bedroom Loading... Closet …" at bounding box center [584, 286] width 1168 height 486
click at [1154, 26] on link at bounding box center [1139, 22] width 33 height 24
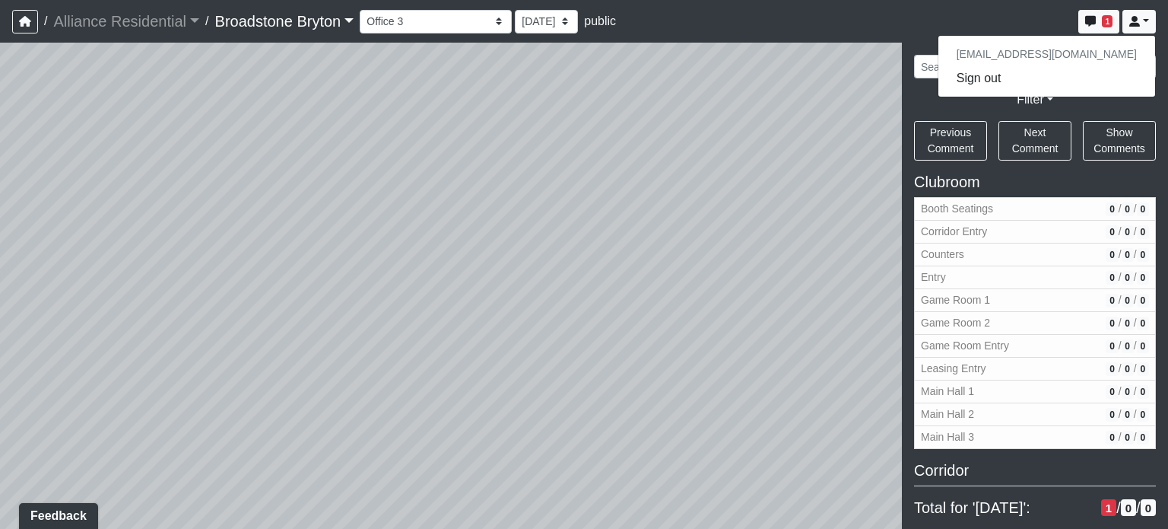
click at [506, 246] on div "Loading... Kitchen Loading... Living Room Loading... Bedroom Loading... Closet …" at bounding box center [584, 286] width 1168 height 486
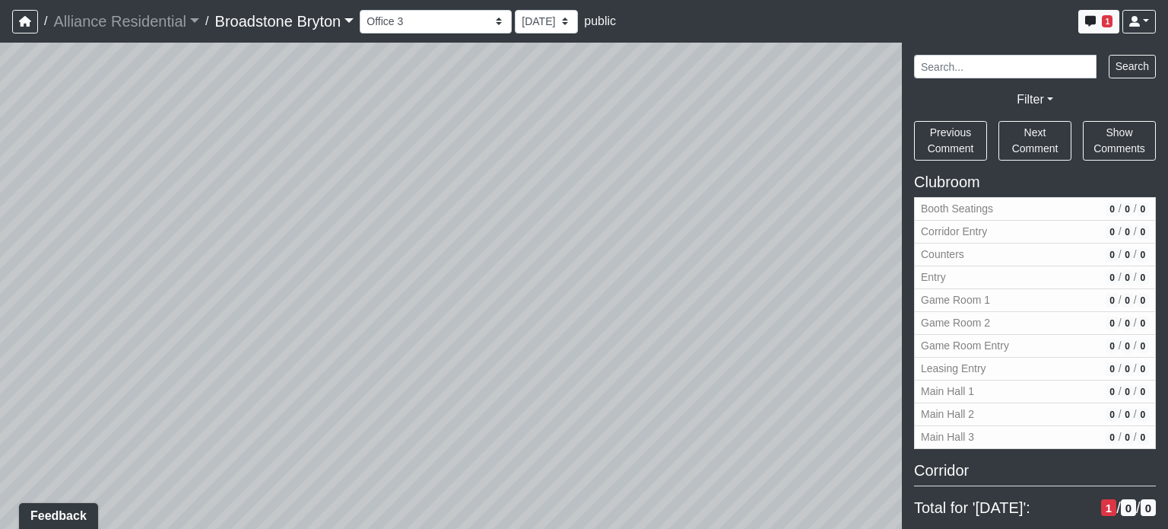
drag, startPoint x: 663, startPoint y: 171, endPoint x: 841, endPoint y: 240, distance: 190.7
click at [885, 270] on div "Loading... Kitchen Loading... Living Room Loading... Bedroom Loading... Closet …" at bounding box center [584, 286] width 1168 height 486
drag, startPoint x: 472, startPoint y: 159, endPoint x: 527, endPoint y: 330, distance: 179.7
click at [527, 330] on div "Loading... Kitchen Loading... Living Room Loading... Bedroom Loading... Closet …" at bounding box center [584, 286] width 1168 height 486
drag, startPoint x: 294, startPoint y: 293, endPoint x: 842, endPoint y: 171, distance: 561.1
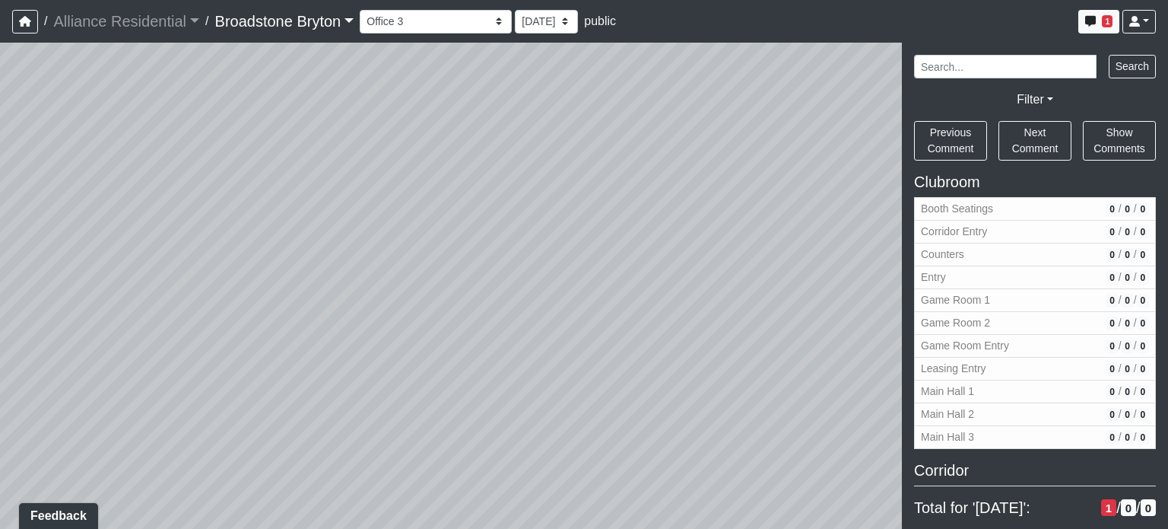
click at [842, 171] on div "Loading... Kitchen Loading... Living Room Loading... Bedroom Loading... Closet …" at bounding box center [584, 286] width 1168 height 486
drag, startPoint x: 363, startPoint y: 183, endPoint x: 512, endPoint y: 169, distance: 149.8
click at [512, 169] on div "Loading... Kitchen Loading... Living Room Loading... Bedroom Loading... Closet …" at bounding box center [584, 286] width 1168 height 486
click at [1097, 23] on button "1" at bounding box center [1099, 22] width 41 height 24
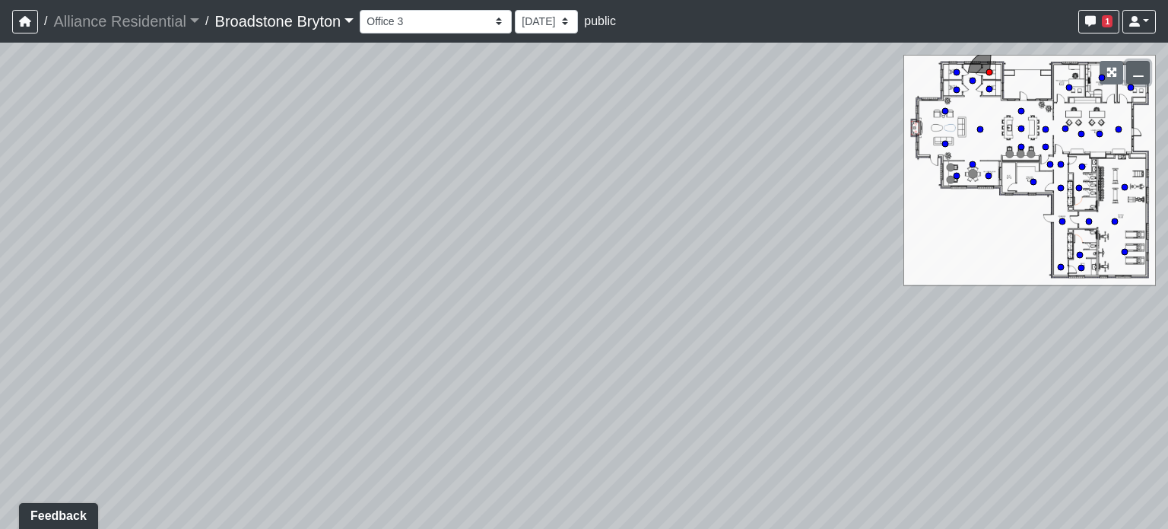
click at [1138, 75] on icon "button" at bounding box center [1138, 72] width 11 height 11
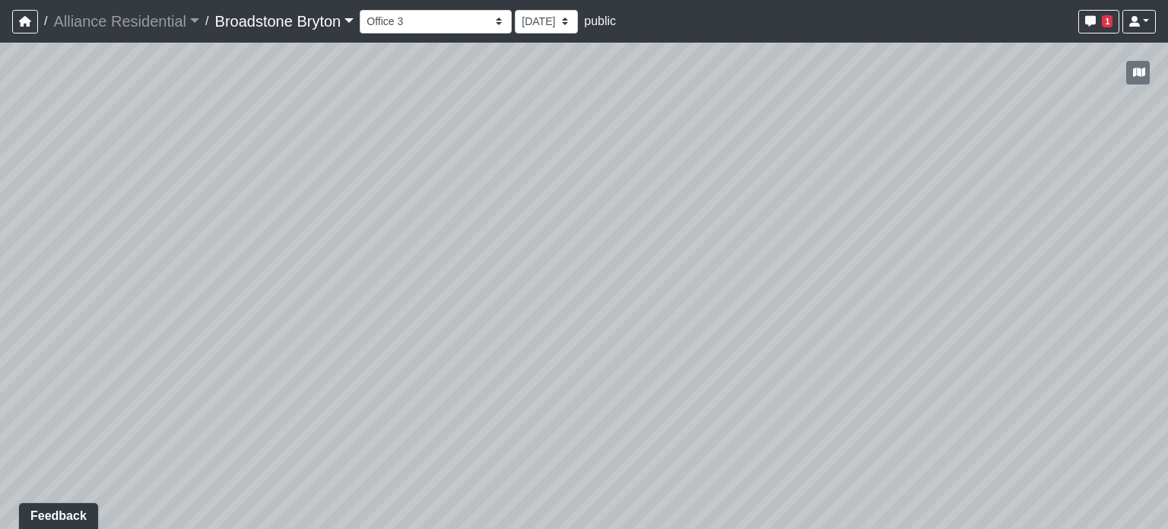
drag, startPoint x: 823, startPoint y: 149, endPoint x: 797, endPoint y: 154, distance: 26.4
click at [758, 56] on div "Loading... Kitchen Loading... Living Room Loading... Bedroom Loading... Closet …" at bounding box center [584, 286] width 1168 height 486
drag, startPoint x: 887, startPoint y: 296, endPoint x: 98, endPoint y: 130, distance: 806.1
click at [94, 129] on div "Loading... Kitchen Loading... Living Room Loading... Bedroom Loading... Closet …" at bounding box center [584, 286] width 1168 height 486
drag, startPoint x: 536, startPoint y: 123, endPoint x: 408, endPoint y: 361, distance: 270.2
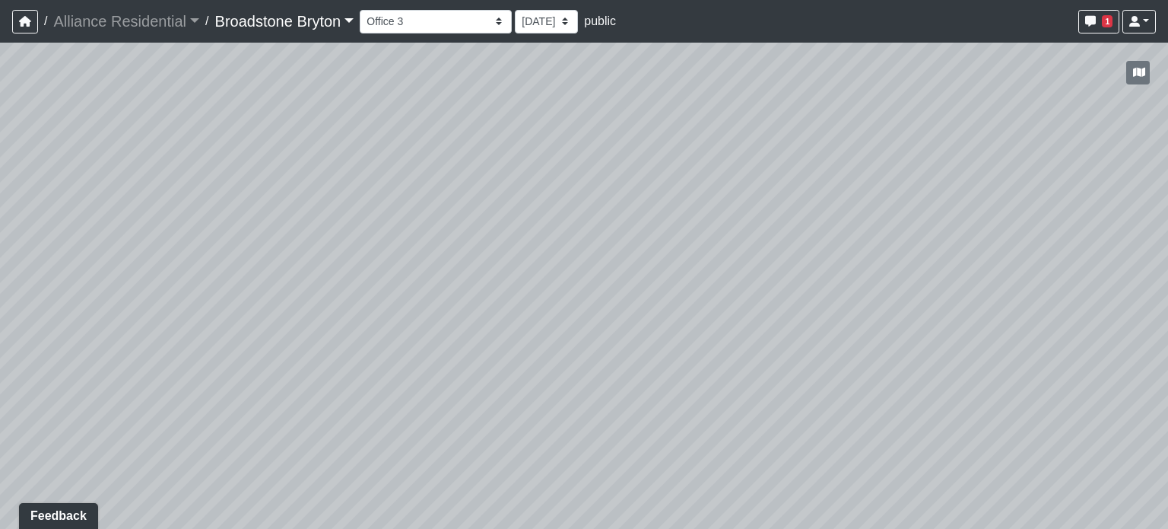
click at [408, 361] on div "Loading... Kitchen Loading... Living Room Loading... Bedroom Loading... Closet …" at bounding box center [584, 286] width 1168 height 486
click at [876, 86] on div at bounding box center [584, 264] width 1168 height 529
drag, startPoint x: 699, startPoint y: 348, endPoint x: 790, endPoint y: 132, distance: 235.2
click at [790, 132] on div "Loading... Kitchen Loading... Living Room Loading... Bedroom Loading... Closet …" at bounding box center [584, 286] width 1168 height 486
click at [672, 281] on span "Add comment" at bounding box center [693, 279] width 75 height 13
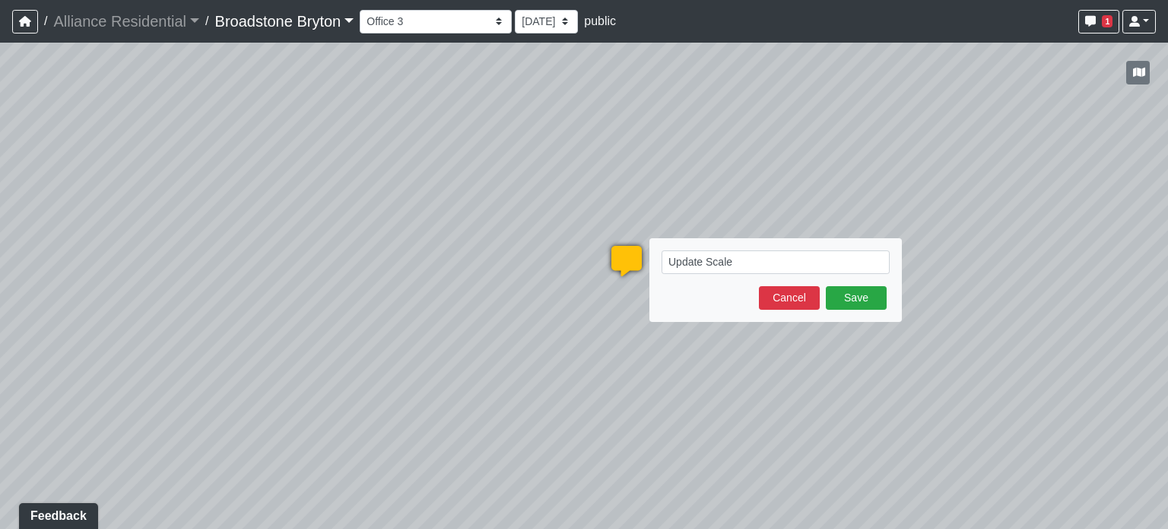
click at [698, 272] on textarea "Update Scale" at bounding box center [776, 262] width 228 height 24
click at [704, 285] on form "Update Scale Save Cancel" at bounding box center [776, 279] width 228 height 59
click at [747, 264] on textarea "Update Scale" at bounding box center [776, 262] width 228 height 24
type textarea "Update Scale for CPT-2"
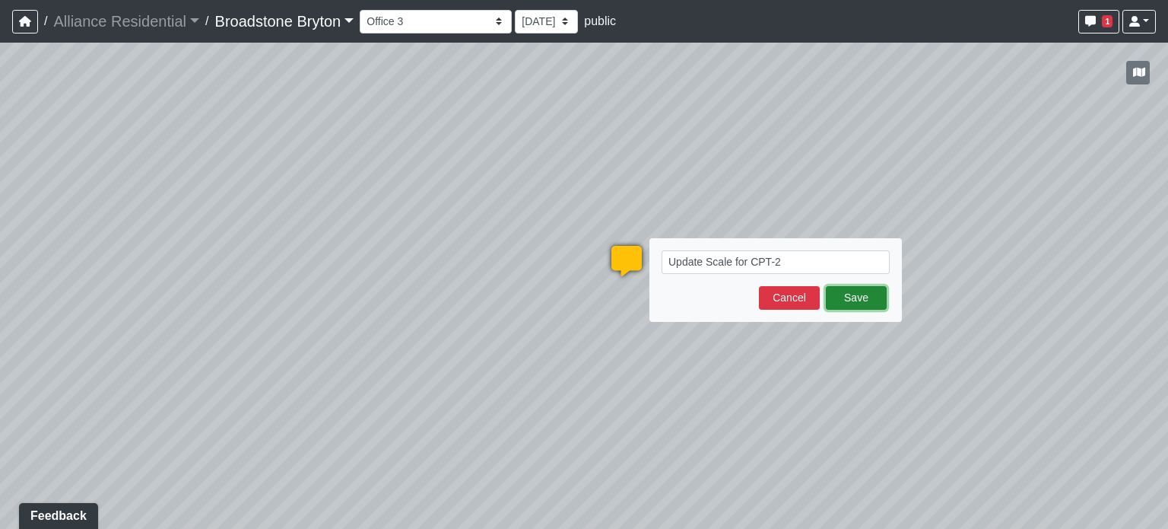
click at [866, 304] on button "Save" at bounding box center [856, 298] width 61 height 24
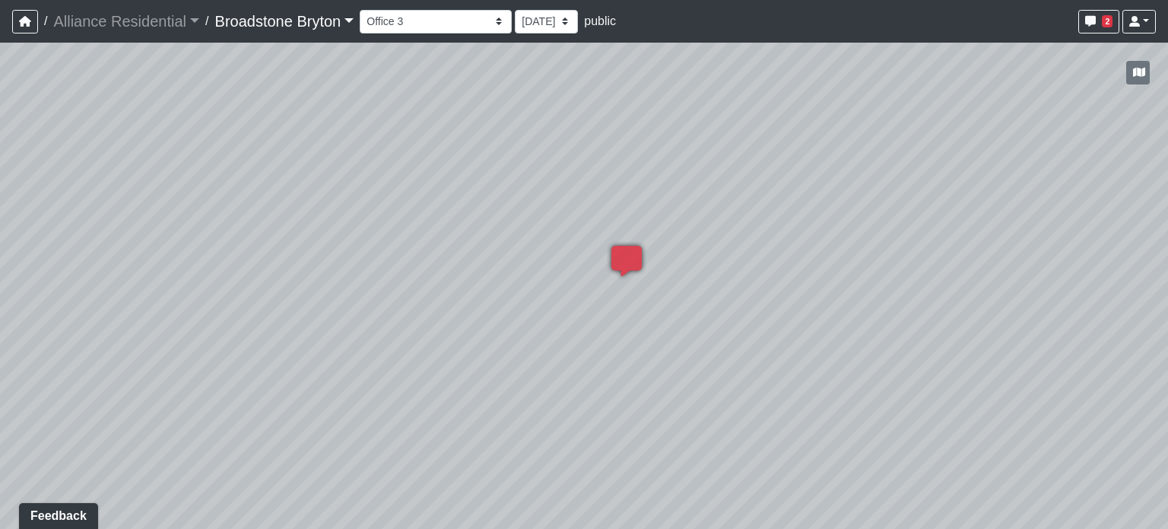
drag, startPoint x: 615, startPoint y: 154, endPoint x: 908, endPoint y: 109, distance: 296.4
click at [911, 105] on div "Loading... Kitchen Loading... Living Room Loading... Bedroom Loading... Closet …" at bounding box center [584, 286] width 1168 height 486
drag, startPoint x: 371, startPoint y: 200, endPoint x: 741, endPoint y: 330, distance: 391.9
click at [752, 345] on div "Loading... Kitchen Loading... Living Room Loading... Bedroom Loading... Closet …" at bounding box center [584, 286] width 1168 height 486
drag, startPoint x: 603, startPoint y: 157, endPoint x: 688, endPoint y: 348, distance: 208.4
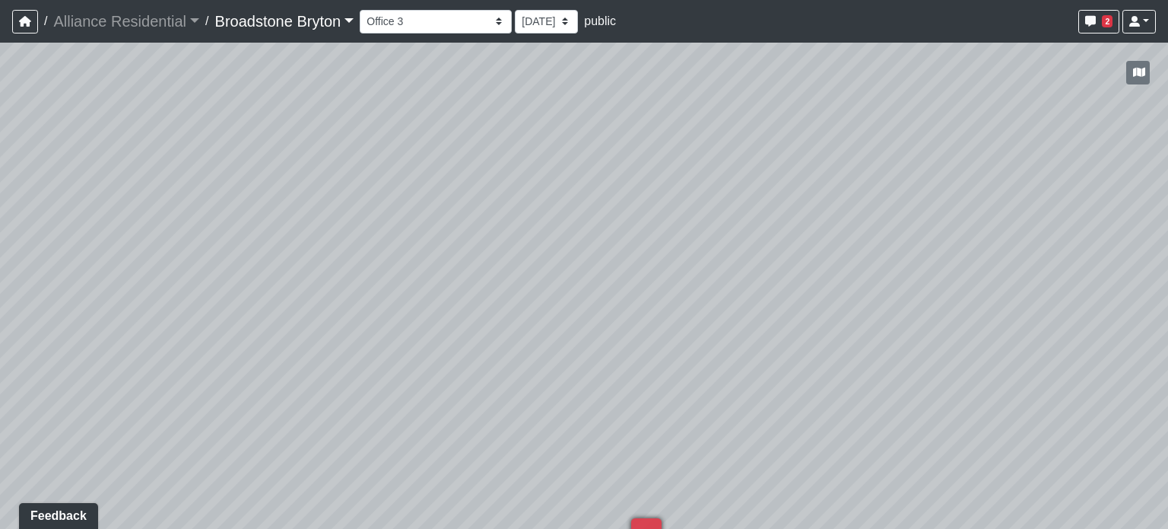
click at [688, 348] on div "Loading... Kitchen Loading... Living Room Loading... Bedroom Loading... Closet …" at bounding box center [584, 286] width 1168 height 486
drag, startPoint x: 596, startPoint y: 164, endPoint x: 703, endPoint y: 370, distance: 232.0
click at [703, 370] on div "Loading... Kitchen Loading... Living Room Loading... Bedroom Loading... Closet …" at bounding box center [584, 286] width 1168 height 486
click at [393, 210] on icon at bounding box center [393, 220] width 46 height 46
drag, startPoint x: 371, startPoint y: 217, endPoint x: 921, endPoint y: 173, distance: 551.8
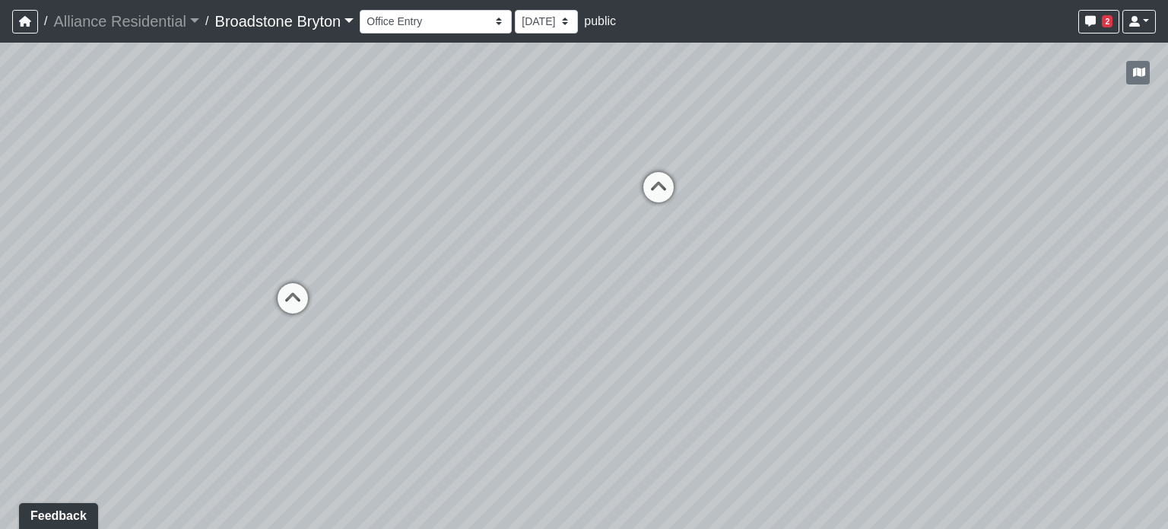
click at [921, 173] on div "Loading... Kitchen Loading... Living Room Loading... Bedroom Loading... Closet …" at bounding box center [584, 286] width 1168 height 486
drag, startPoint x: 654, startPoint y: 164, endPoint x: 870, endPoint y: 159, distance: 216.1
click at [870, 159] on div "Loading... Kitchen Loading... Living Room Loading... Bedroom Loading... Closet …" at bounding box center [584, 286] width 1168 height 486
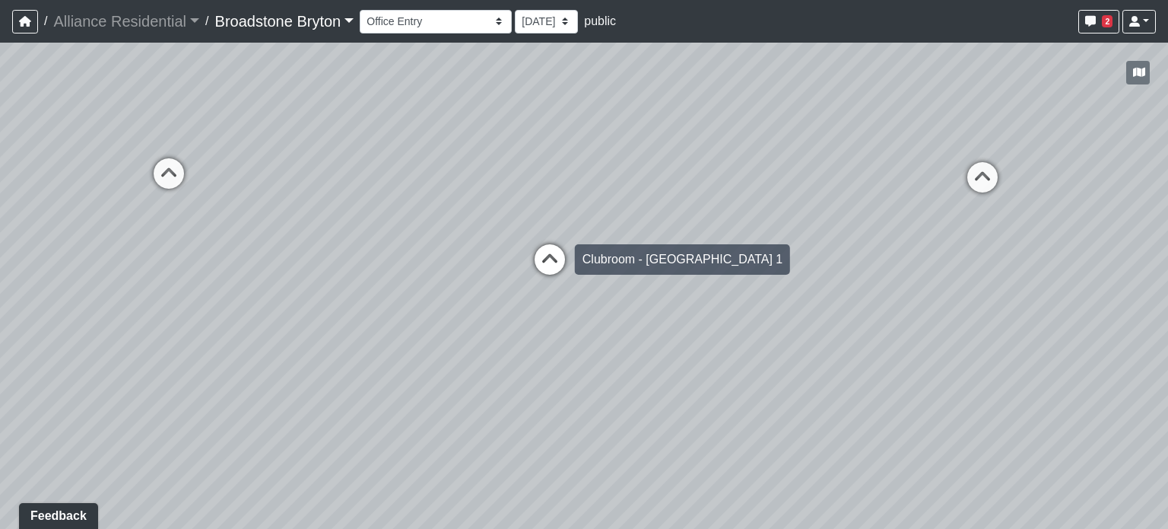
click at [539, 256] on icon at bounding box center [550, 267] width 46 height 46
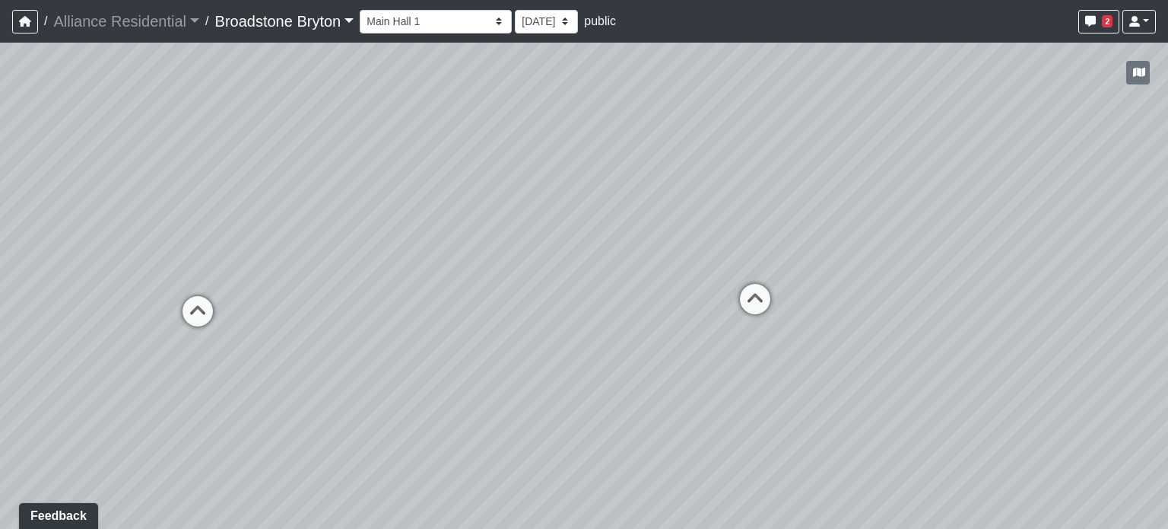
drag, startPoint x: 348, startPoint y: 210, endPoint x: 803, endPoint y: 223, distance: 454.3
click at [886, 230] on div "Loading... Kitchen Loading... Living Room Loading... Bedroom Loading... Closet …" at bounding box center [584, 286] width 1168 height 486
click at [782, 192] on div "Loading... Kitchen Loading... Living Room Loading... Bedroom Loading... Closet …" at bounding box center [584, 286] width 1168 height 486
click at [606, 279] on icon at bounding box center [619, 285] width 46 height 46
drag, startPoint x: 463, startPoint y: 179, endPoint x: 810, endPoint y: 197, distance: 347.4
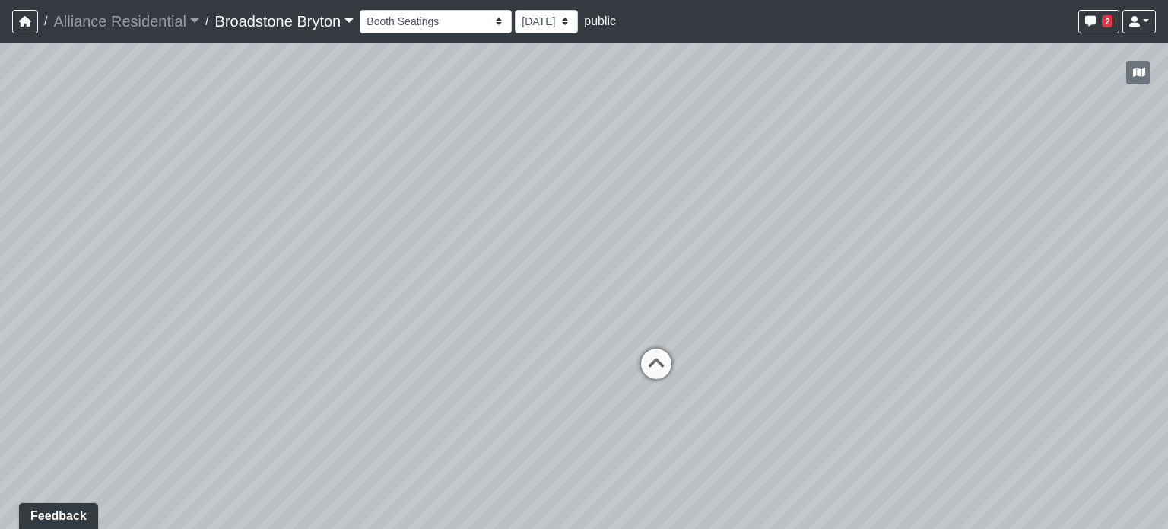
click at [810, 197] on div "Loading... Kitchen Loading... Living Room Loading... Bedroom Loading... Closet …" at bounding box center [584, 286] width 1168 height 486
click at [676, 369] on icon at bounding box center [688, 375] width 46 height 46
drag, startPoint x: 457, startPoint y: 210, endPoint x: 975, endPoint y: 255, distance: 519.2
click at [975, 255] on div "Loading... Kitchen Loading... Living Room Loading... Bedroom Loading... Closet …" at bounding box center [584, 286] width 1168 height 486
drag, startPoint x: 579, startPoint y: 272, endPoint x: 731, endPoint y: 168, distance: 184.4
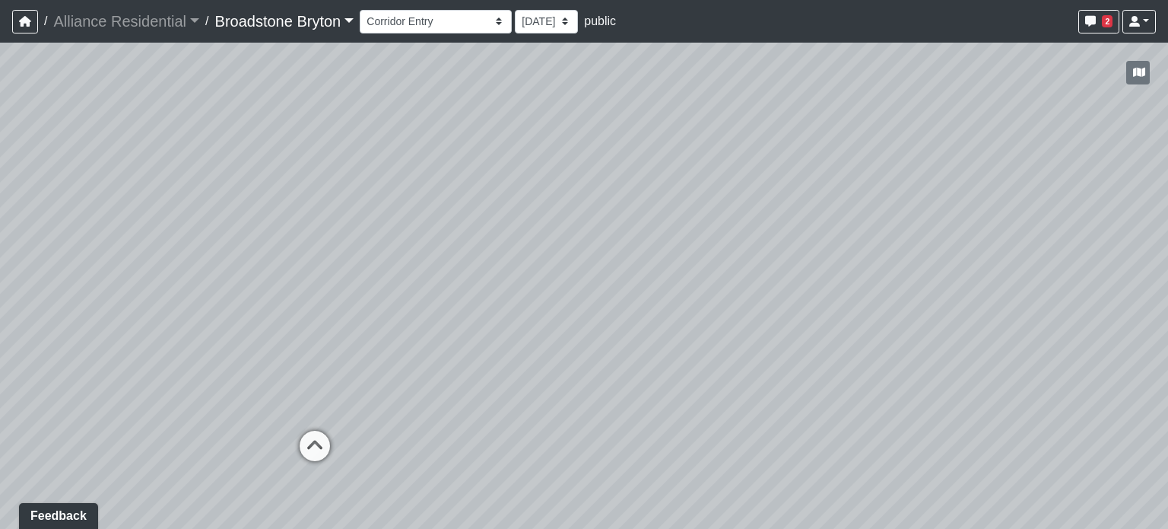
click at [731, 168] on div "Loading... Kitchen Loading... Living Room Loading... Bedroom Loading... Closet …" at bounding box center [584, 286] width 1168 height 486
click at [512, 328] on icon at bounding box center [515, 340] width 46 height 46
drag, startPoint x: 647, startPoint y: 196, endPoint x: 188, endPoint y: 249, distance: 461.8
click at [188, 249] on div "Loading... Kitchen Loading... Living Room Loading... Bedroom Loading... Closet …" at bounding box center [584, 286] width 1168 height 486
click at [612, 355] on icon at bounding box center [627, 371] width 46 height 46
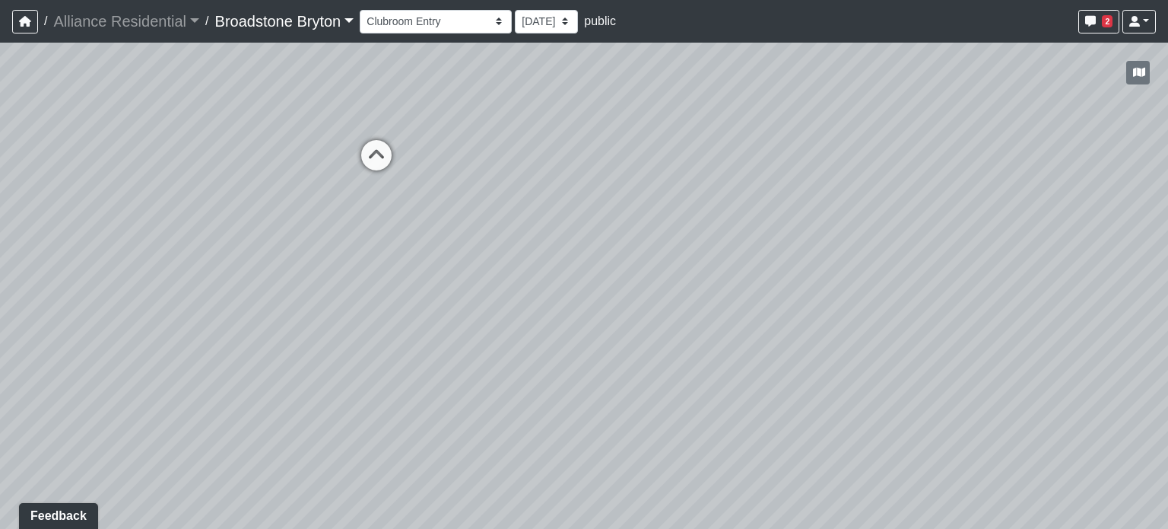
drag, startPoint x: 490, startPoint y: 231, endPoint x: 893, endPoint y: 224, distance: 403.2
click at [893, 224] on div "Loading... Kitchen Loading... Living Room Loading... Bedroom Loading... Closet …" at bounding box center [584, 286] width 1168 height 486
click at [379, 157] on icon at bounding box center [384, 163] width 46 height 46
select select "vVRDJ3h6b7Qpqr6MHYDRqm"
drag, startPoint x: 890, startPoint y: 332, endPoint x: 934, endPoint y: 175, distance: 163.5
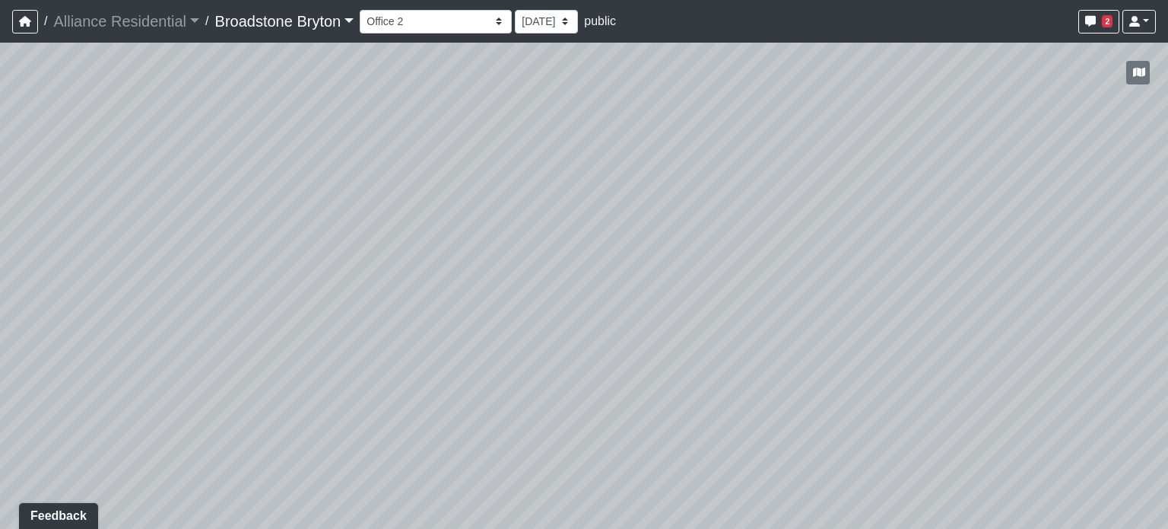
click at [937, 166] on div "Loading... Kitchen Loading... Living Room Loading... Bedroom Loading... Closet …" at bounding box center [584, 286] width 1168 height 486
drag, startPoint x: 870, startPoint y: 227, endPoint x: 949, endPoint y: 176, distance: 93.9
click at [949, 176] on div "Loading... Kitchen Loading... Living Room Loading... Bedroom Loading... Closet …" at bounding box center [584, 286] width 1168 height 486
drag, startPoint x: 949, startPoint y: 176, endPoint x: 956, endPoint y: 291, distance: 115.9
click at [956, 291] on div "Loading... Kitchen Loading... Living Room Loading... Bedroom Loading... Closet …" at bounding box center [584, 286] width 1168 height 486
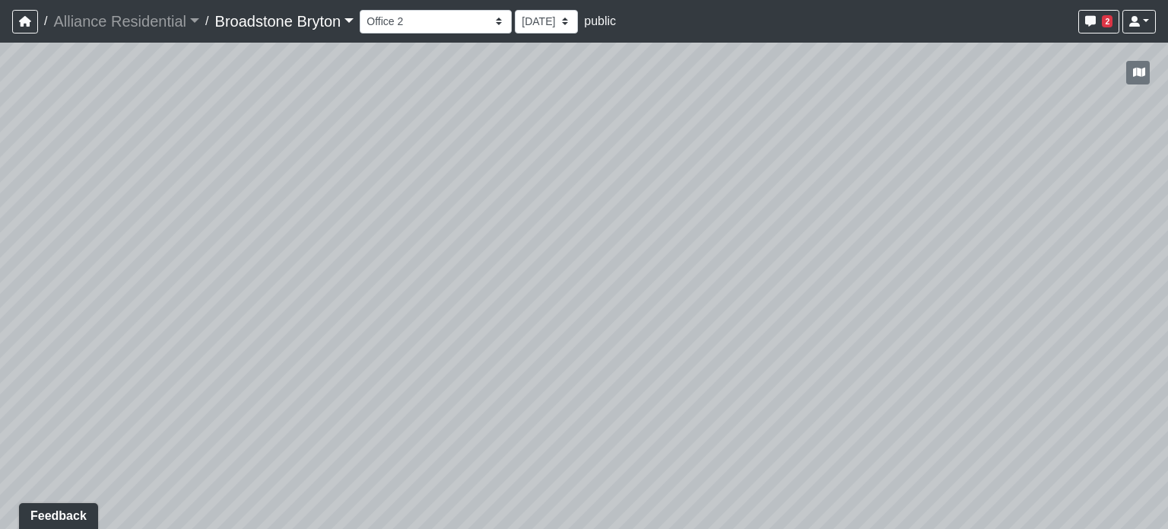
drag, startPoint x: 956, startPoint y: 291, endPoint x: 957, endPoint y: 361, distance: 70.0
click at [957, 361] on div "Loading... Kitchen Loading... Living Room Loading... Bedroom Loading... Closet …" at bounding box center [584, 286] width 1168 height 486
click at [701, 304] on li "Add comment" at bounding box center [699, 312] width 196 height 23
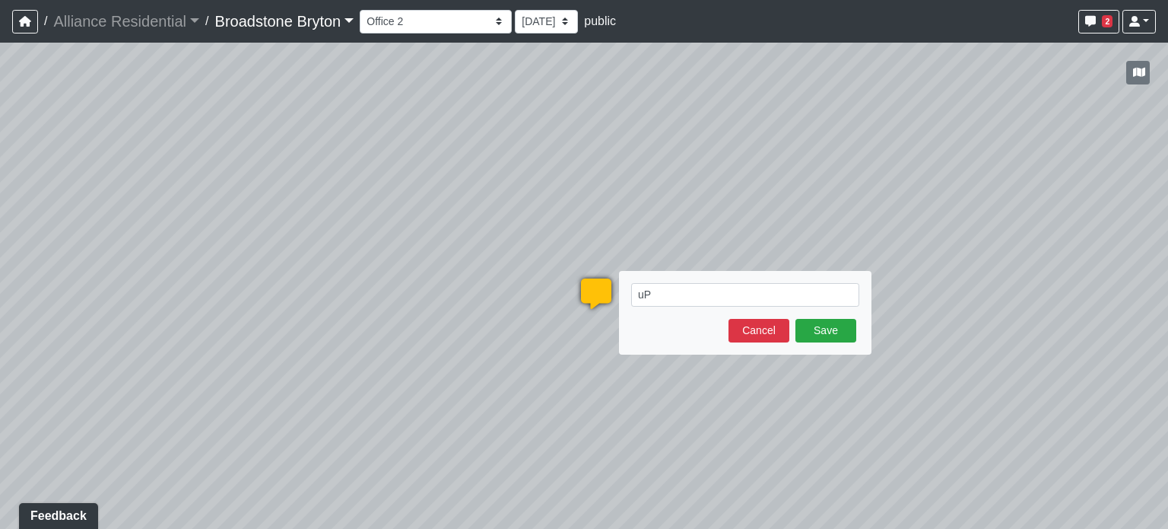
type textarea "u"
type textarea "Update Scale for CPT-1"
click at [819, 338] on button "Save" at bounding box center [826, 331] width 61 height 24
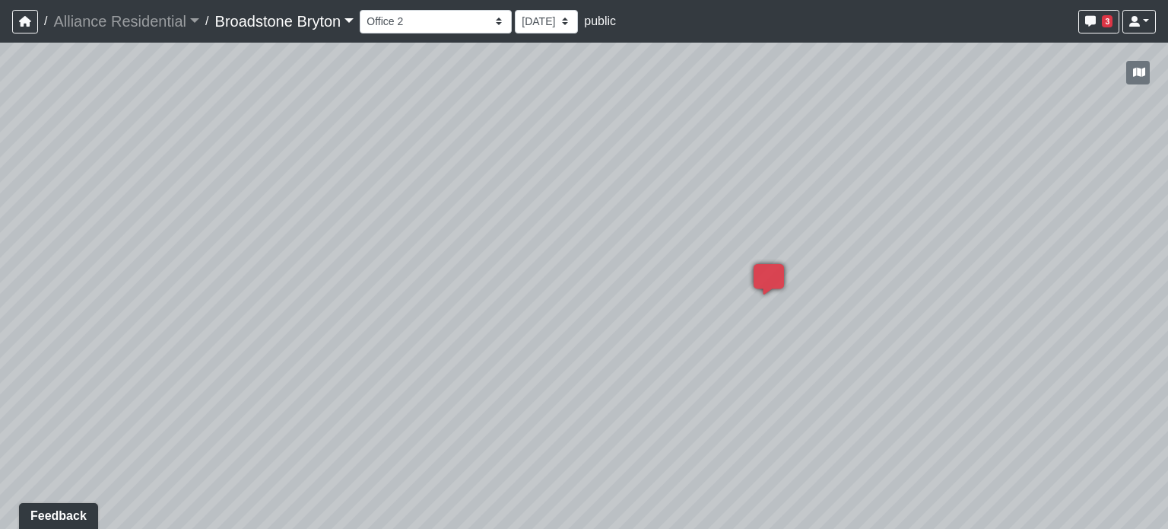
drag, startPoint x: 799, startPoint y: 114, endPoint x: 924, endPoint y: 102, distance: 126.1
click at [925, 102] on div "Loading... Kitchen Loading... Living Room Loading... Bedroom Loading... Closet …" at bounding box center [584, 286] width 1168 height 486
drag, startPoint x: 365, startPoint y: 243, endPoint x: 770, endPoint y: 269, distance: 405.5
click at [770, 269] on div "Loading... Kitchen Loading... Living Room Loading... Bedroom Loading... Closet …" at bounding box center [584, 286] width 1168 height 486
drag, startPoint x: 536, startPoint y: 204, endPoint x: 898, endPoint y: 334, distance: 384.1
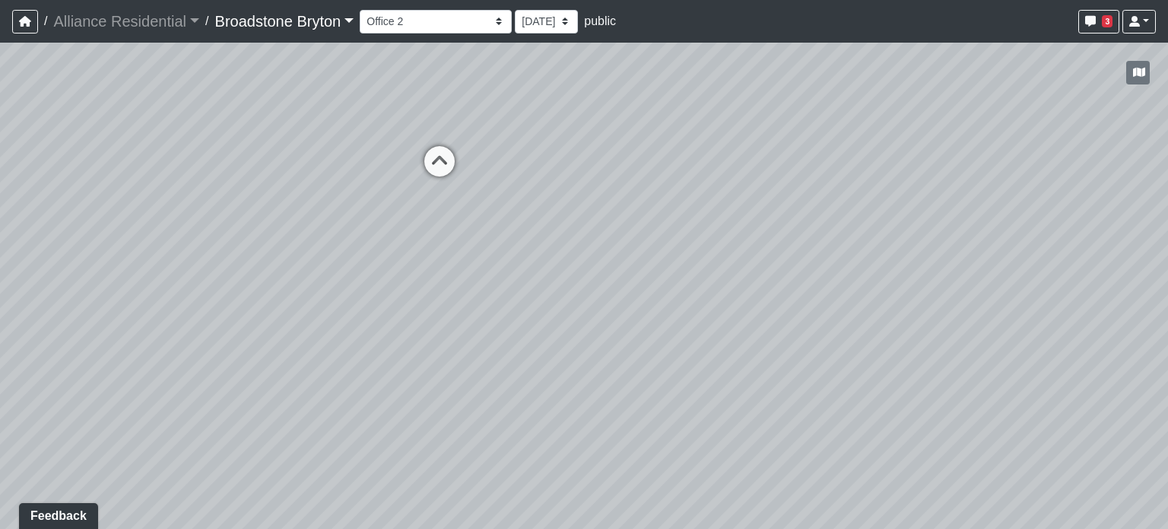
click at [959, 415] on div "Loading... Kitchen Loading... Living Room Loading... Bedroom Loading... Closet …" at bounding box center [584, 286] width 1168 height 486
click at [438, 170] on icon at bounding box center [440, 171] width 46 height 46
drag, startPoint x: 126, startPoint y: 280, endPoint x: 835, endPoint y: 241, distance: 710.8
click at [835, 241] on div "Loading... Kitchen Loading... Living Room Loading... Bedroom Loading... Closet …" at bounding box center [584, 286] width 1168 height 486
drag, startPoint x: 957, startPoint y: 293, endPoint x: 1042, endPoint y: 339, distance: 97.0
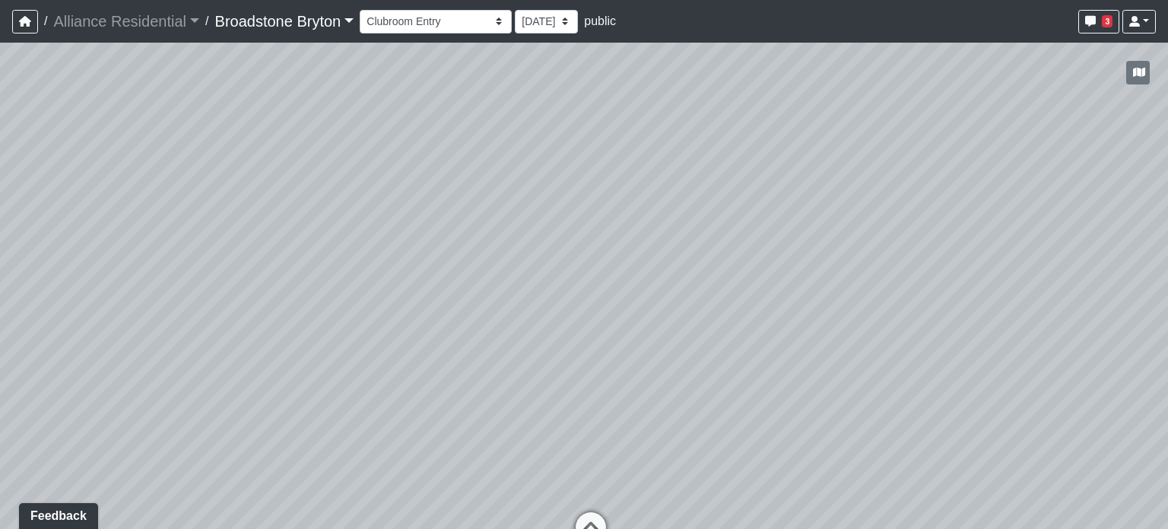
click at [1042, 339] on div "Loading... Kitchen Loading... Living Room Loading... Bedroom Loading... Closet …" at bounding box center [584, 286] width 1168 height 486
drag, startPoint x: 429, startPoint y: 251, endPoint x: 380, endPoint y: 246, distance: 49.0
click at [370, 247] on div "Loading... Kitchen Loading... Living Room Loading... Bedroom Loading... Closet …" at bounding box center [584, 286] width 1168 height 486
drag, startPoint x: 759, startPoint y: 310, endPoint x: 715, endPoint y: 313, distance: 44.2
click at [715, 313] on div "Loading... Kitchen Loading... Living Room Loading... Bedroom Loading... Closet …" at bounding box center [584, 286] width 1168 height 486
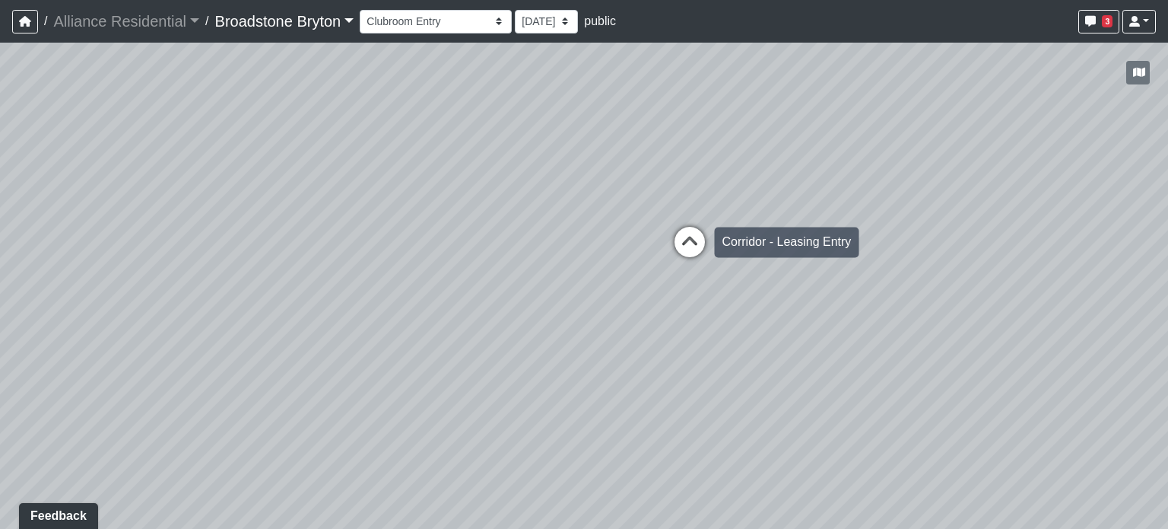
click at [696, 246] on icon at bounding box center [690, 250] width 46 height 46
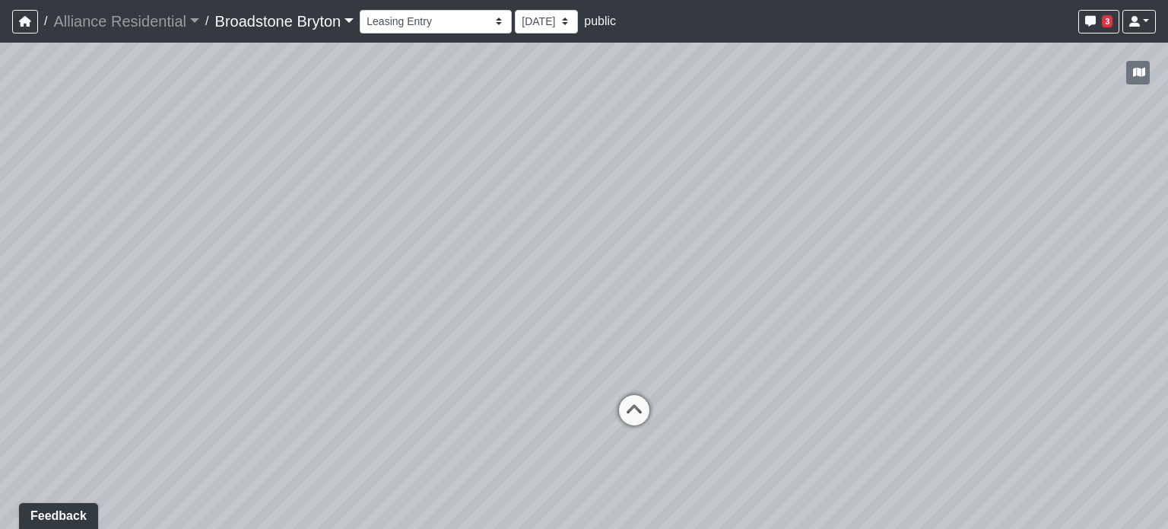
drag, startPoint x: 376, startPoint y: 294, endPoint x: 927, endPoint y: 159, distance: 567.0
click at [927, 159] on div "Loading... Kitchen Loading... Living Room Loading... Bedroom Loading... Closet …" at bounding box center [584, 286] width 1168 height 486
drag, startPoint x: 455, startPoint y: 172, endPoint x: 552, endPoint y: 386, distance: 235.3
click at [552, 386] on div "Loading... Kitchen Loading... Living Room Loading... Bedroom Loading... Closet …" at bounding box center [584, 286] width 1168 height 486
click at [505, 310] on icon at bounding box center [506, 308] width 46 height 46
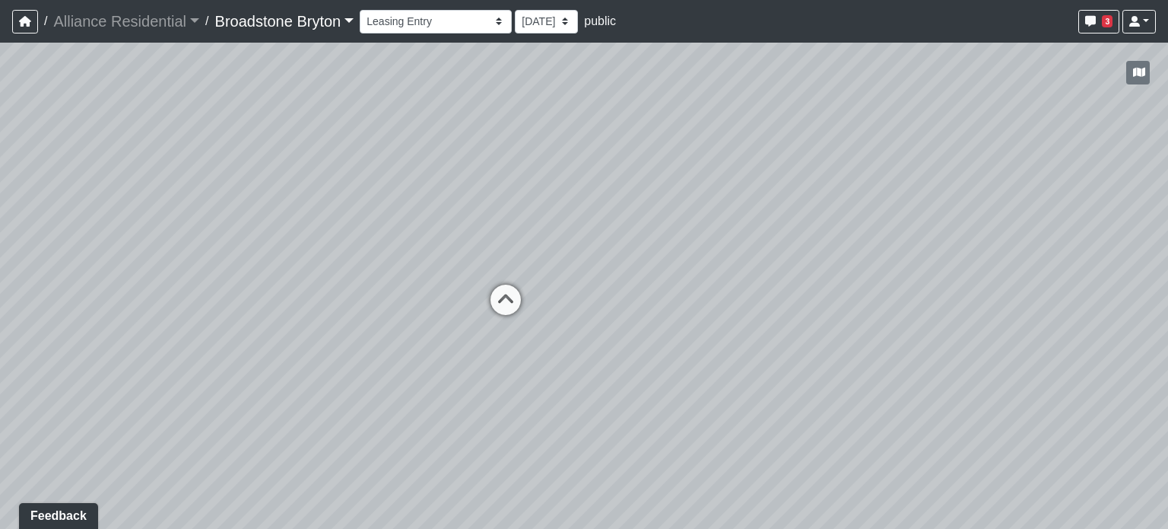
select select "gjdqba5XnJ9xWAZXzKU9G8"
drag, startPoint x: 724, startPoint y: 367, endPoint x: 660, endPoint y: 264, distance: 121.6
click at [660, 264] on div "Loading... Kitchen Loading... Living Room Loading... Bedroom Loading... Closet …" at bounding box center [584, 286] width 1168 height 486
drag, startPoint x: 1083, startPoint y: 283, endPoint x: 527, endPoint y: 270, distance: 556.2
click at [527, 270] on div "Loading... Kitchen Loading... Living Room Loading... Bedroom Loading... Closet …" at bounding box center [584, 286] width 1168 height 486
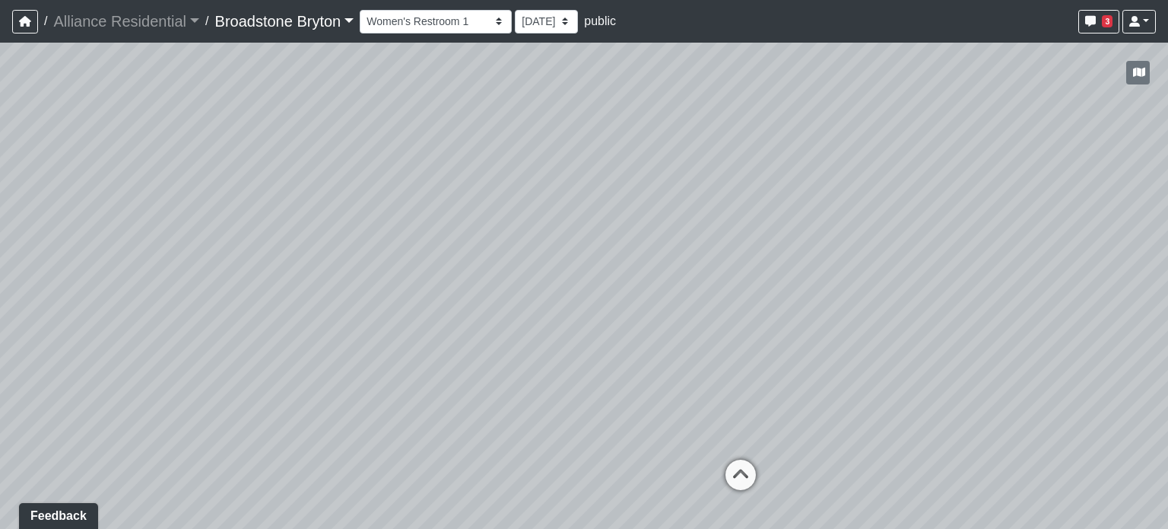
drag, startPoint x: 816, startPoint y: 270, endPoint x: 781, endPoint y: 304, distance: 47.9
click at [781, 304] on div "Loading... Kitchen Loading... Living Room Loading... Bedroom Loading... Closet …" at bounding box center [584, 286] width 1168 height 486
click at [790, 279] on span "Add comment" at bounding box center [808, 282] width 75 height 13
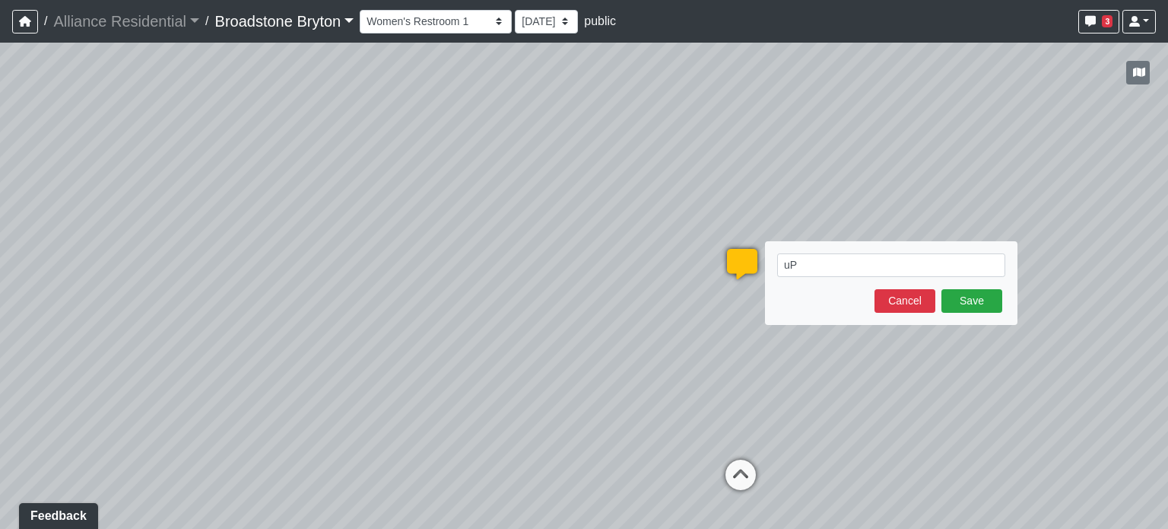
type textarea "u"
type textarea "Update toilet partitions to E-9"
click at [978, 296] on button "Save" at bounding box center [972, 301] width 61 height 24
select select "gjdqba5XnJ9xWAZXzKU9G8"
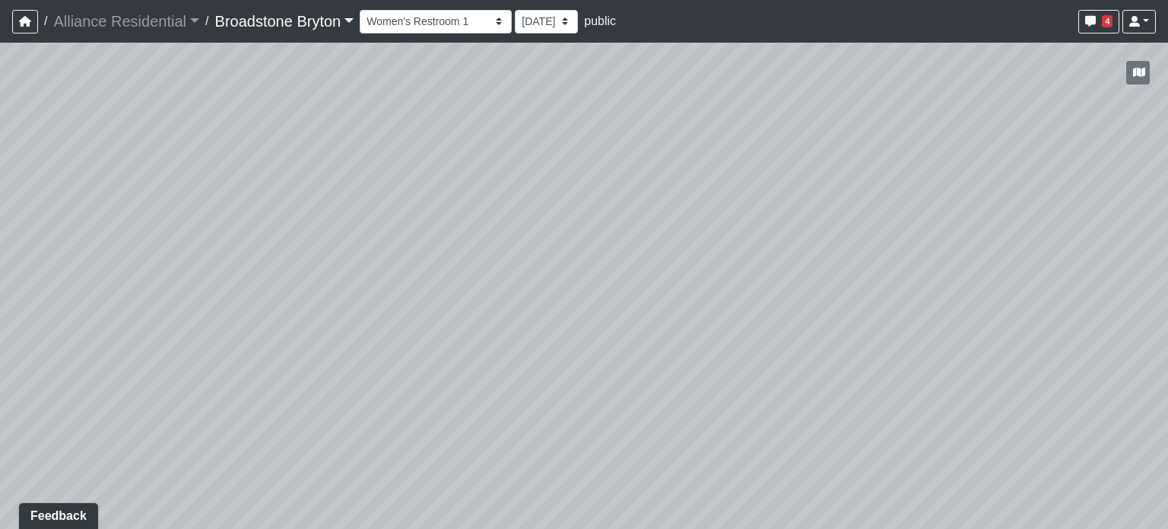
drag, startPoint x: 332, startPoint y: 305, endPoint x: 1033, endPoint y: 264, distance: 702.6
click at [1033, 264] on div "Loading... Kitchen Loading... Living Room Loading... Bedroom Loading... Closet …" at bounding box center [584, 286] width 1168 height 486
drag, startPoint x: 590, startPoint y: 215, endPoint x: 650, endPoint y: 208, distance: 60.5
click at [650, 208] on div "Loading... Kitchen Loading... Living Room Loading... Bedroom Loading... Closet …" at bounding box center [584, 286] width 1168 height 486
click at [601, 215] on span "Add comment" at bounding box center [638, 214] width 75 height 13
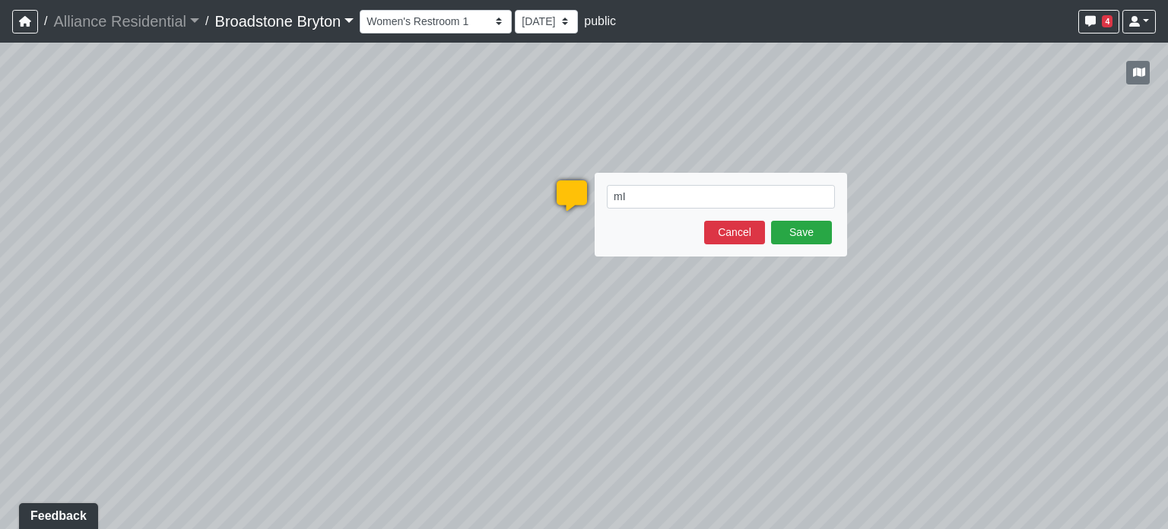
type textarea "m"
click at [712, 232] on button "Cancel" at bounding box center [734, 233] width 61 height 24
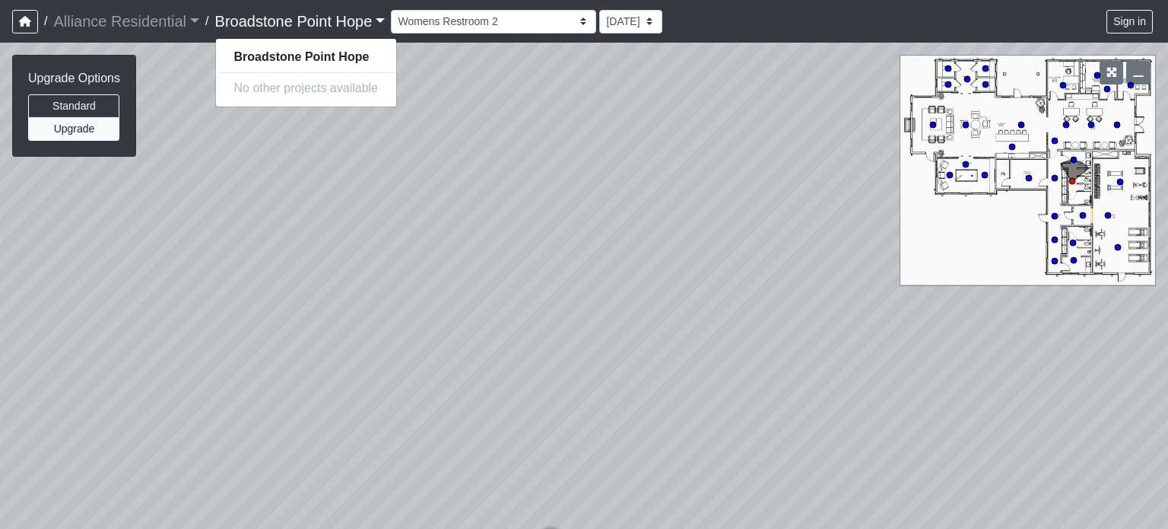
select select "kHBkm7W8ZxTRuWXdkq8S7c"
click at [382, 20] on link "Broadstone Point Hope" at bounding box center [300, 21] width 170 height 30
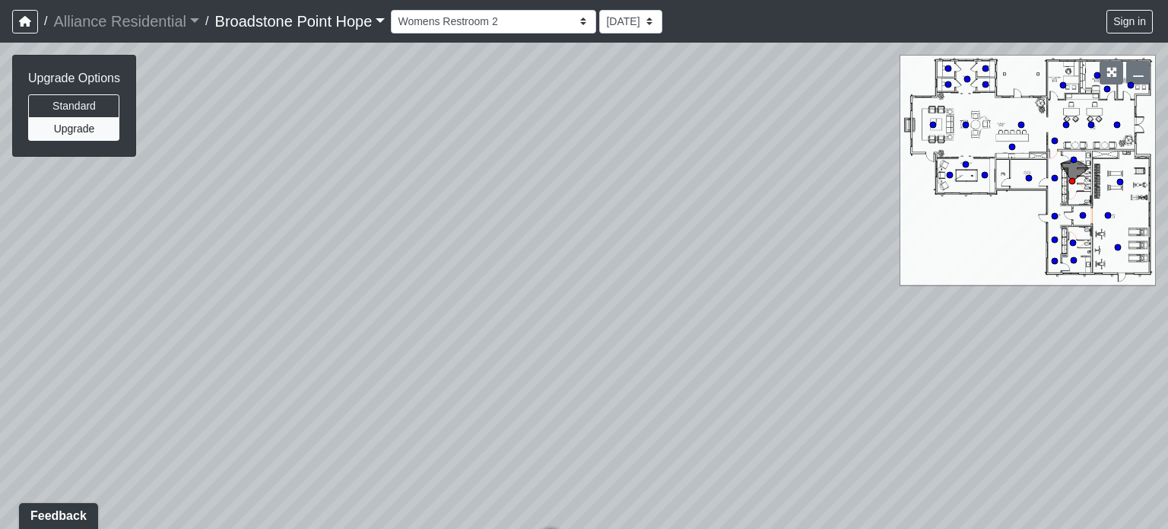
click at [382, 18] on link "Broadstone Point Hope" at bounding box center [300, 21] width 170 height 30
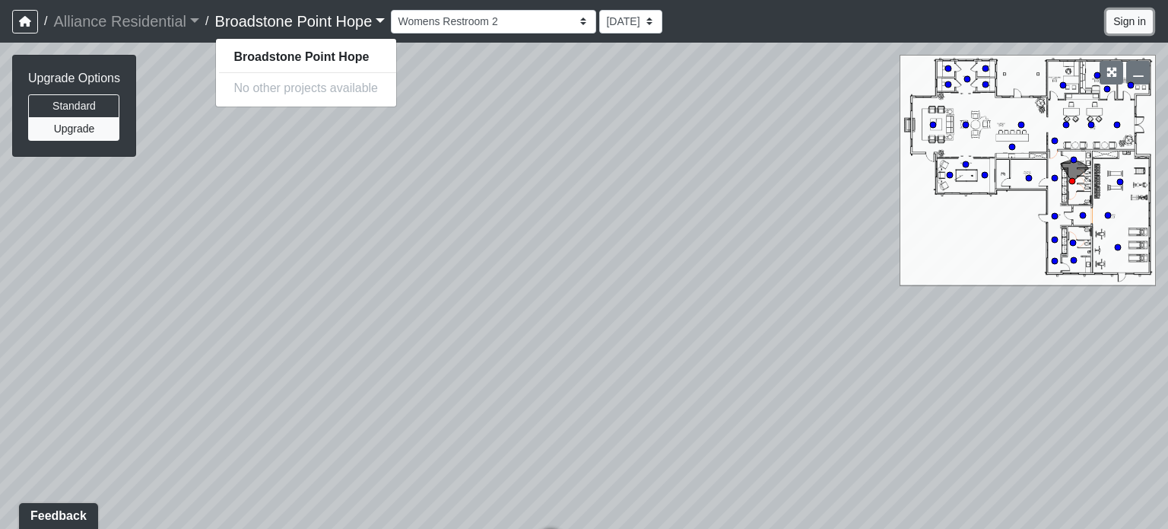
click at [1117, 20] on button "Sign in" at bounding box center [1130, 22] width 46 height 24
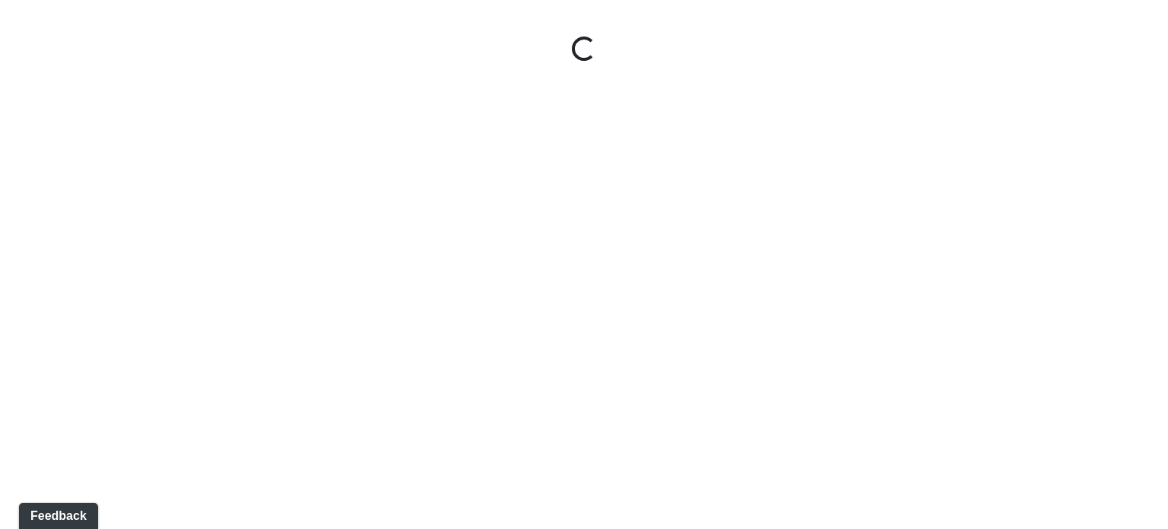
select select "kHBkm7W8ZxTRuWXdkq8S7c"
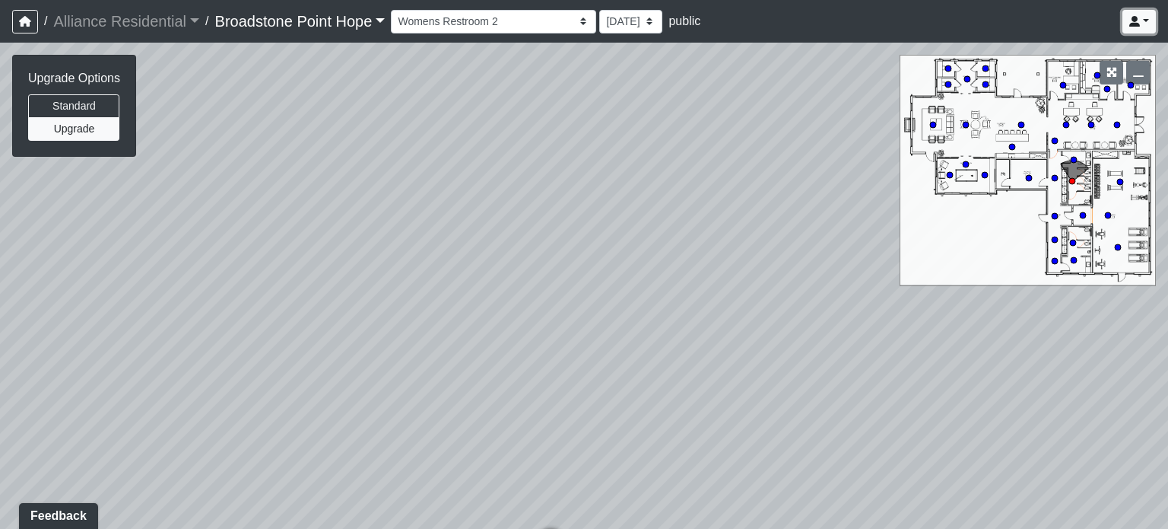
click at [1147, 24] on link at bounding box center [1139, 22] width 33 height 24
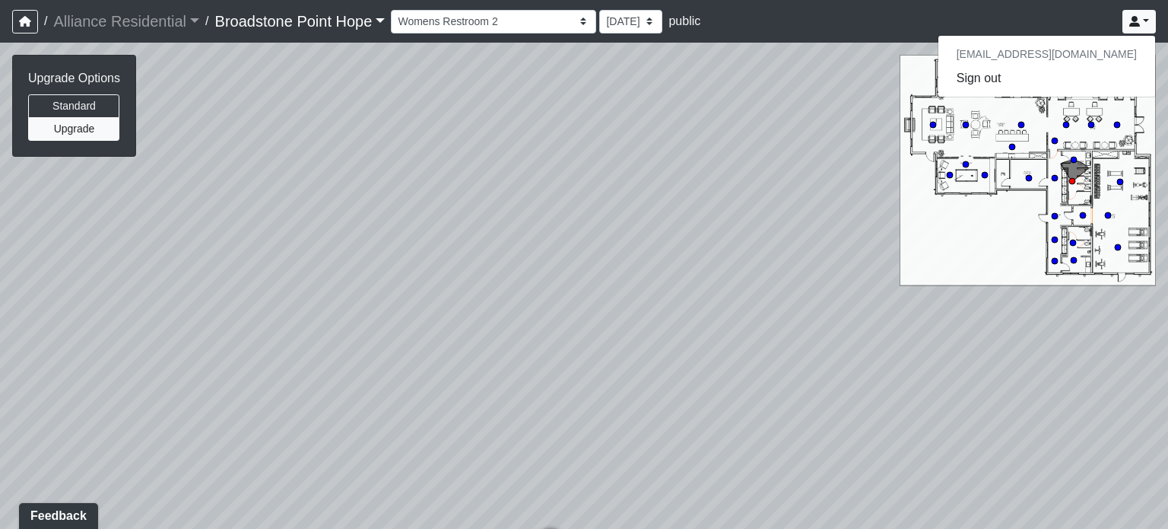
click at [378, 21] on link "Broadstone Point Hope" at bounding box center [300, 21] width 170 height 30
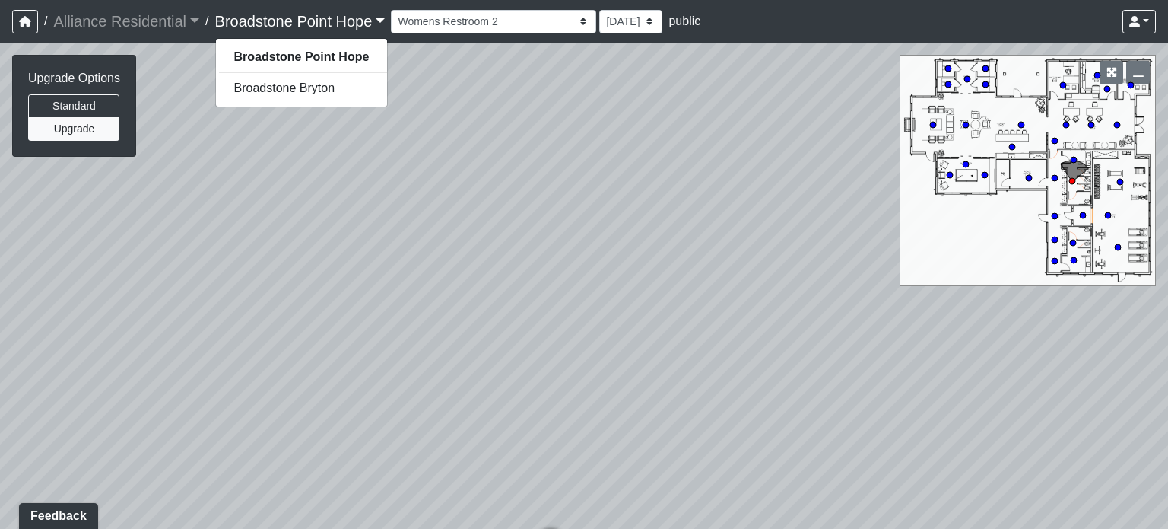
click at [376, 21] on link "Broadstone Point Hope" at bounding box center [300, 21] width 170 height 30
